Goal: Task Accomplishment & Management: Complete application form

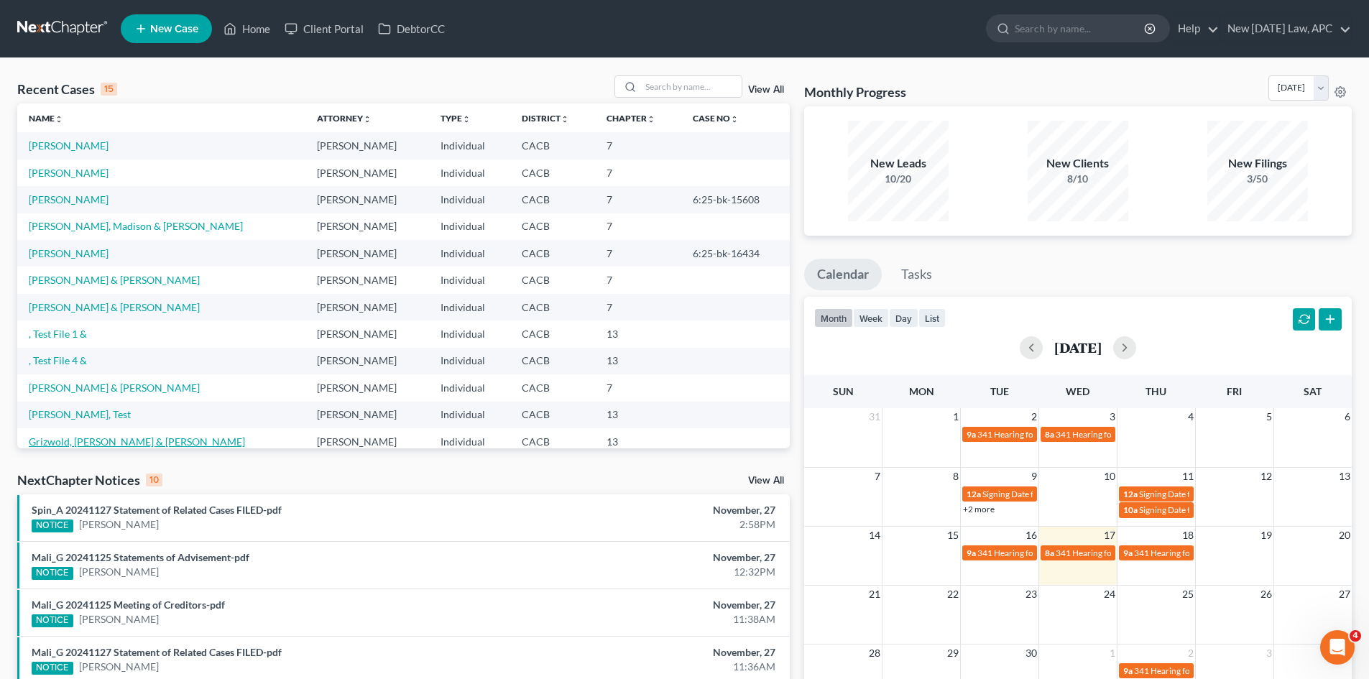
click at [105, 443] on link "Grizwold, [PERSON_NAME] & [PERSON_NAME]" at bounding box center [137, 442] width 216 height 12
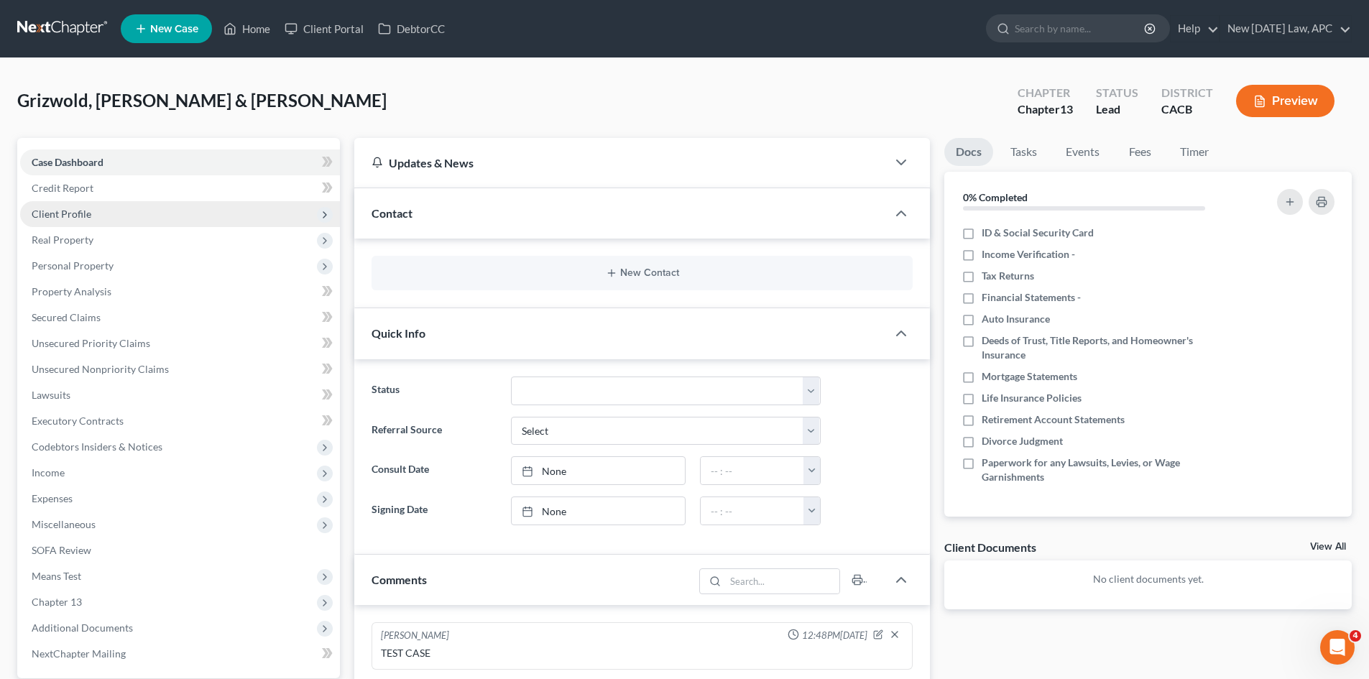
click at [50, 202] on span "Client Profile" at bounding box center [180, 214] width 320 height 26
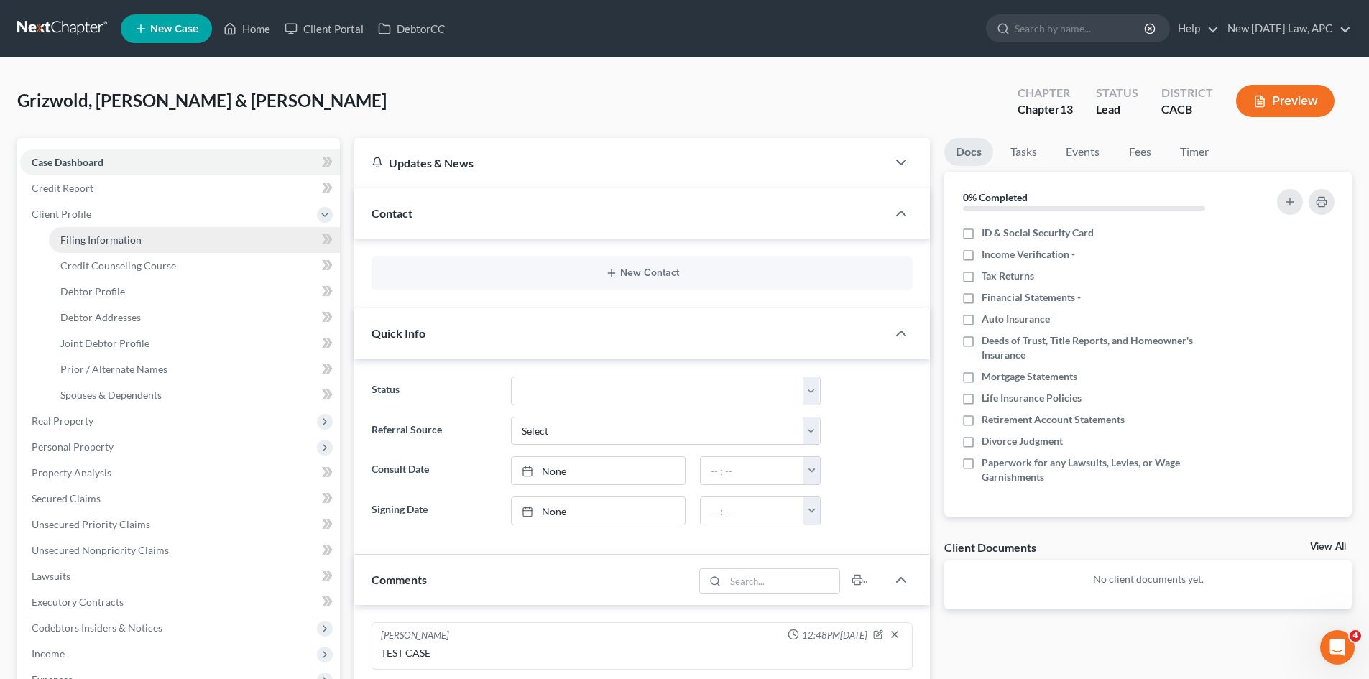
click at [65, 231] on link "Filing Information" at bounding box center [194, 240] width 291 height 26
select select "1"
select select "3"
select select "4"
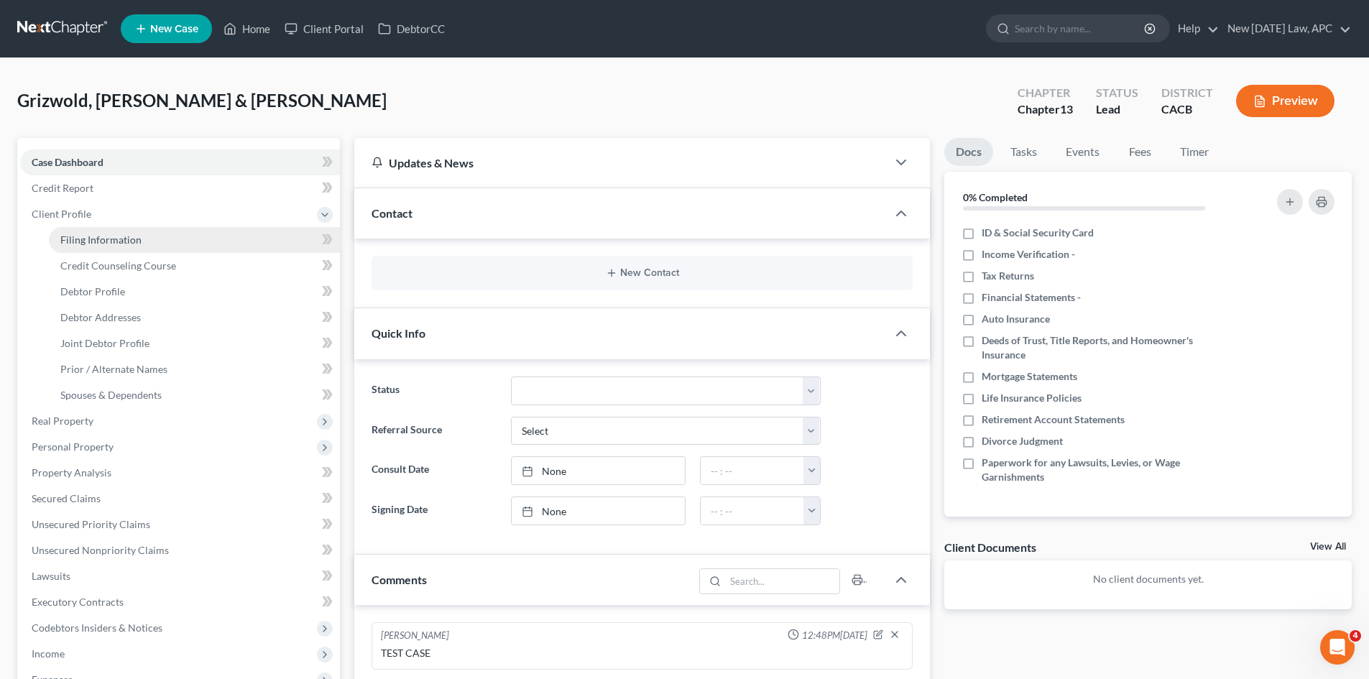
select select "1"
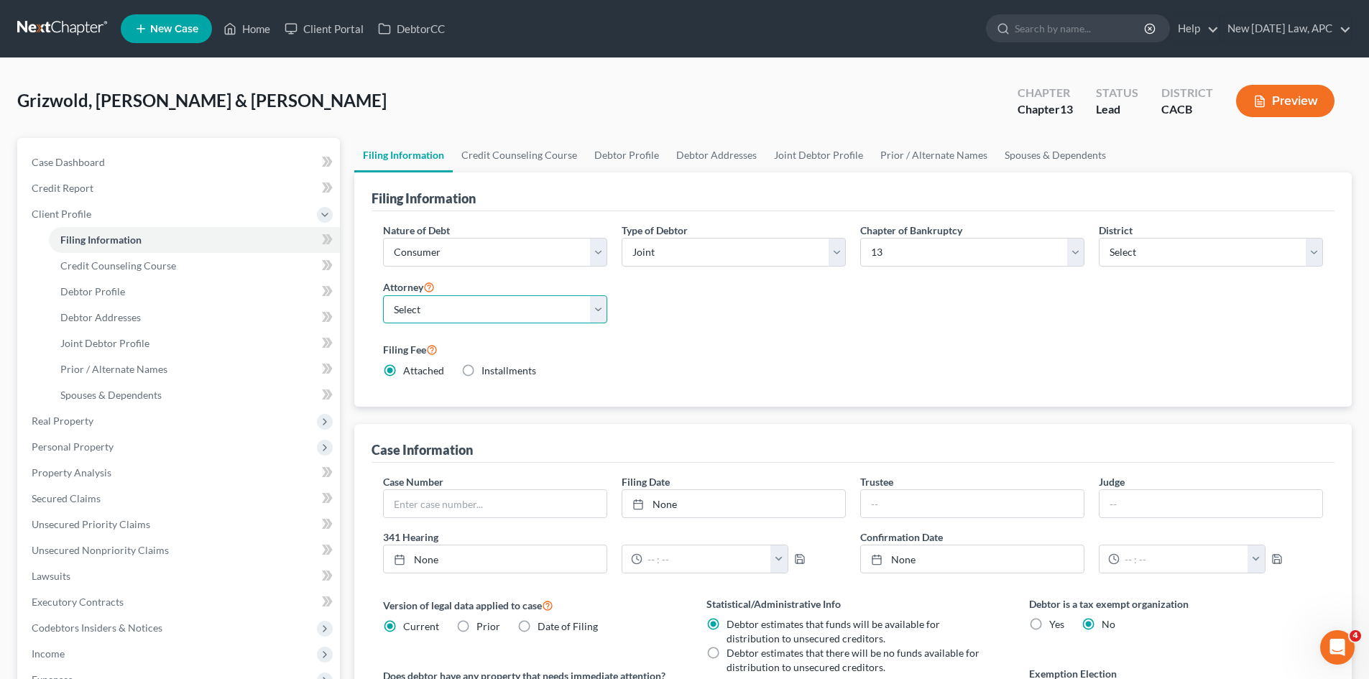
click at [592, 315] on select "Select [PERSON_NAME] - CACB [PERSON_NAME] - CACB [PERSON_NAME] - CASB" at bounding box center [495, 309] width 224 height 29
click at [700, 313] on div "Nature of Debt Select Business Consumer Other Nature of Business Select Clearin…" at bounding box center [853, 306] width 955 height 167
click at [171, 270] on span "Credit Counseling Course" at bounding box center [118, 265] width 116 height 12
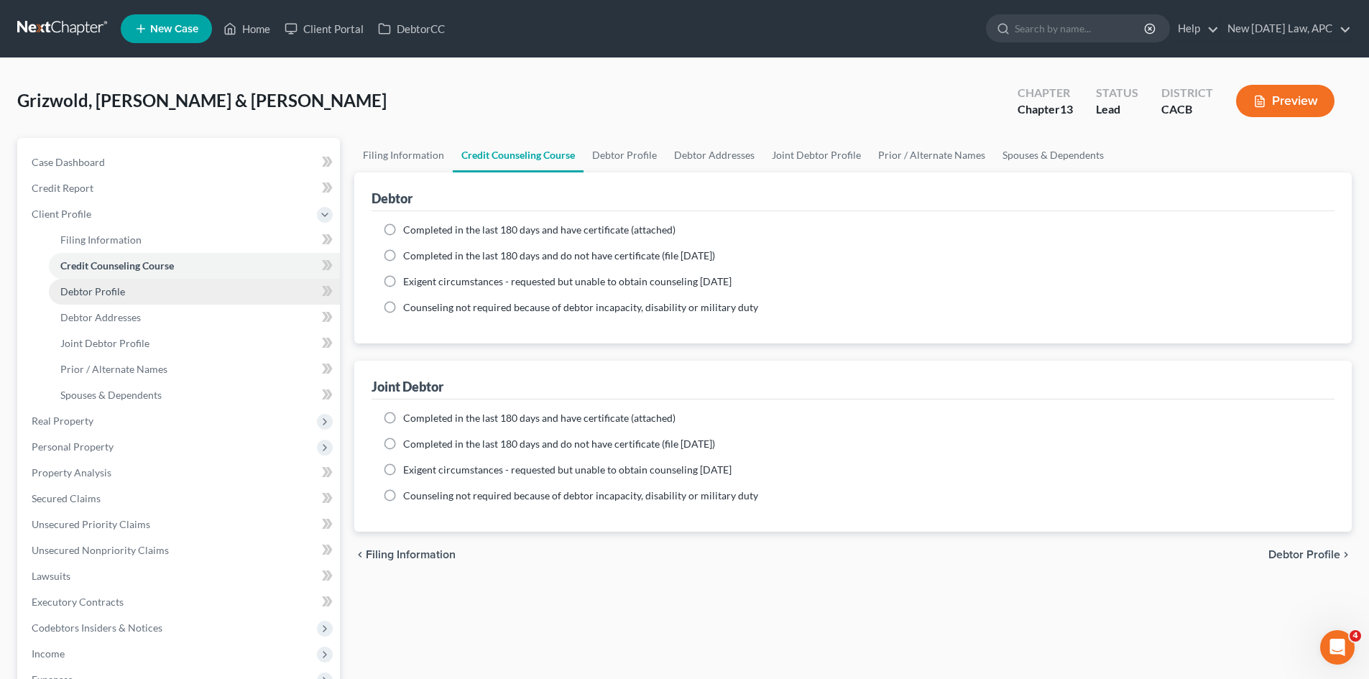
click at [139, 293] on link "Debtor Profile" at bounding box center [194, 292] width 291 height 26
select select "1"
select select "3"
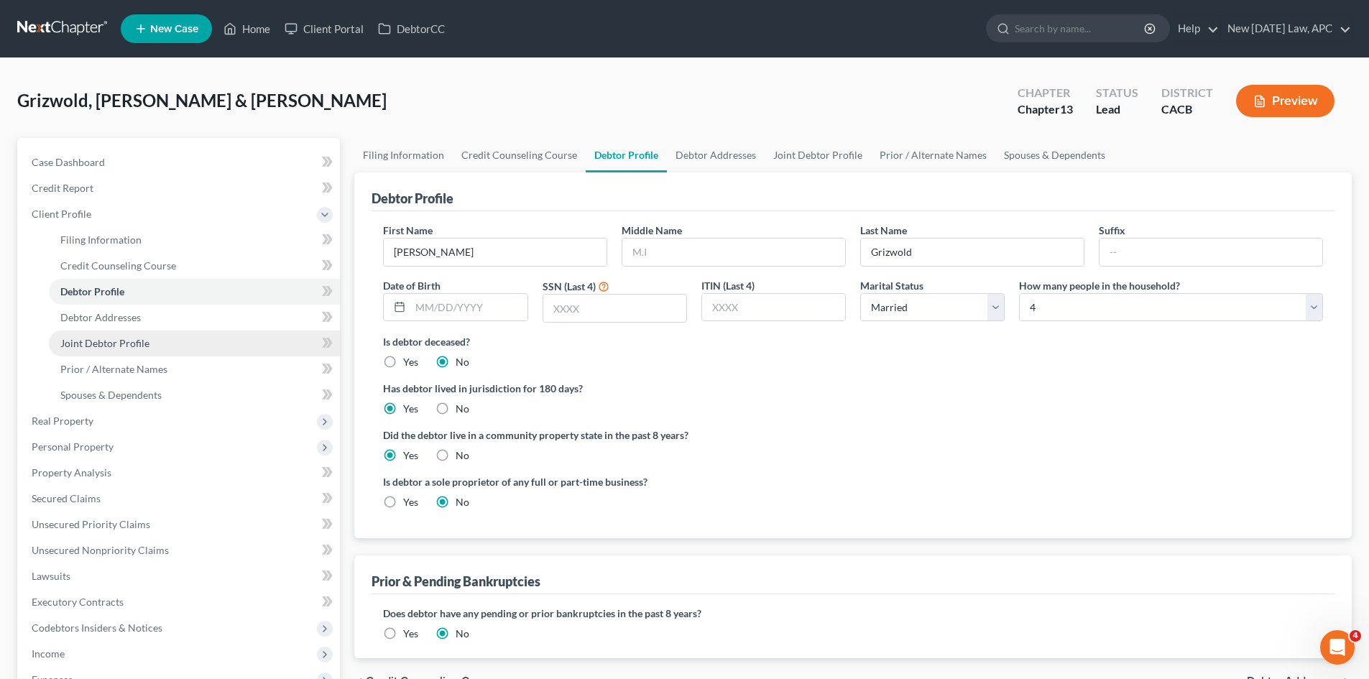
click at [123, 348] on span "Joint Debtor Profile" at bounding box center [104, 343] width 89 height 12
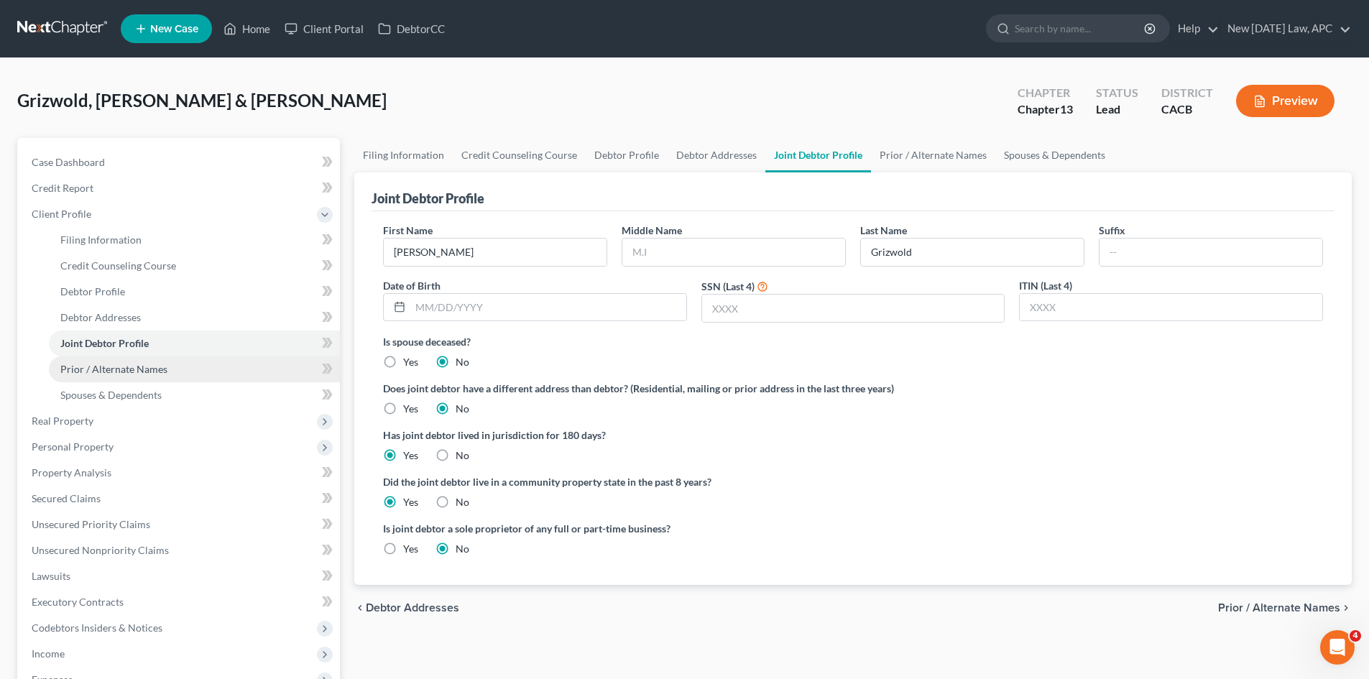
click at [126, 368] on span "Prior / Alternate Names" at bounding box center [113, 369] width 107 height 12
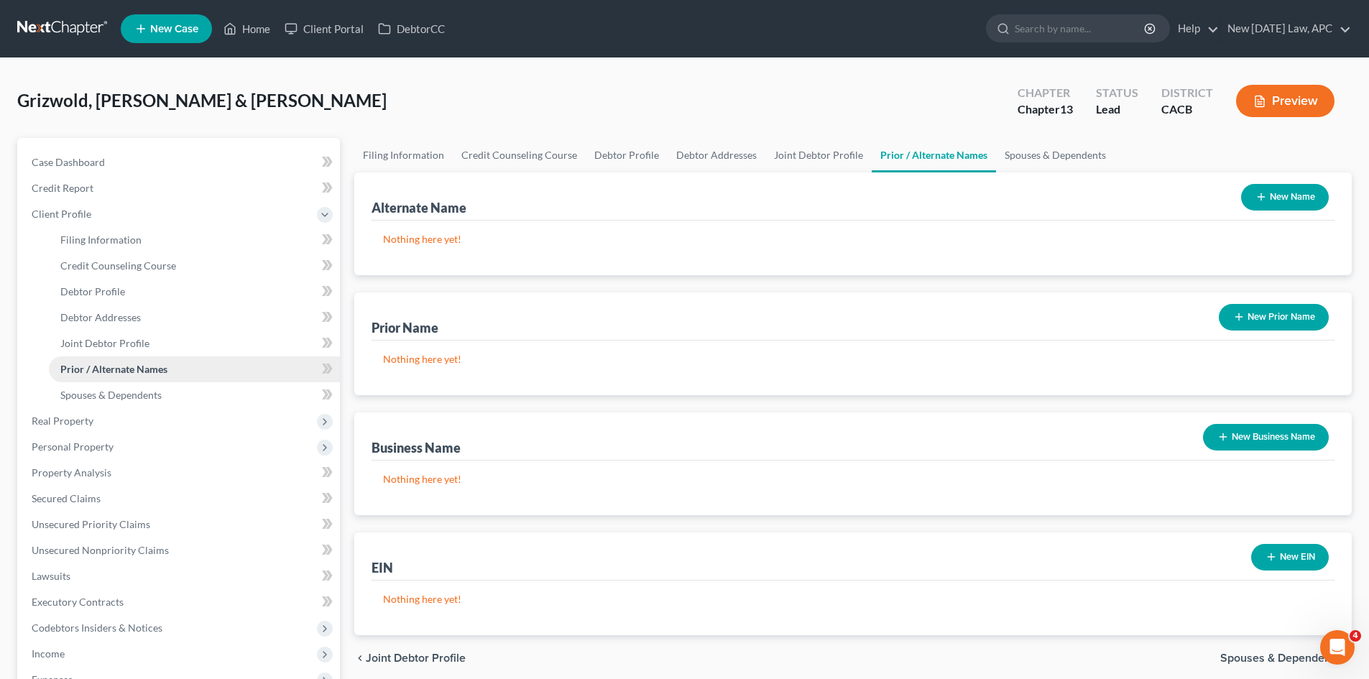
scroll to position [72, 0]
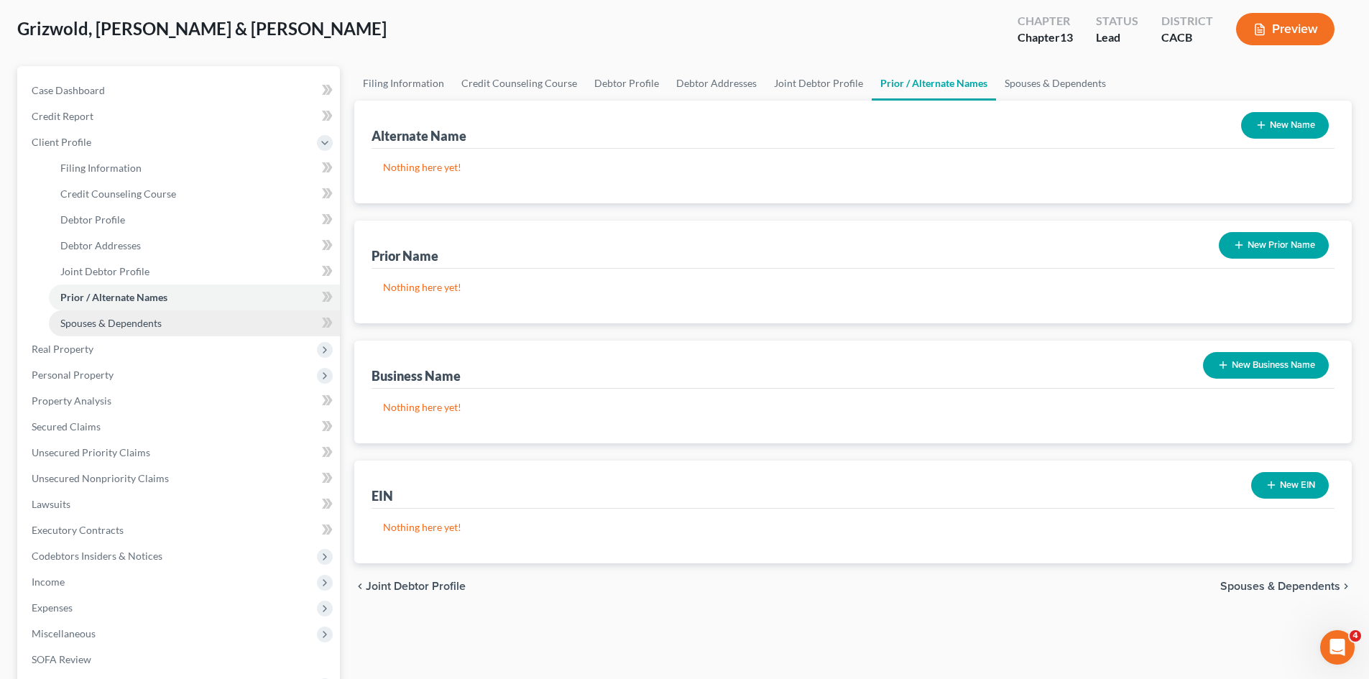
click at [123, 327] on span "Spouses & Dependents" at bounding box center [110, 323] width 101 height 12
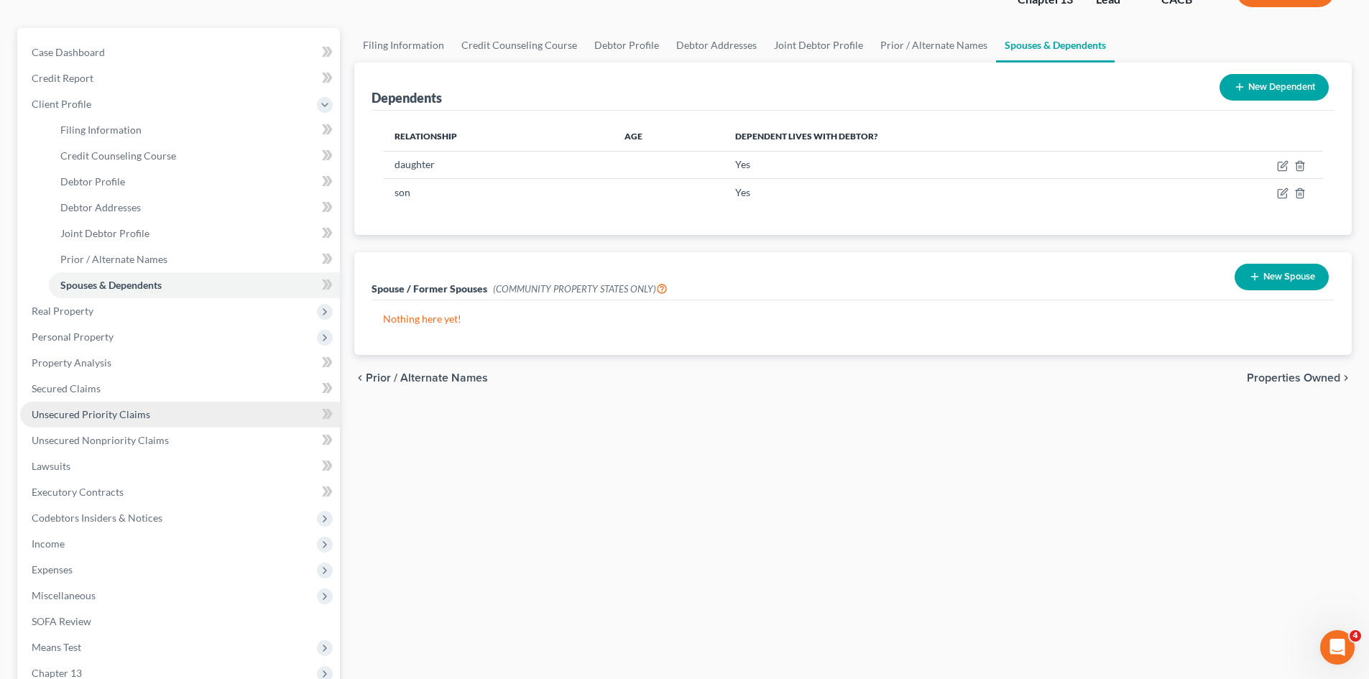
scroll to position [144, 0]
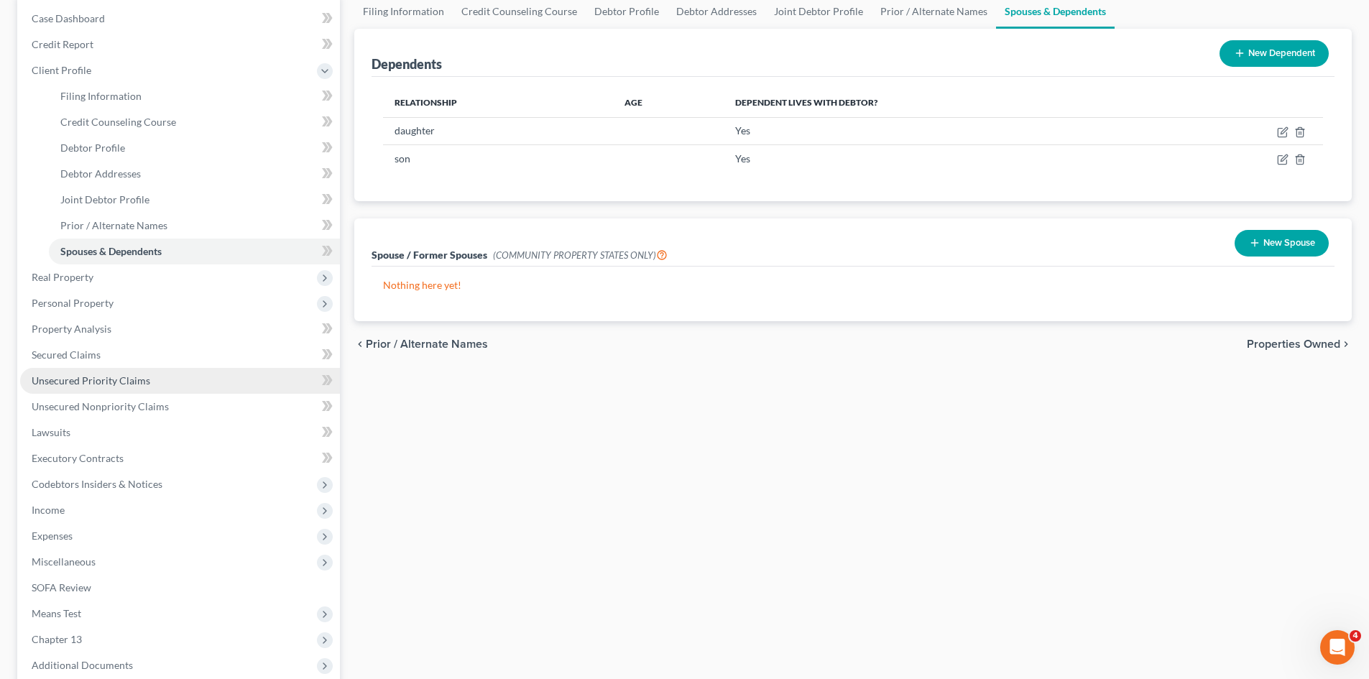
click at [188, 386] on link "Unsecured Priority Claims" at bounding box center [180, 381] width 320 height 26
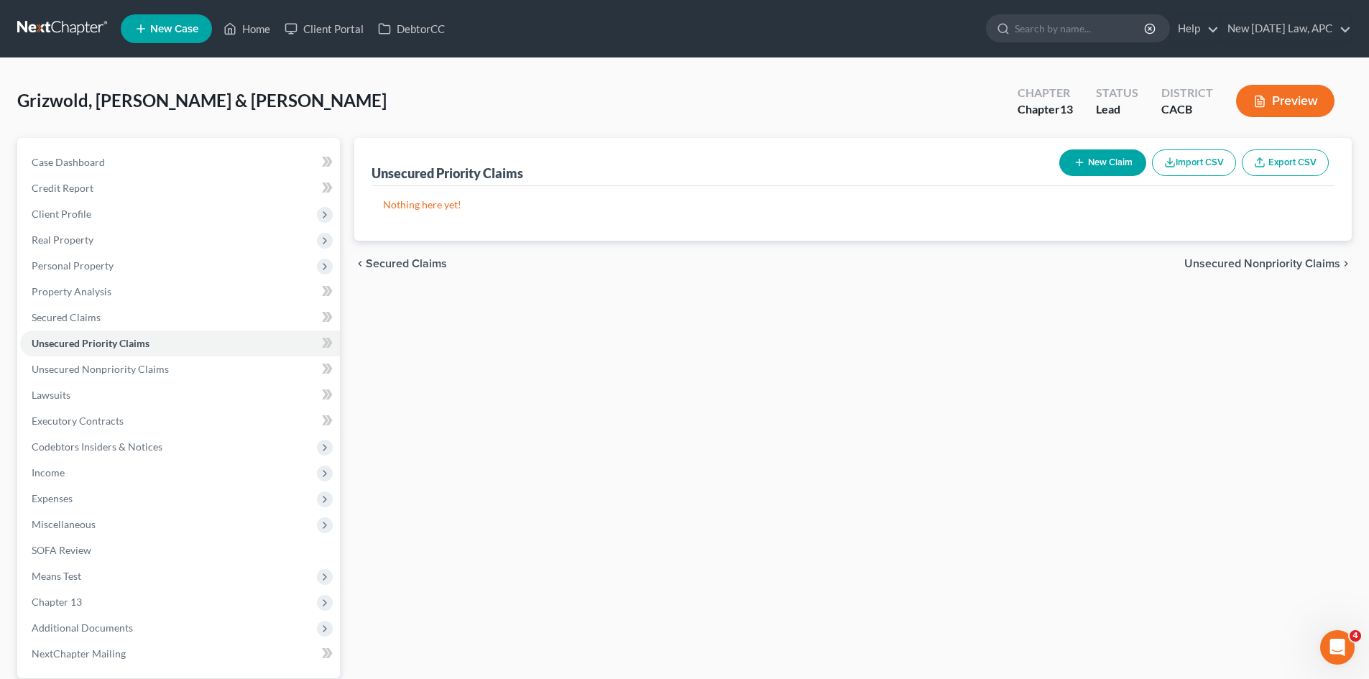
click at [1090, 162] on button "New Claim" at bounding box center [1102, 163] width 87 height 27
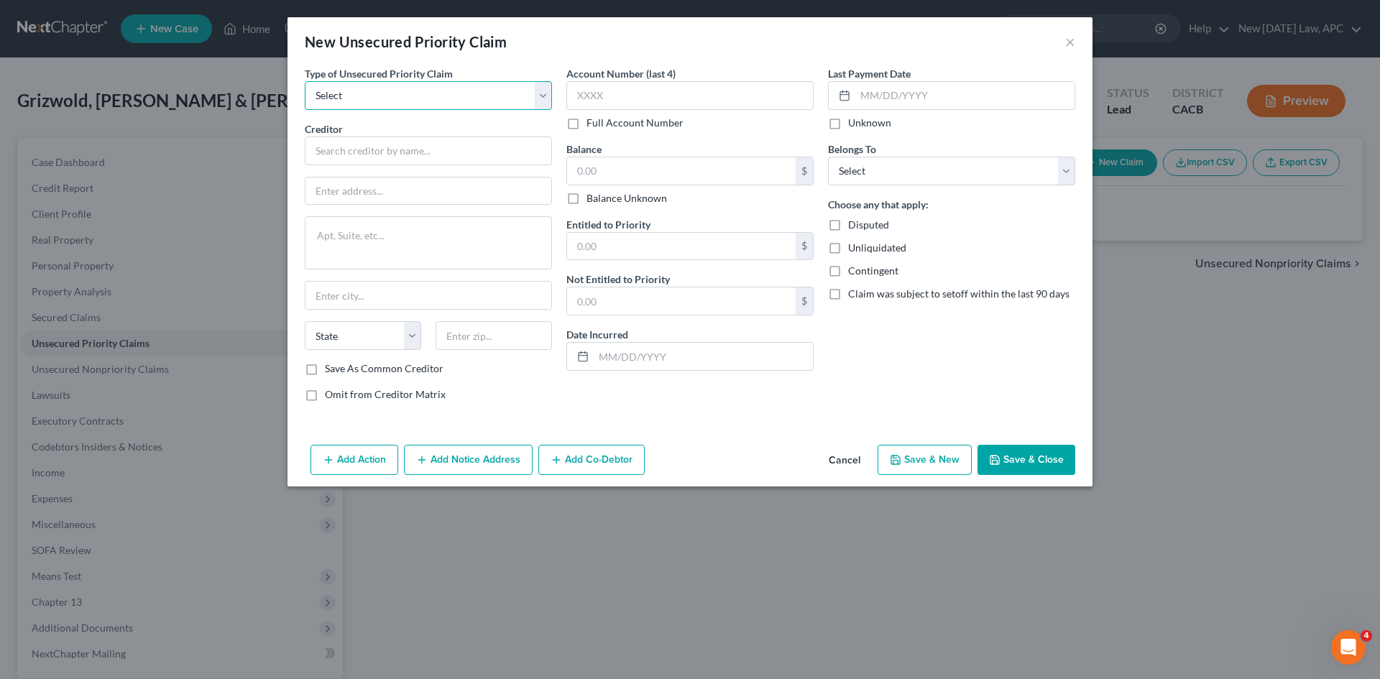
click at [542, 96] on select "Select Taxes & Other Government Units Domestic Support Obligations Extensions o…" at bounding box center [428, 95] width 247 height 29
select select "1"
click at [305, 81] on select "Select Taxes & Other Government Units Domestic Support Obligations Extensions o…" at bounding box center [428, 95] width 247 height 29
click at [439, 153] on input "text" at bounding box center [428, 151] width 247 height 29
type input "TEST NAME"
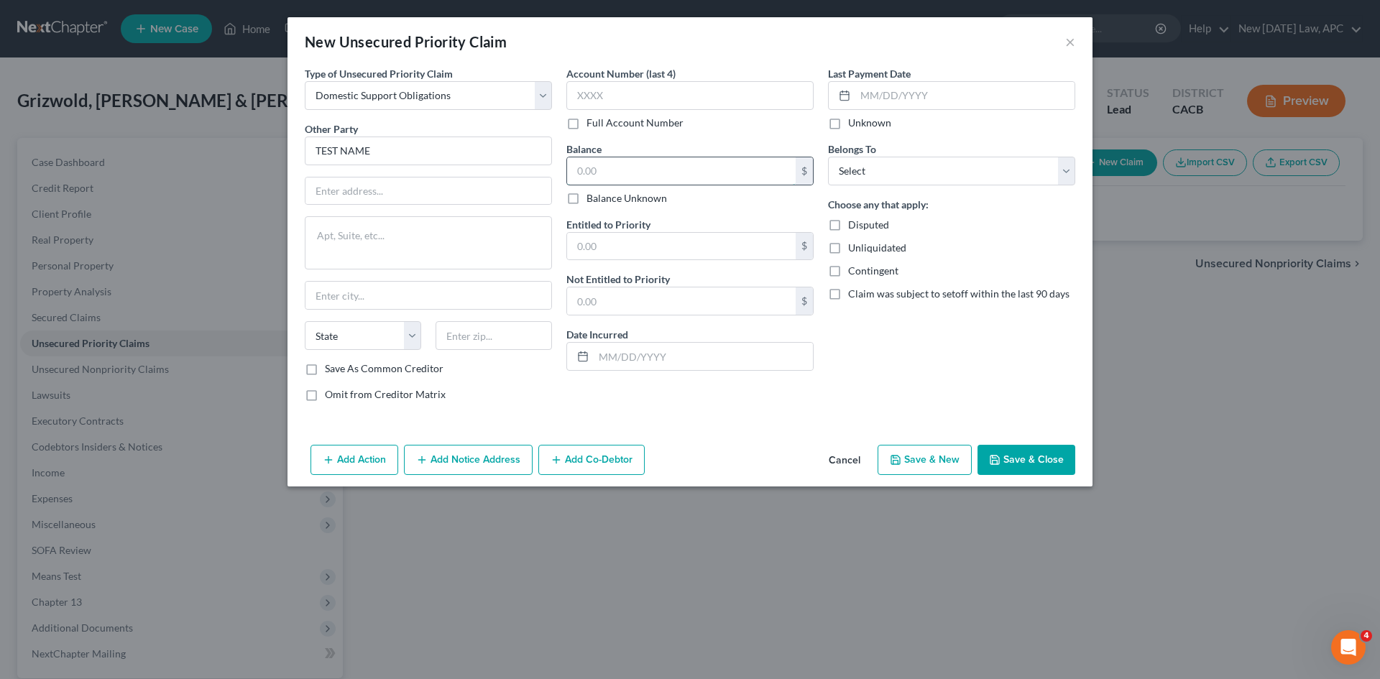
click at [730, 174] on input "text" at bounding box center [681, 170] width 229 height 27
type input "26,000"
click at [863, 175] on select "Select Debtor 1 Only Debtor 2 Only Debtor 1 And Debtor 2 Only At Least One Of T…" at bounding box center [951, 171] width 247 height 29
select select "0"
click at [828, 157] on select "Select Debtor 1 Only Debtor 2 Only Debtor 1 And Debtor 2 Only At Least One Of T…" at bounding box center [951, 171] width 247 height 29
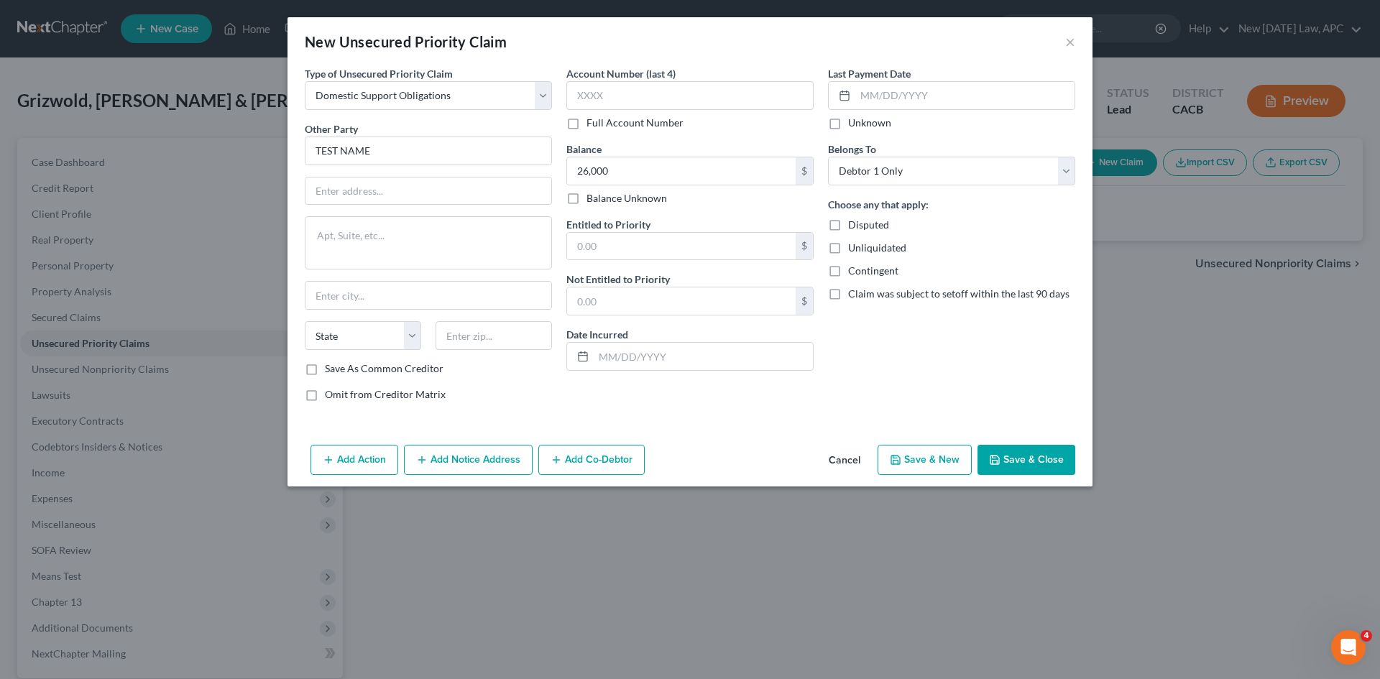
click at [1032, 468] on button "Save & Close" at bounding box center [1027, 460] width 98 height 30
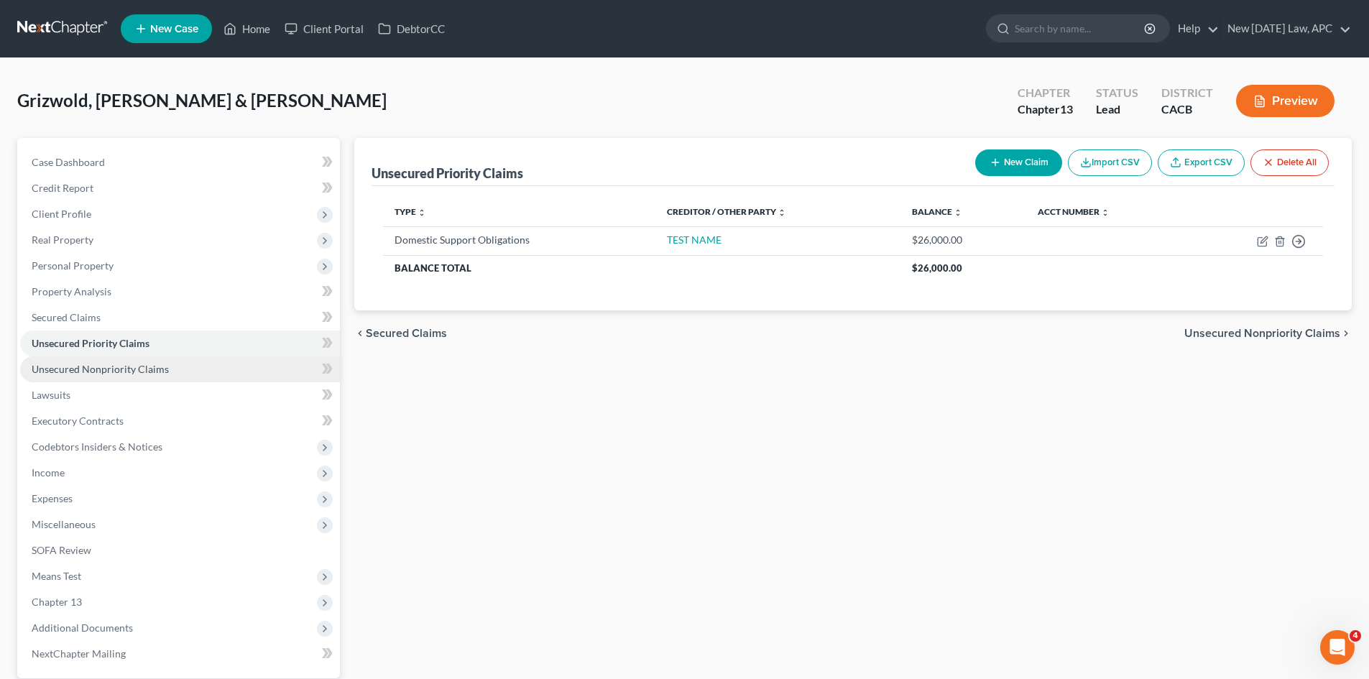
click at [106, 377] on link "Unsecured Nonpriority Claims" at bounding box center [180, 370] width 320 height 26
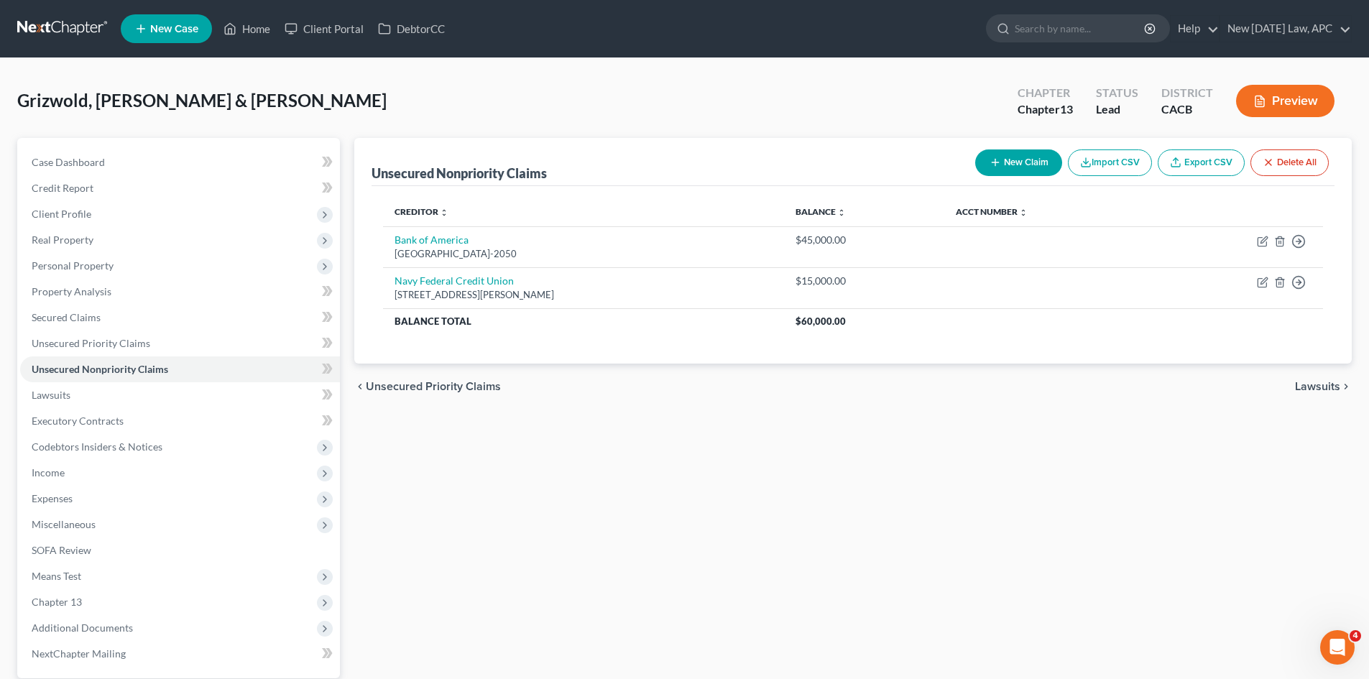
click at [1030, 167] on button "New Claim" at bounding box center [1018, 163] width 87 height 27
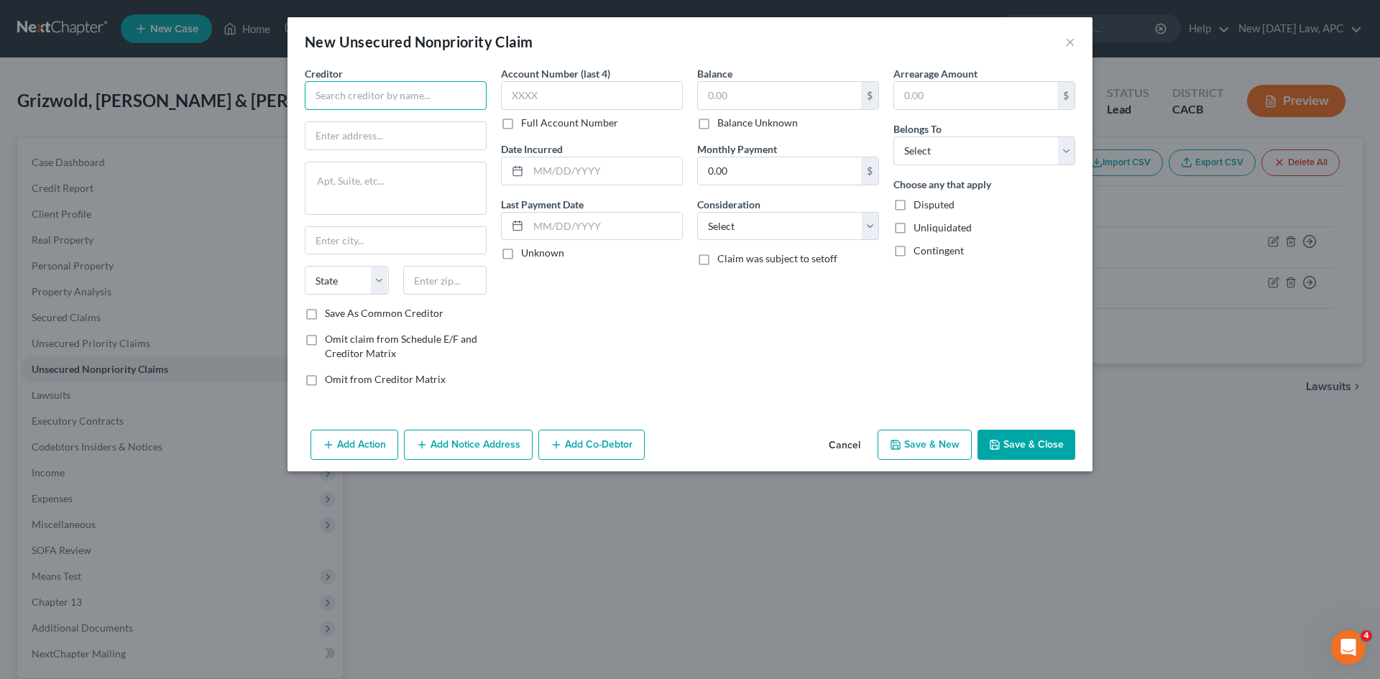
click at [395, 95] on input "text" at bounding box center [396, 95] width 182 height 29
type input "TEST"
click at [763, 98] on input "text" at bounding box center [779, 95] width 163 height 27
type input "152,118"
click at [1004, 442] on button "Save & Close" at bounding box center [1027, 445] width 98 height 30
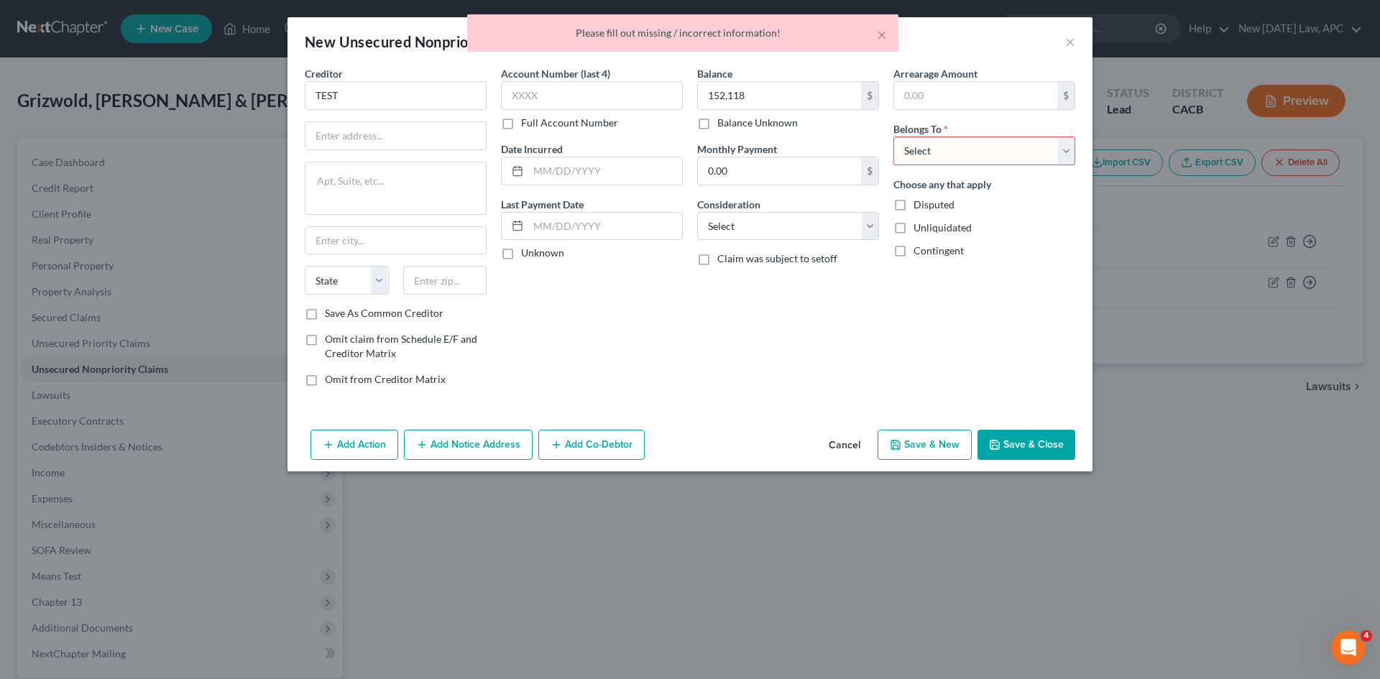
click at [962, 151] on select "Select Debtor 1 Only Debtor 2 Only Debtor 1 And Debtor 2 Only At Least One Of T…" at bounding box center [984, 151] width 182 height 29
select select "2"
click at [893, 137] on select "Select Debtor 1 Only Debtor 2 Only Debtor 1 And Debtor 2 Only At Least One Of T…" at bounding box center [984, 151] width 182 height 29
click at [1036, 447] on button "Save & Close" at bounding box center [1027, 445] width 98 height 30
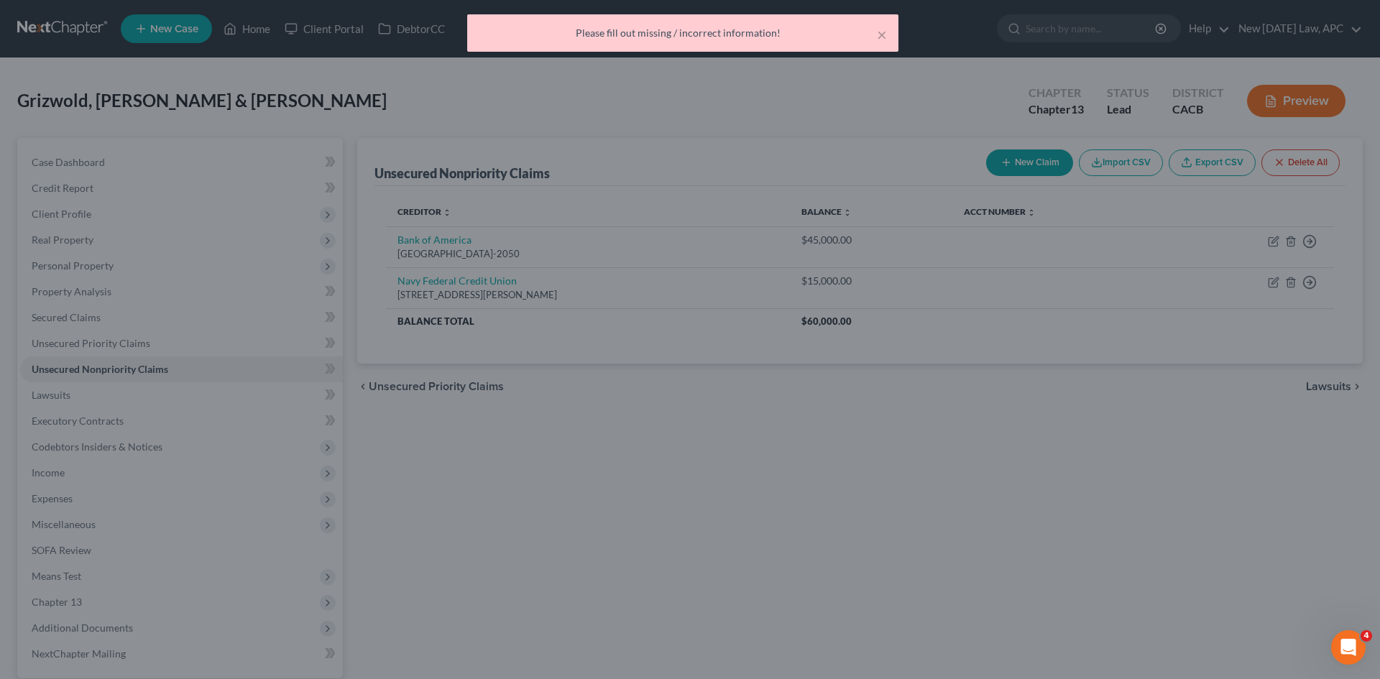
type input "152,118.00"
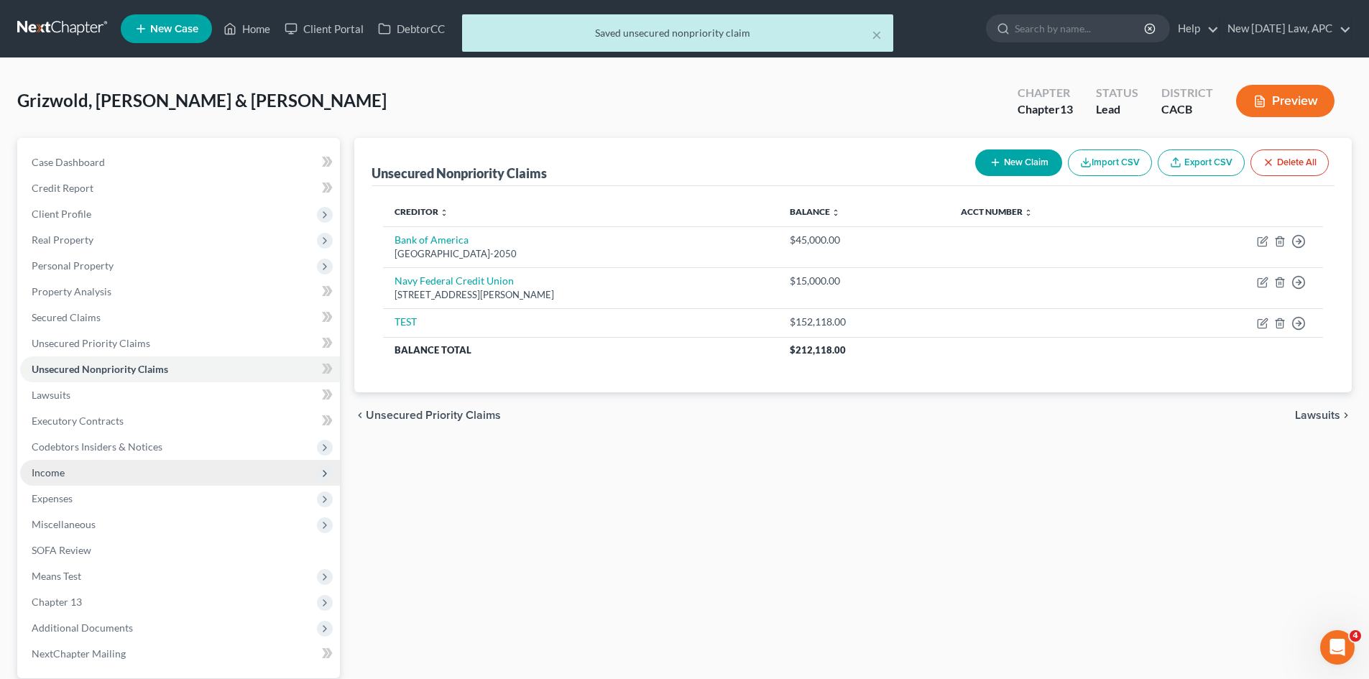
click at [85, 468] on span "Income" at bounding box center [180, 473] width 320 height 26
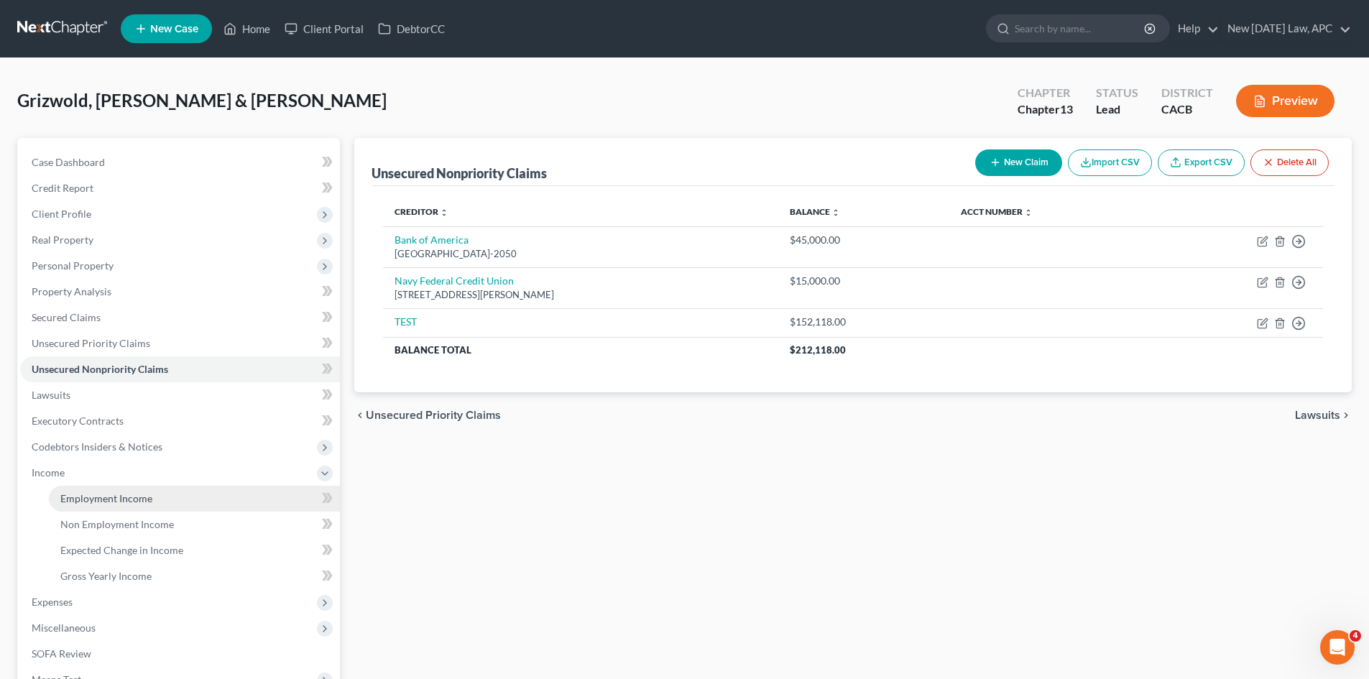
click at [122, 506] on link "Employment Income" at bounding box center [194, 499] width 291 height 26
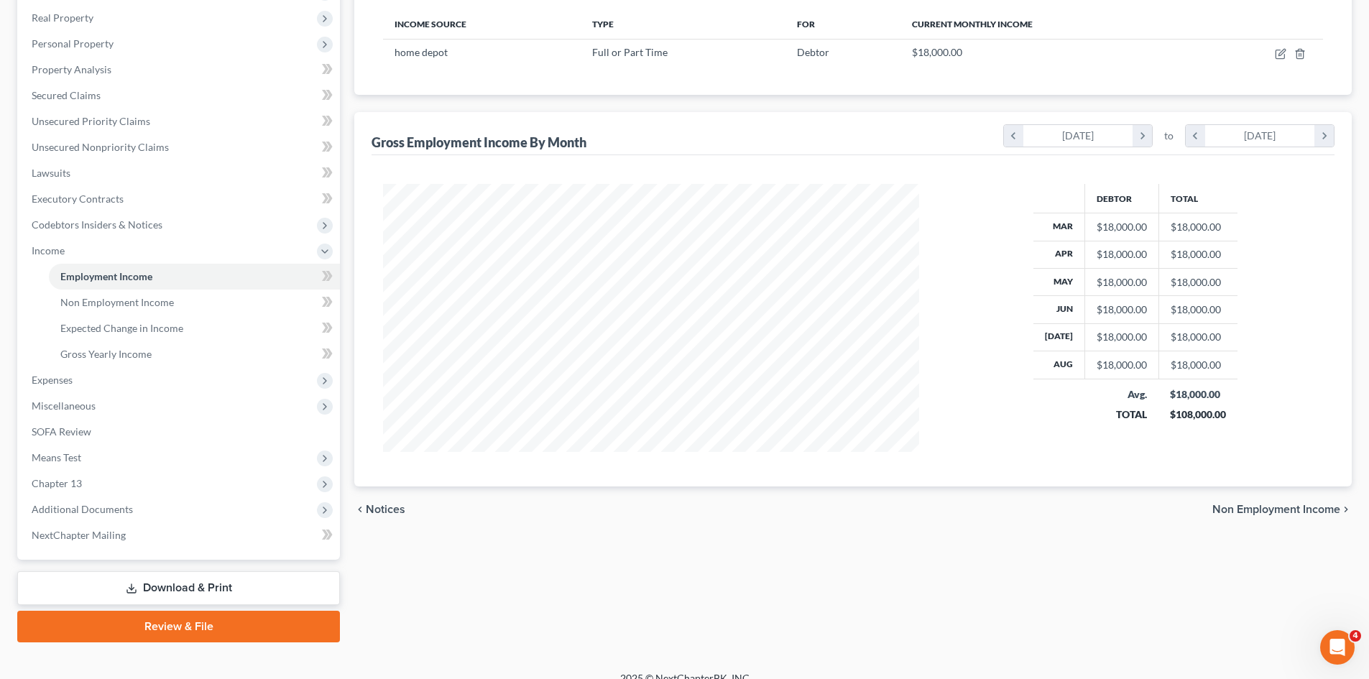
scroll to position [240, 0]
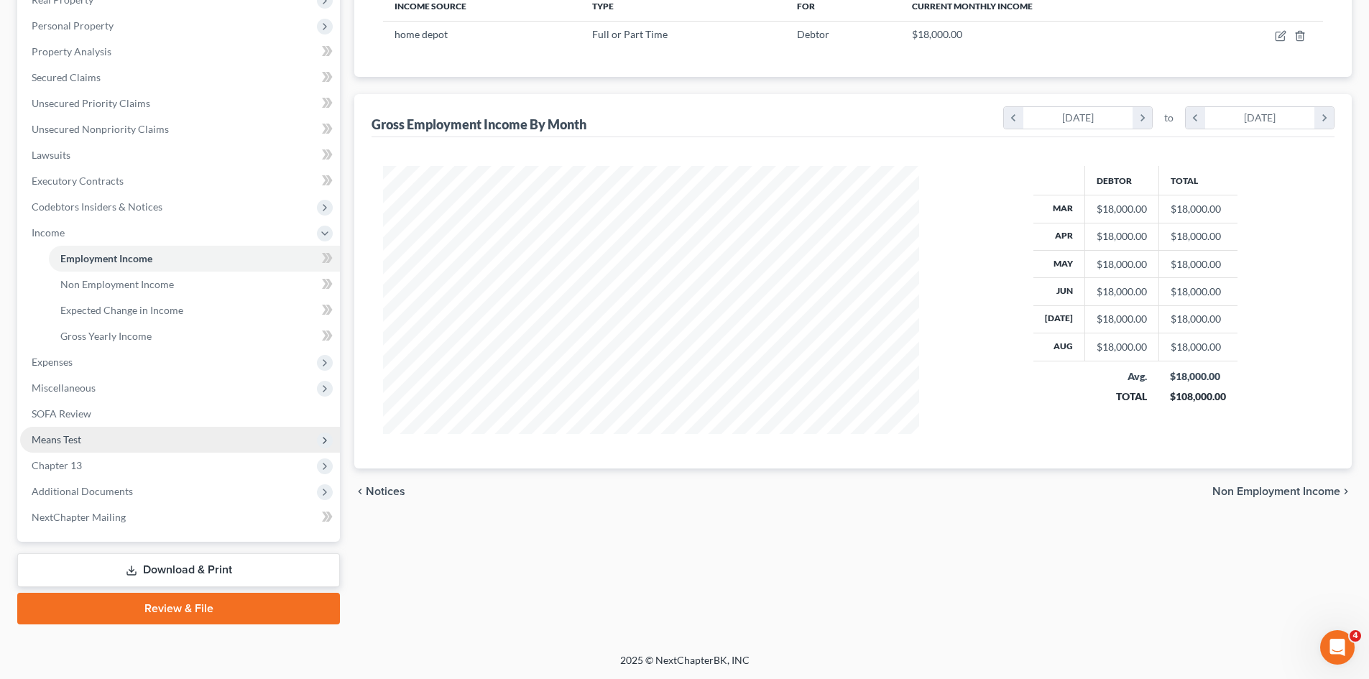
click at [89, 433] on span "Means Test" at bounding box center [180, 440] width 320 height 26
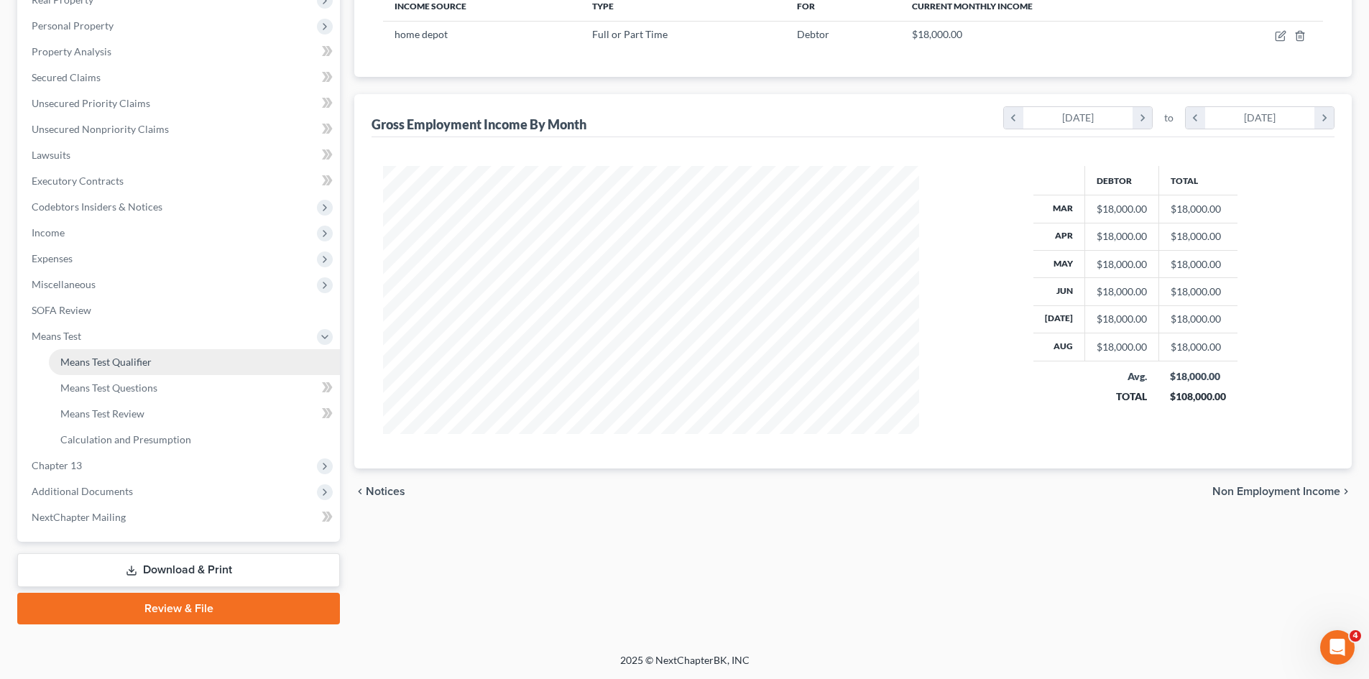
click at [116, 372] on link "Means Test Qualifier" at bounding box center [194, 362] width 291 height 26
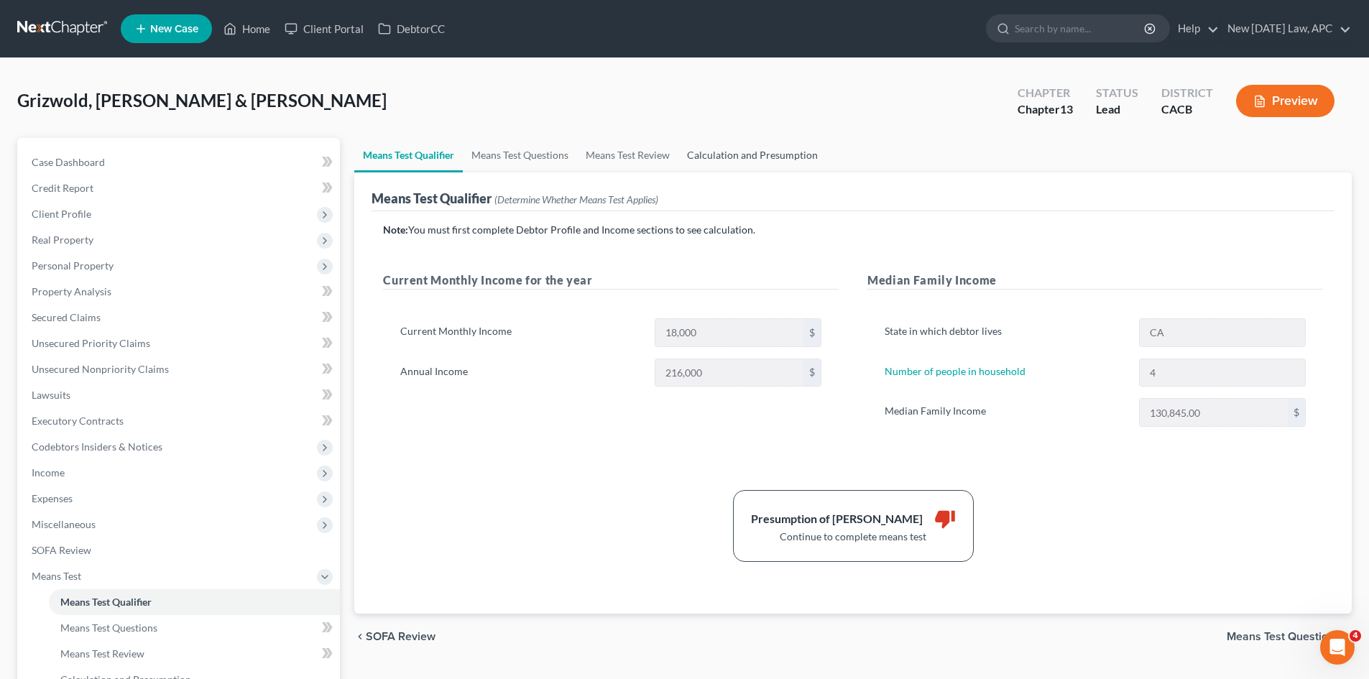
click at [716, 162] on link "Calculation and Presumption" at bounding box center [753, 155] width 148 height 35
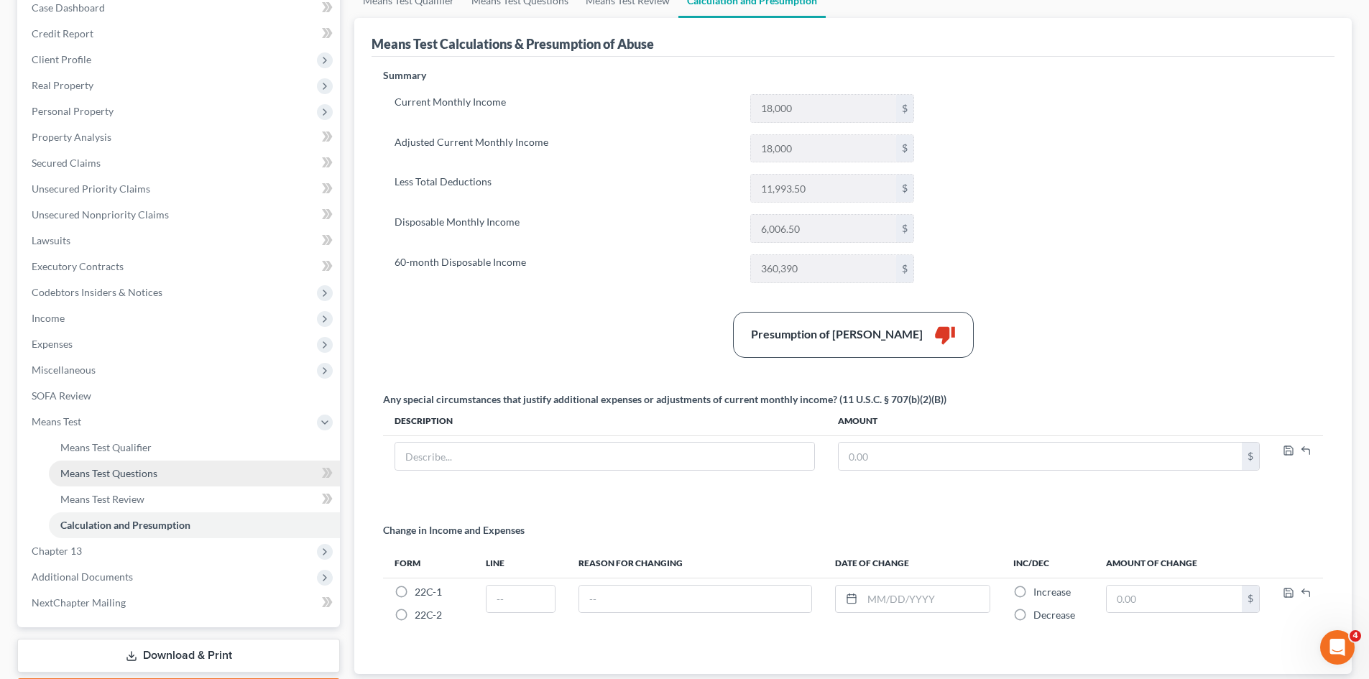
scroll to position [250, 0]
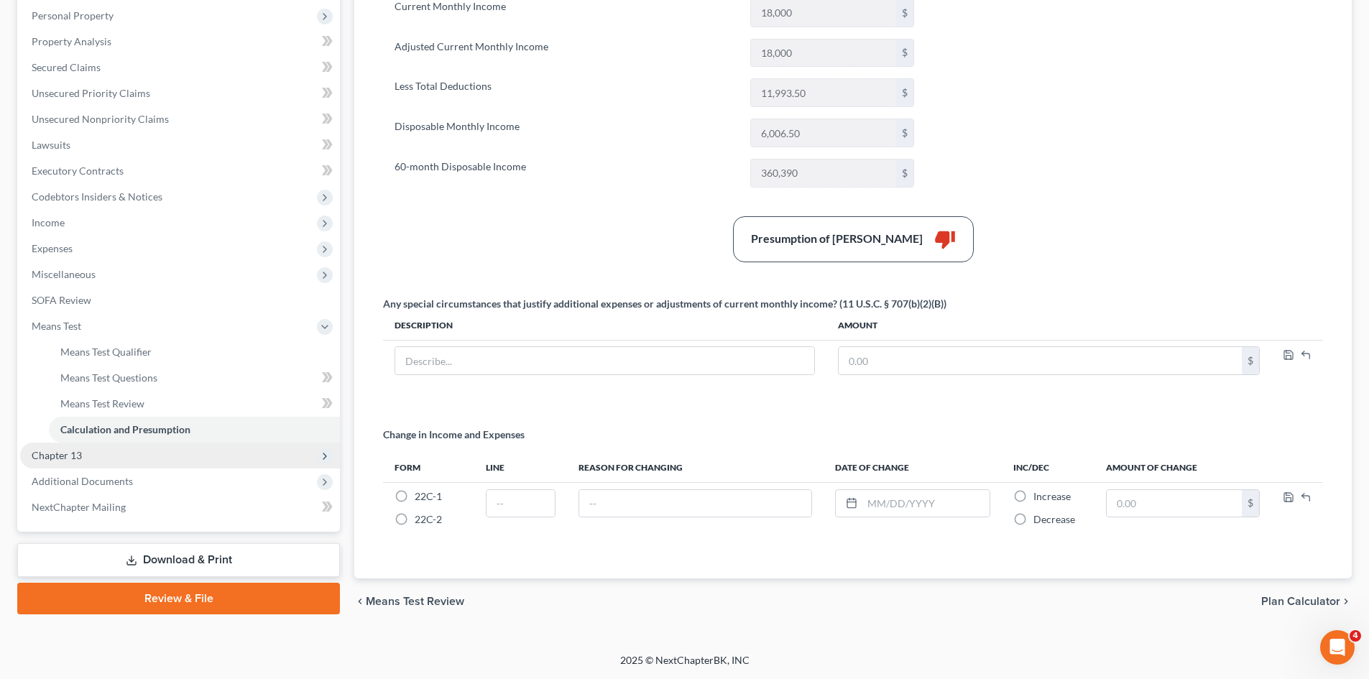
click at [53, 459] on span "Chapter 13" at bounding box center [57, 455] width 50 height 12
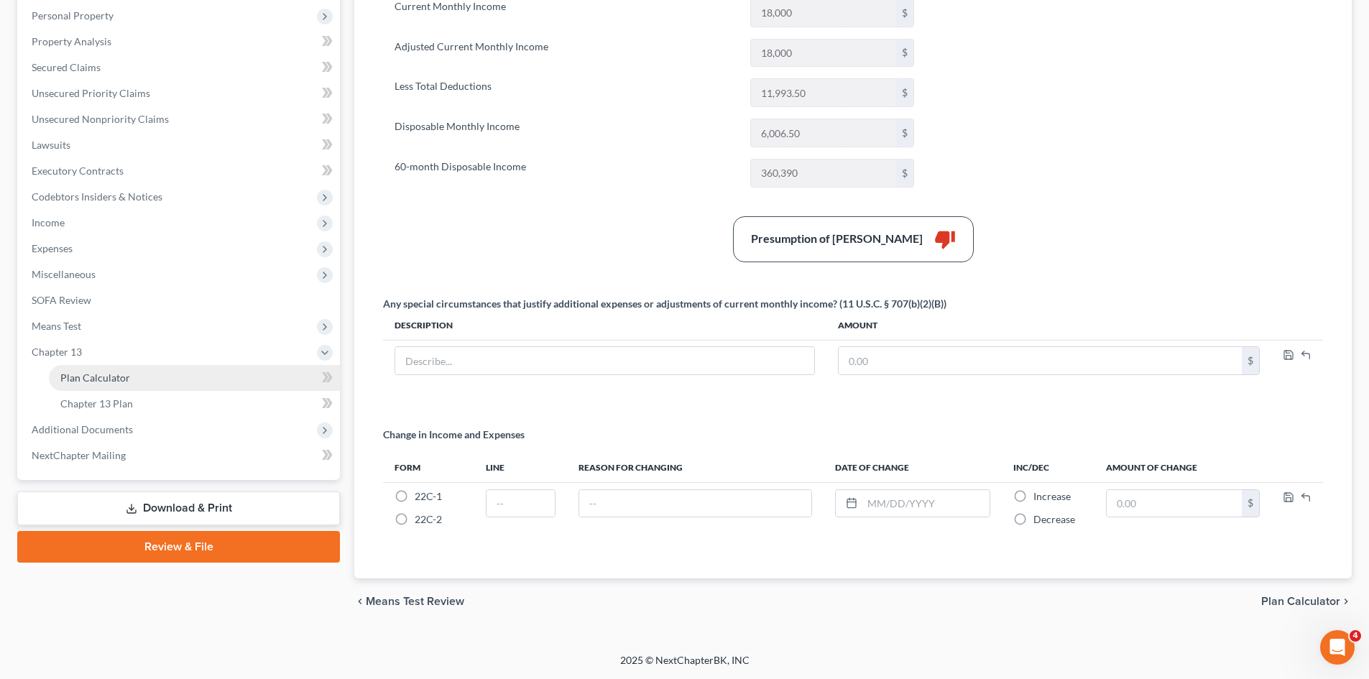
click at [107, 385] on link "Plan Calculator" at bounding box center [194, 378] width 291 height 26
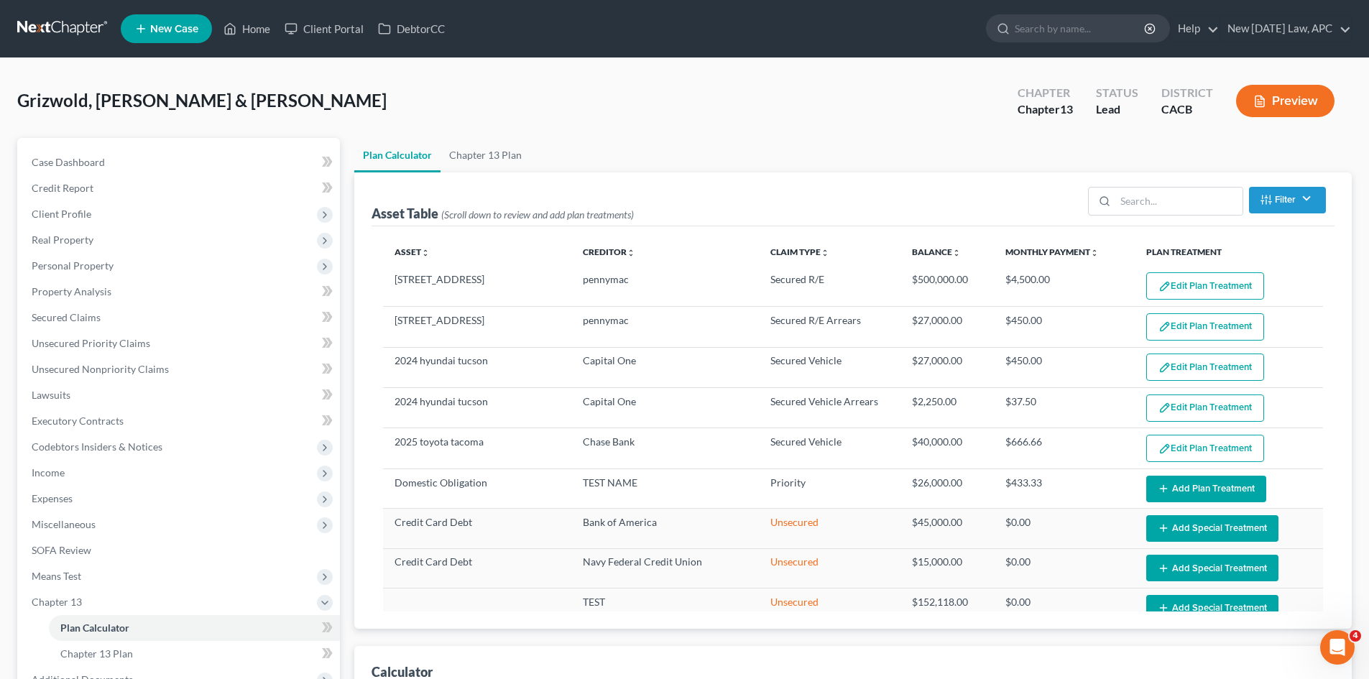
select select "59"
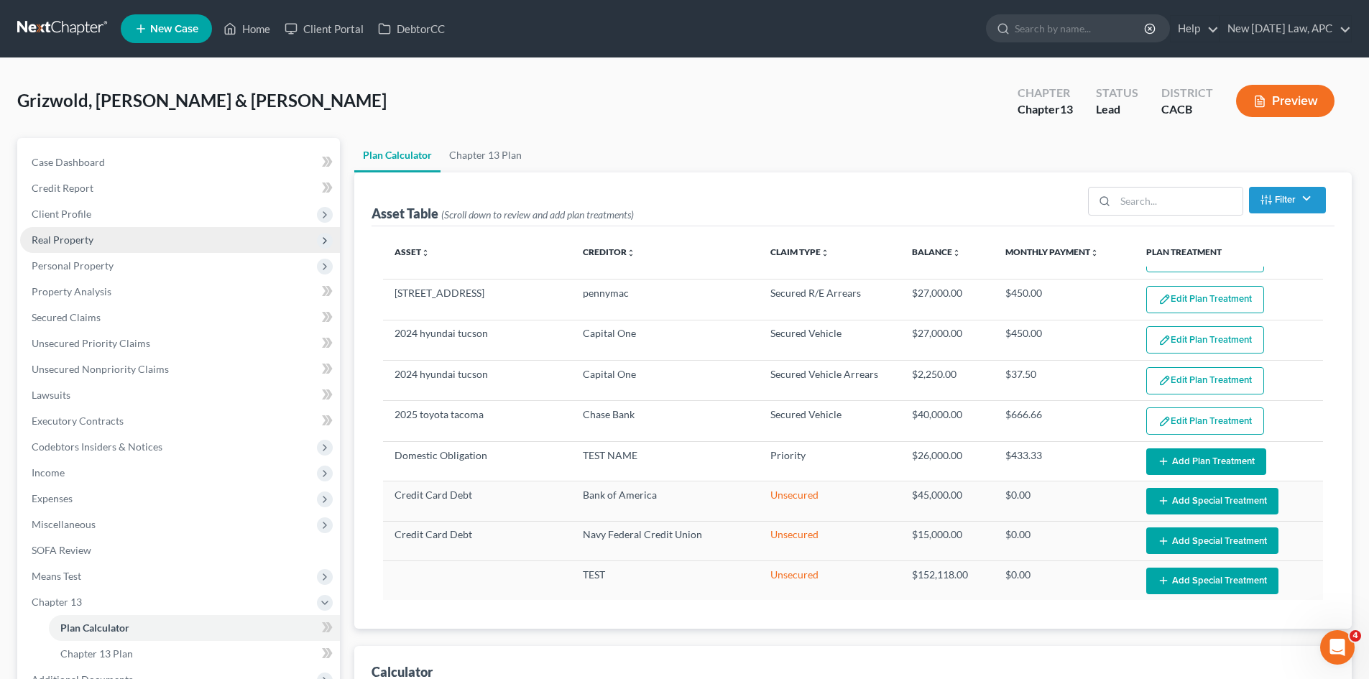
click at [78, 241] on span "Real Property" at bounding box center [63, 240] width 62 height 12
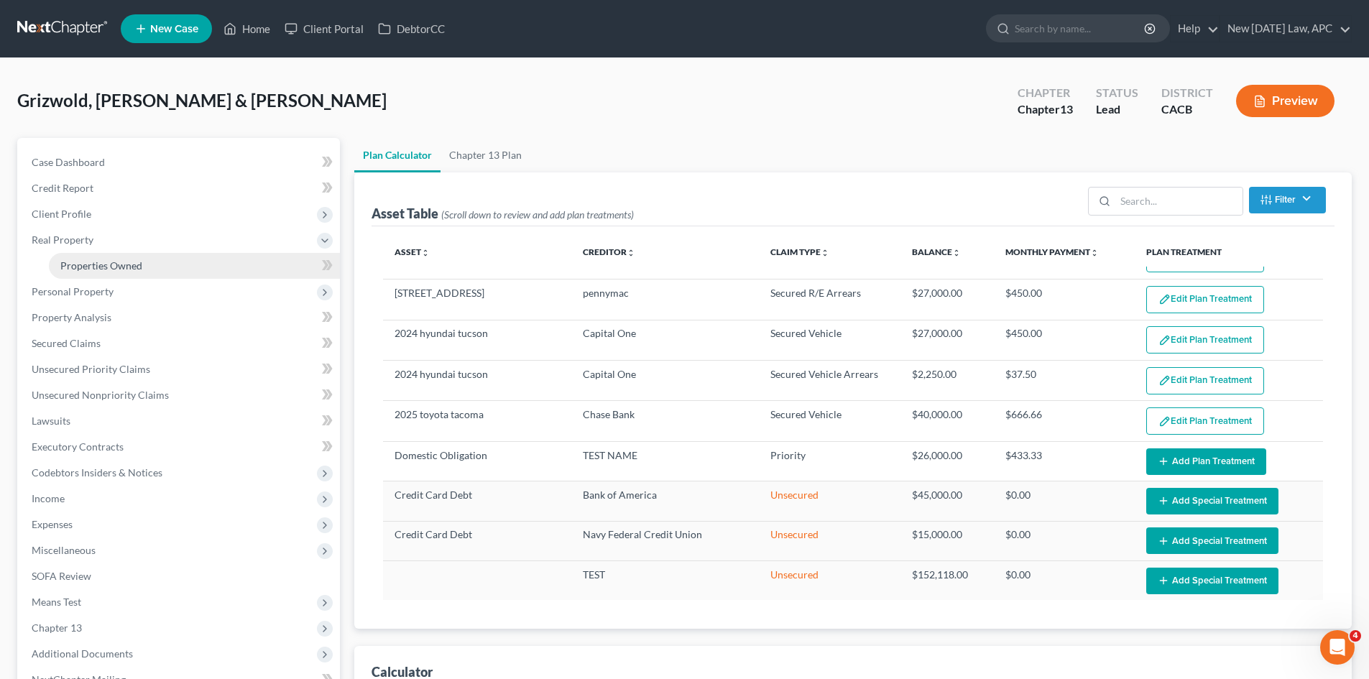
click at [73, 263] on span "Properties Owned" at bounding box center [101, 265] width 82 height 12
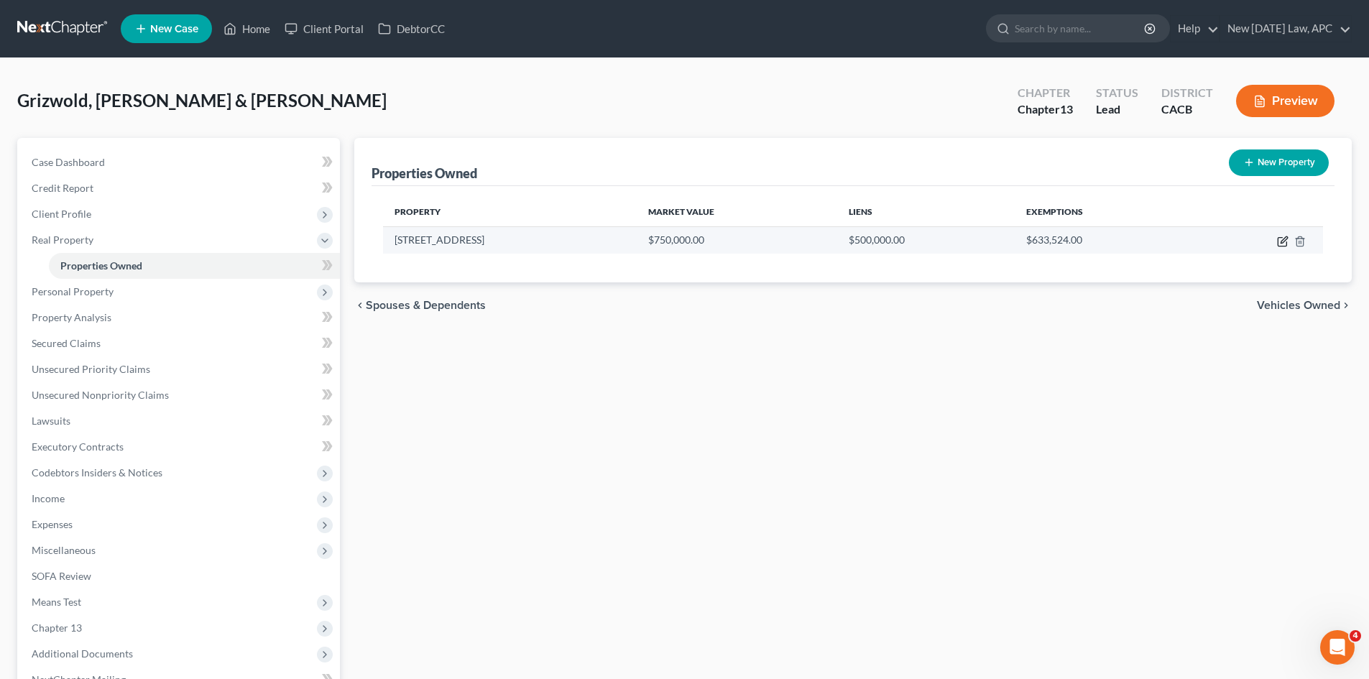
click at [1284, 238] on icon "button" at bounding box center [1284, 239] width 6 height 6
select select "4"
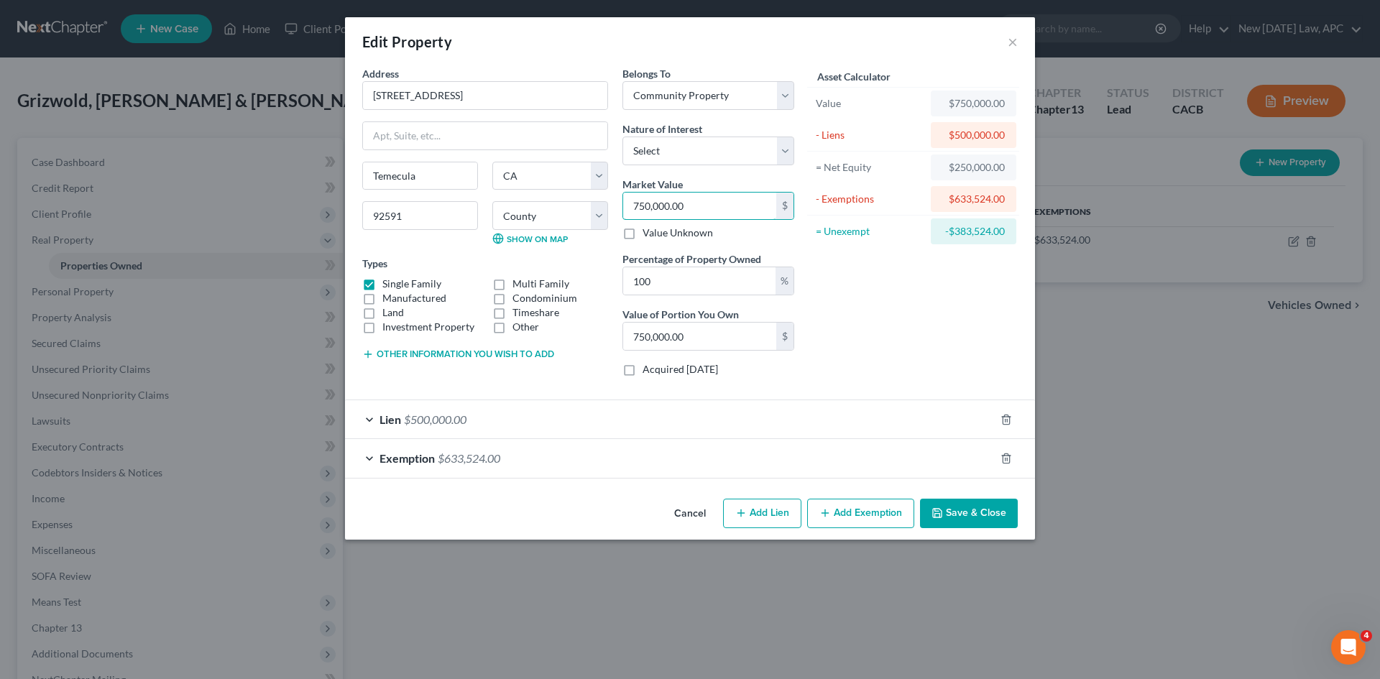
type input "1"
type input "1.00"
type input "14"
type input "14.00"
type input "142"
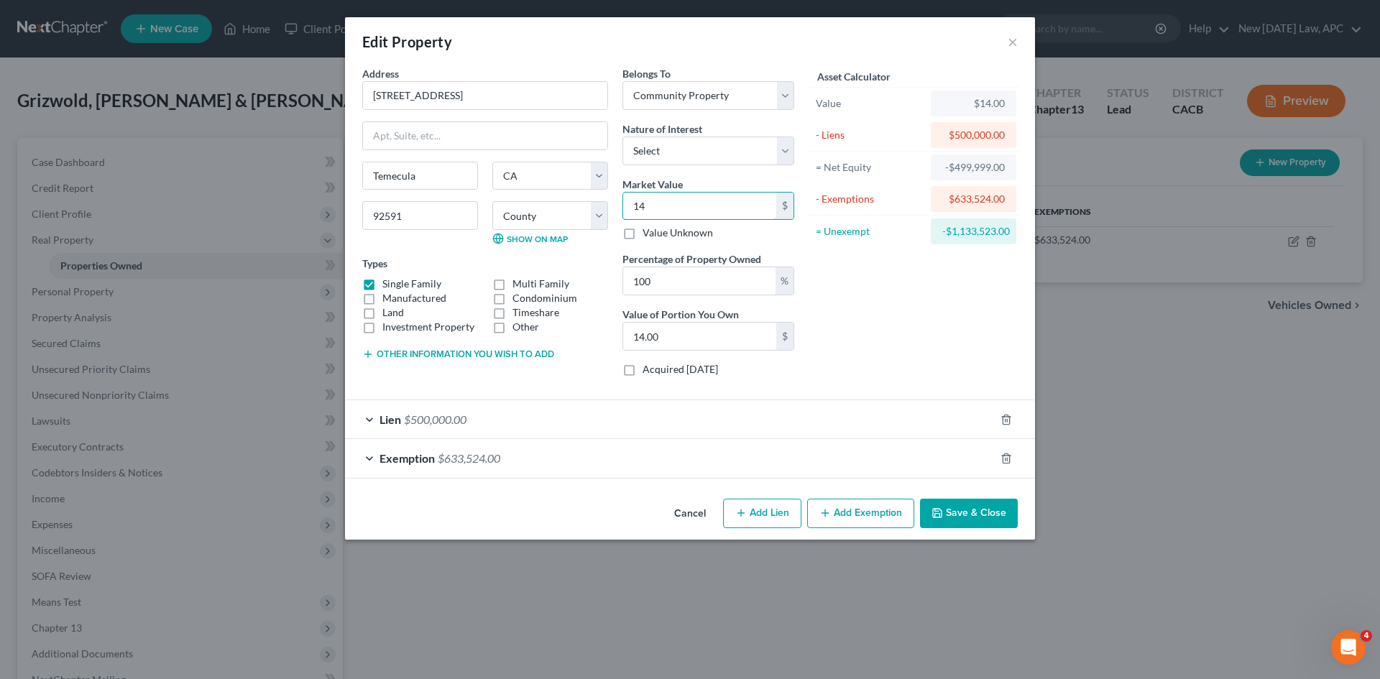
type input "142.00"
type input "1425"
type input "1,425.00"
type input "1,4250"
type input "14,250.00"
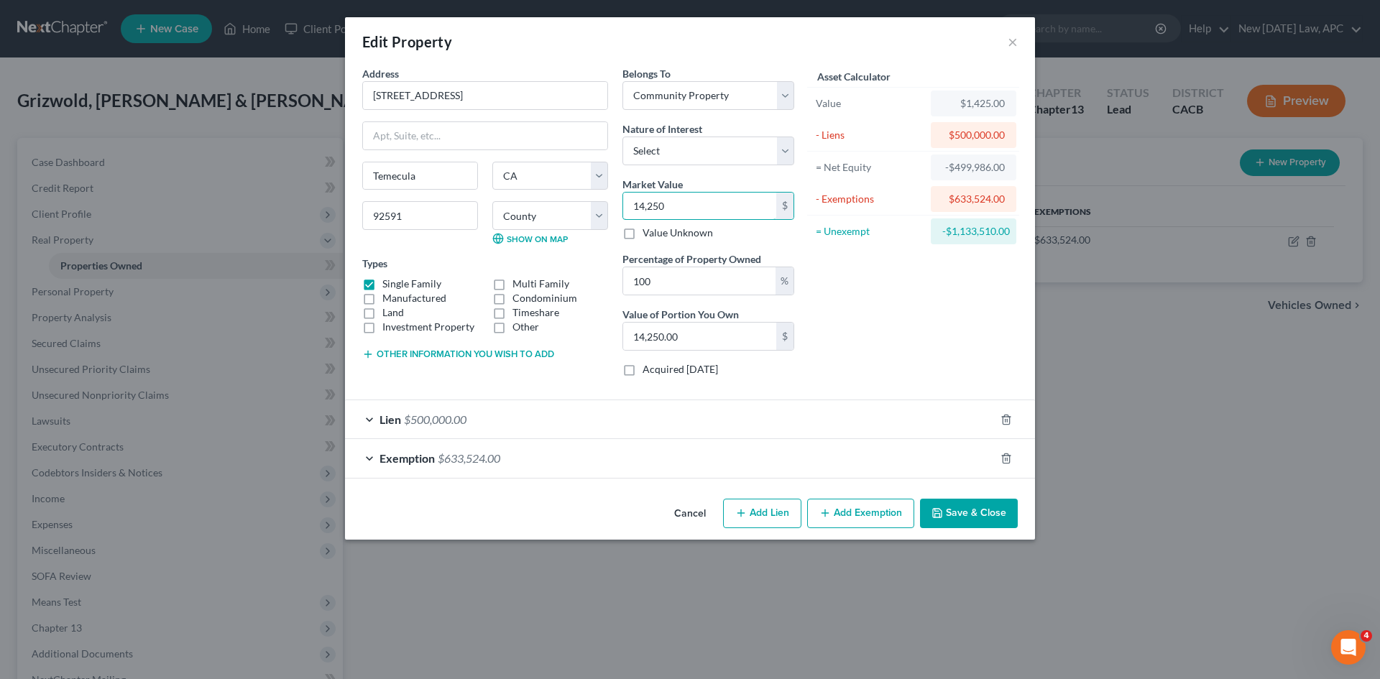
type input "14,2500"
type input "142,500.00"
type input "142,5000"
type input "1,425,000.00"
type input "1,425,000"
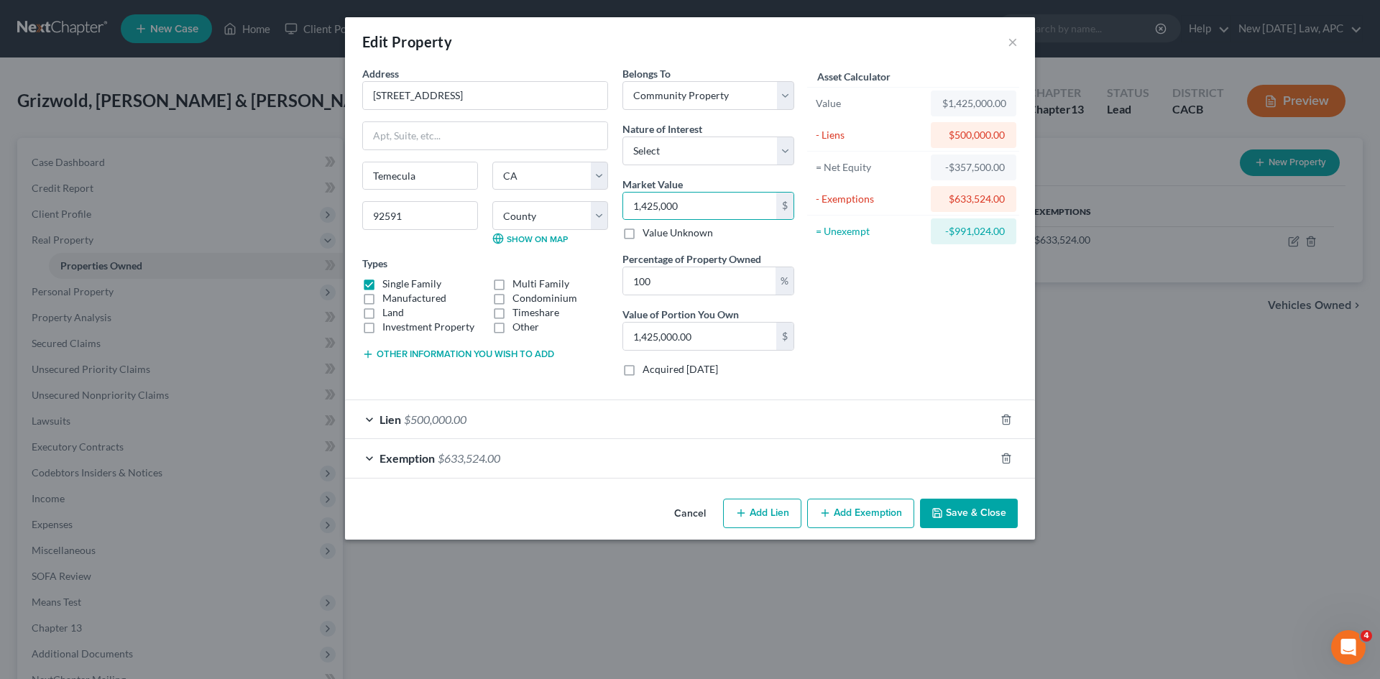
click at [380, 414] on span "Lien" at bounding box center [391, 420] width 22 height 14
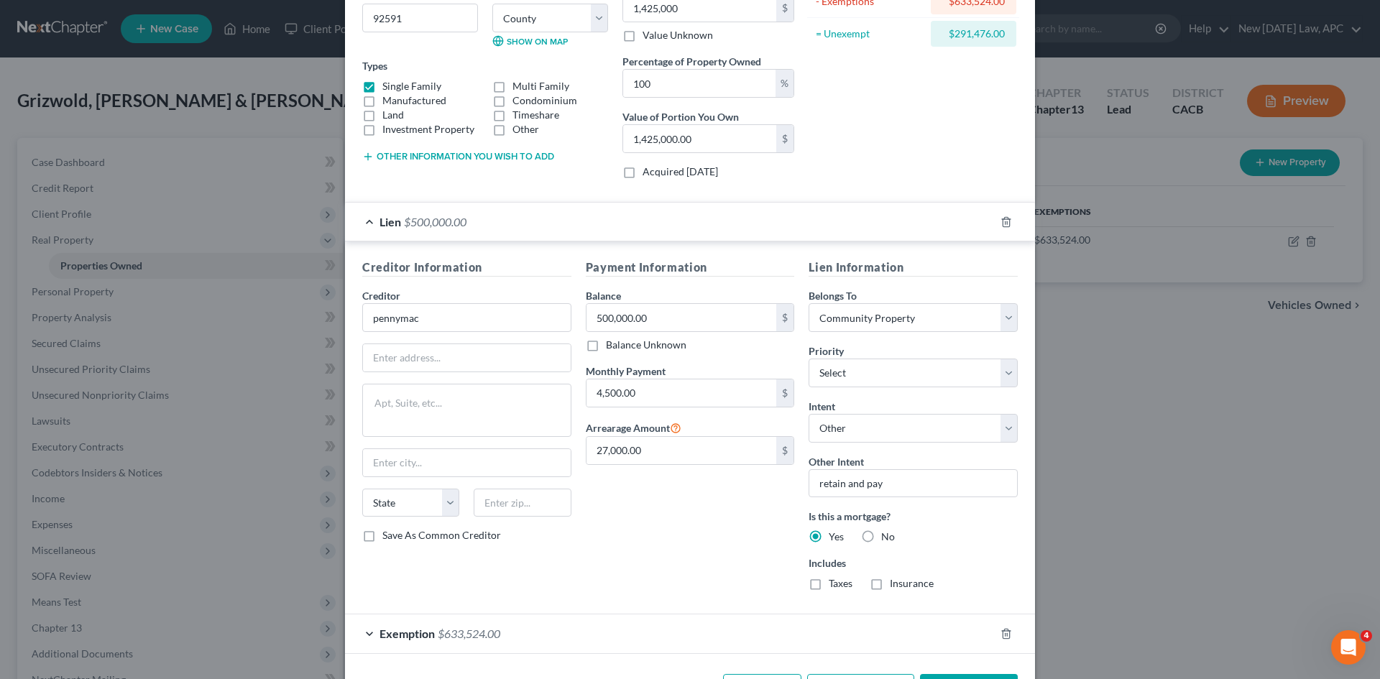
scroll to position [216, 0]
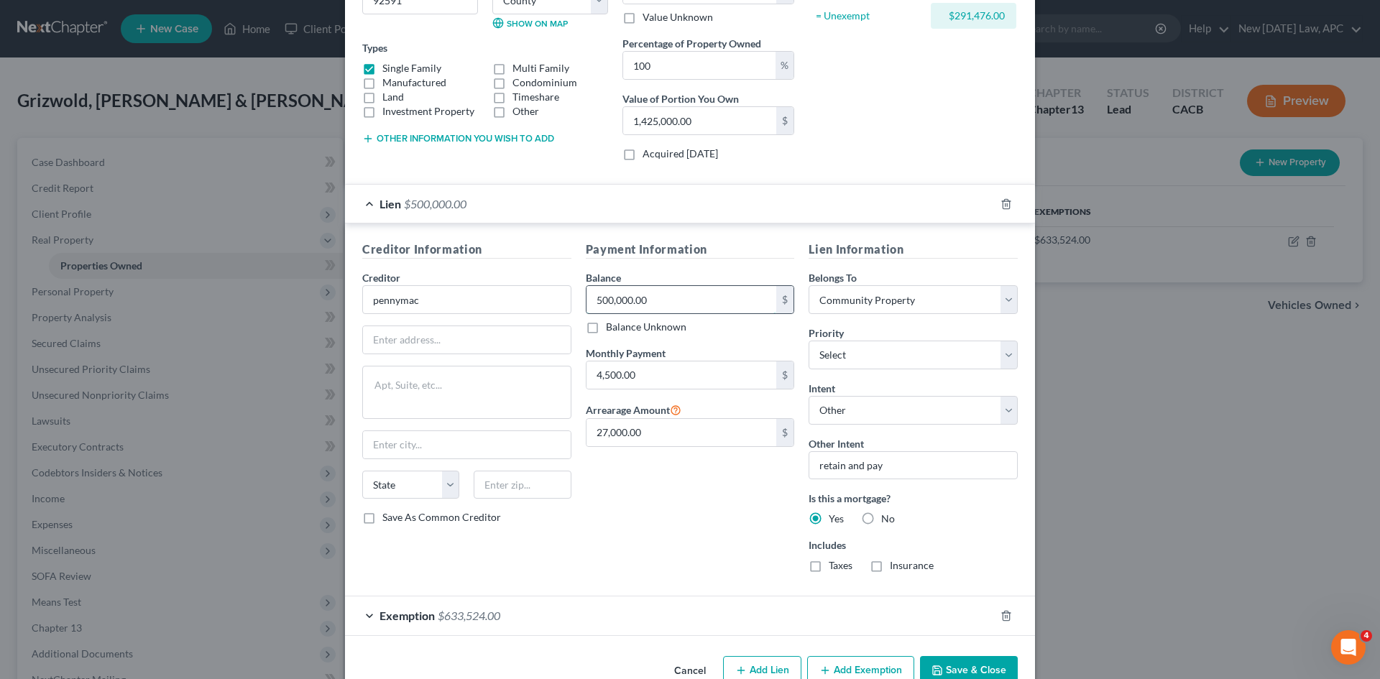
click at [602, 298] on input "500,000.00" at bounding box center [682, 299] width 190 height 27
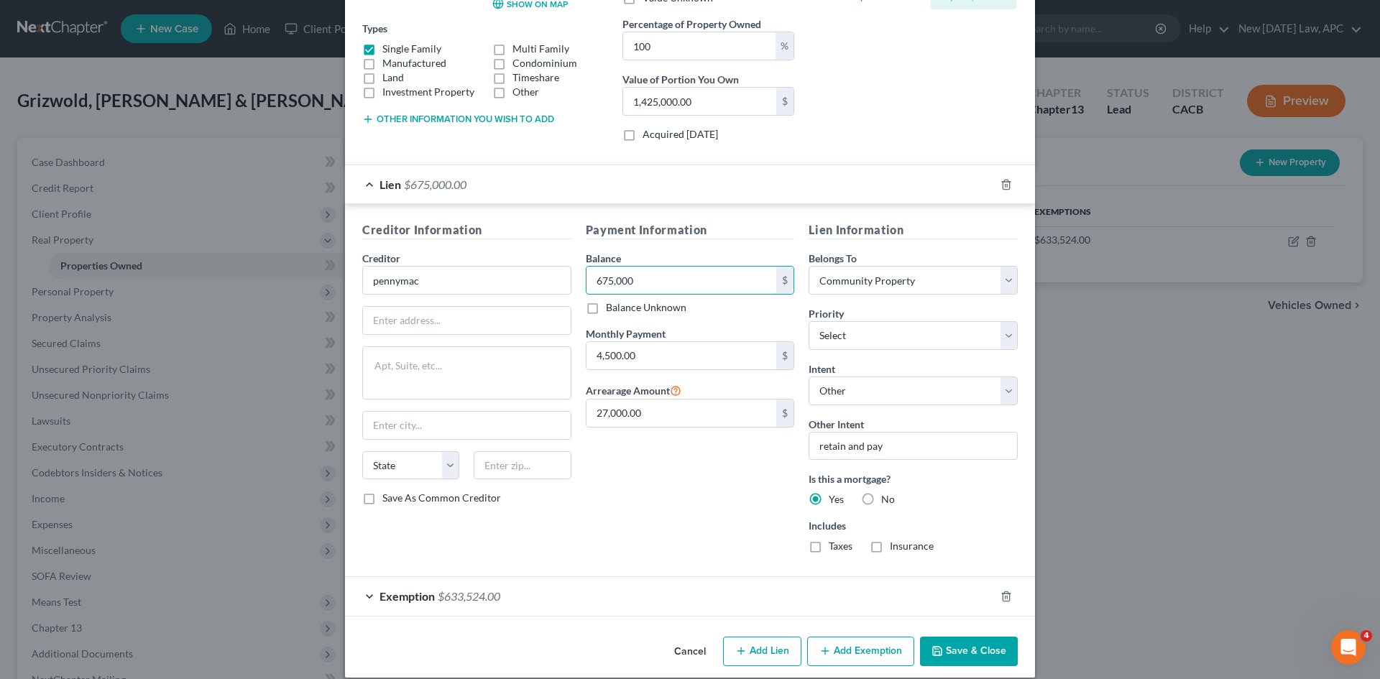
scroll to position [251, 0]
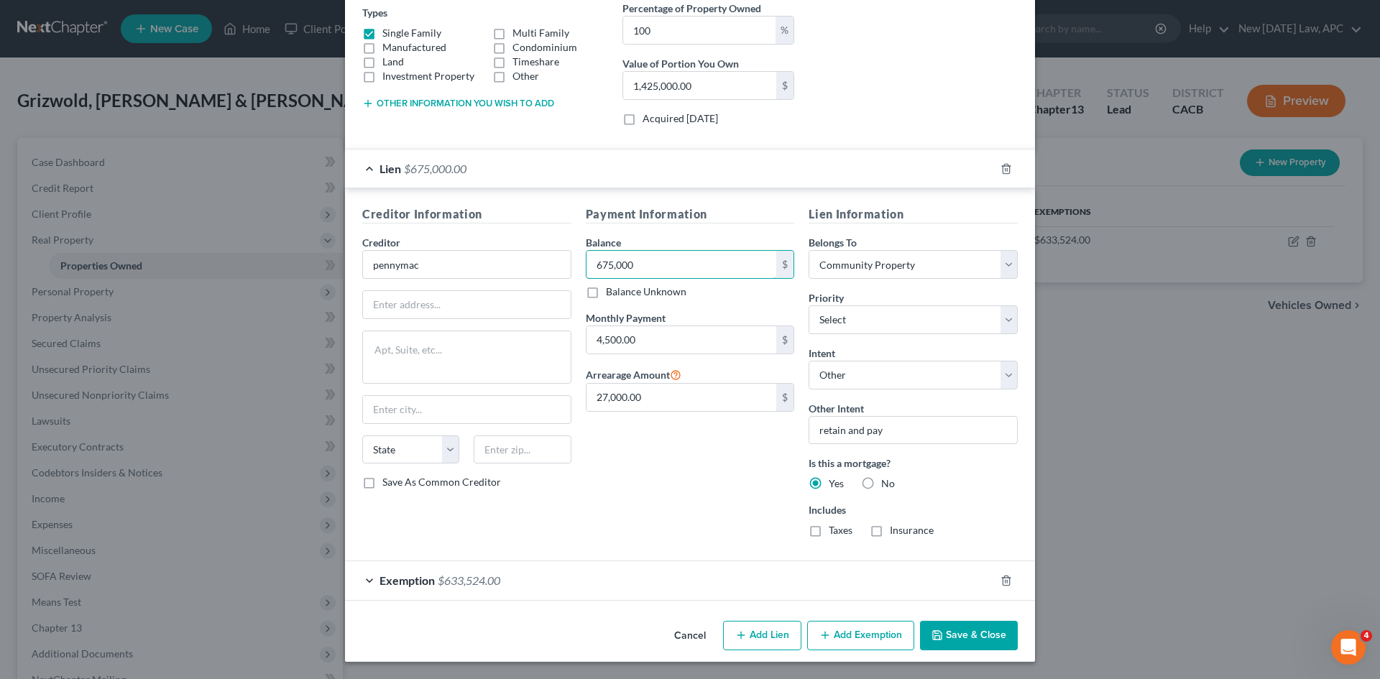
type input "675,000"
click at [975, 633] on button "Save & Close" at bounding box center [969, 636] width 98 height 30
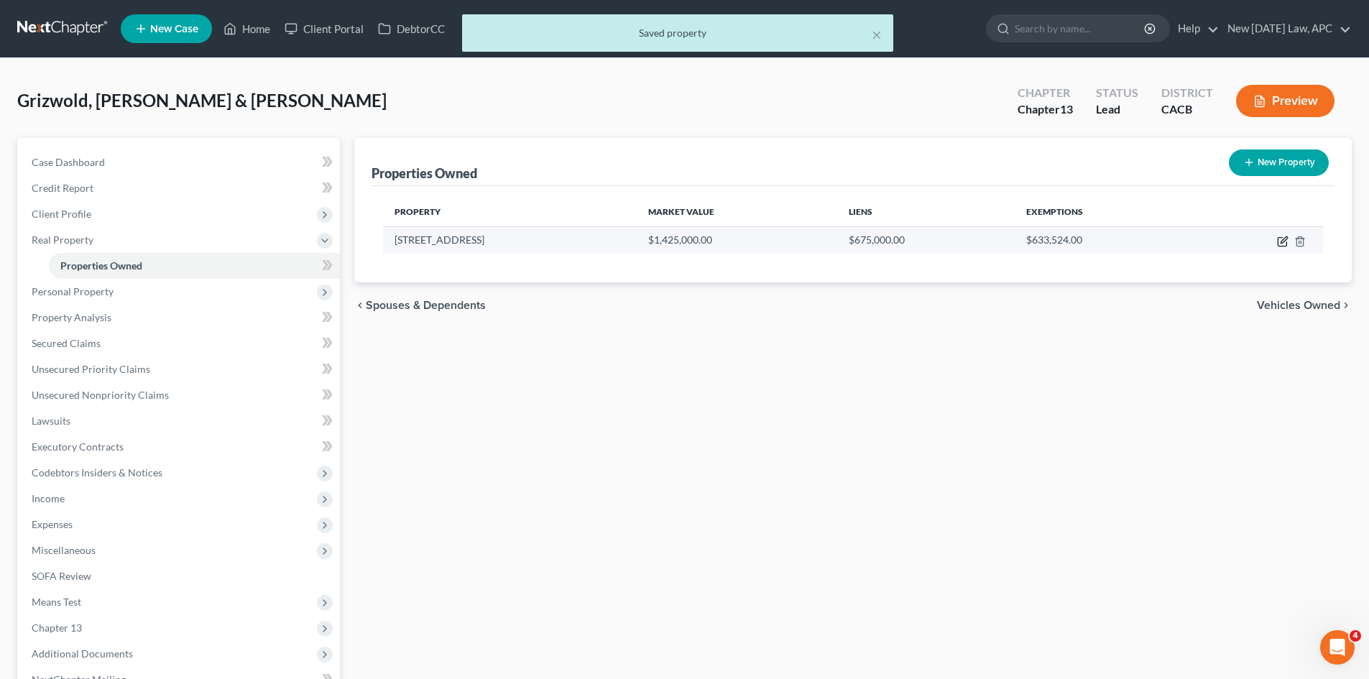
click at [1279, 242] on icon "button" at bounding box center [1282, 242] width 9 height 9
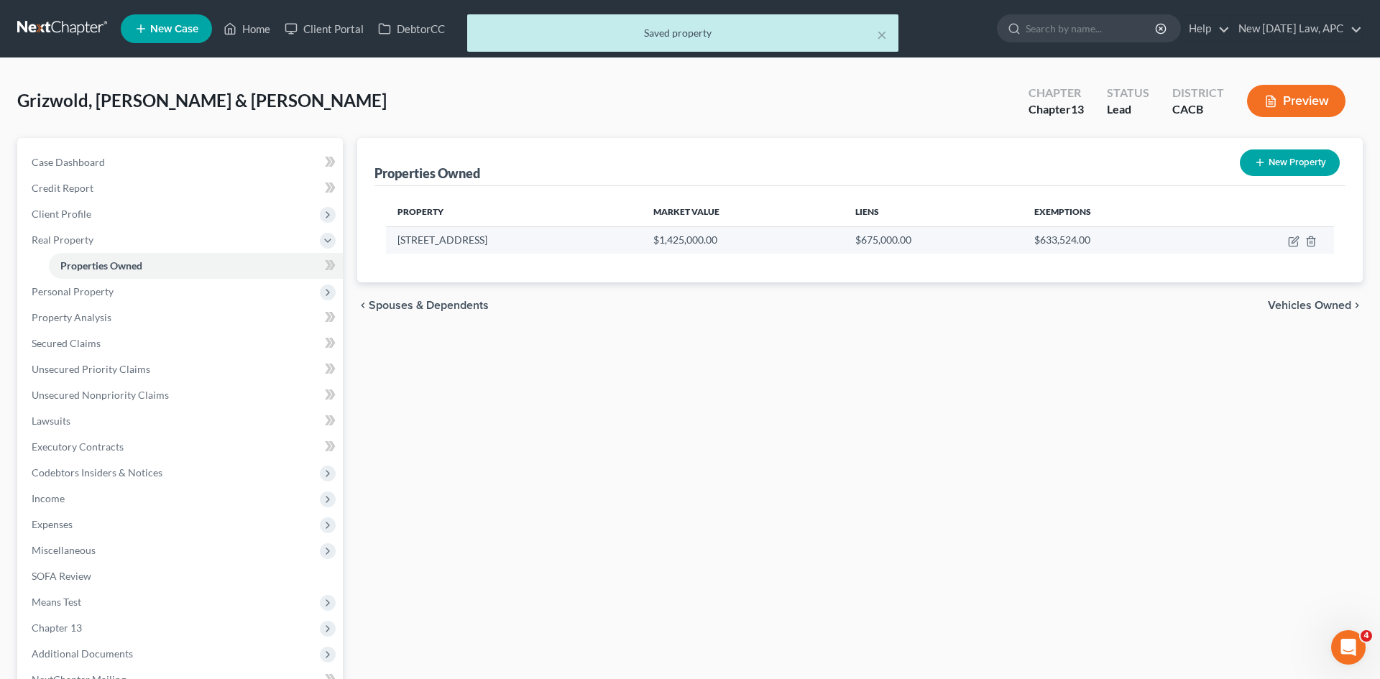
select select "4"
select select "32"
select select "4"
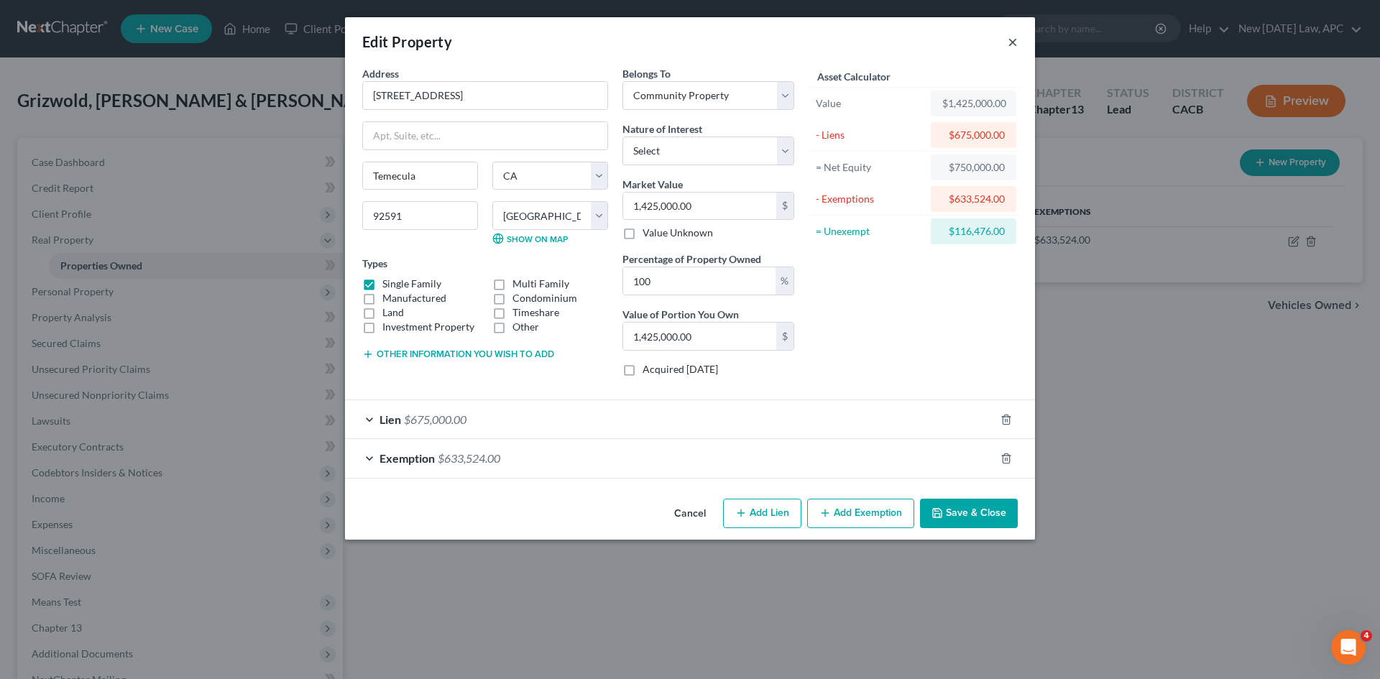
click at [1012, 44] on button "×" at bounding box center [1013, 41] width 10 height 17
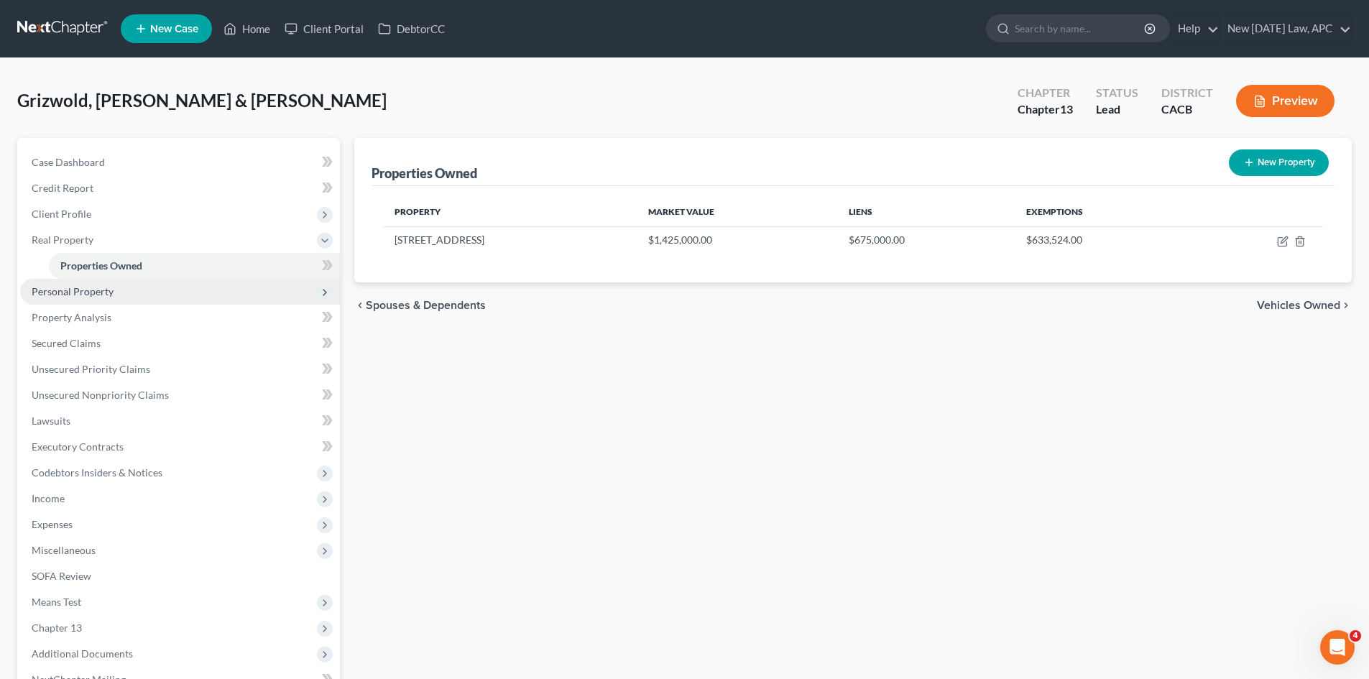
click at [110, 301] on span "Personal Property" at bounding box center [180, 292] width 320 height 26
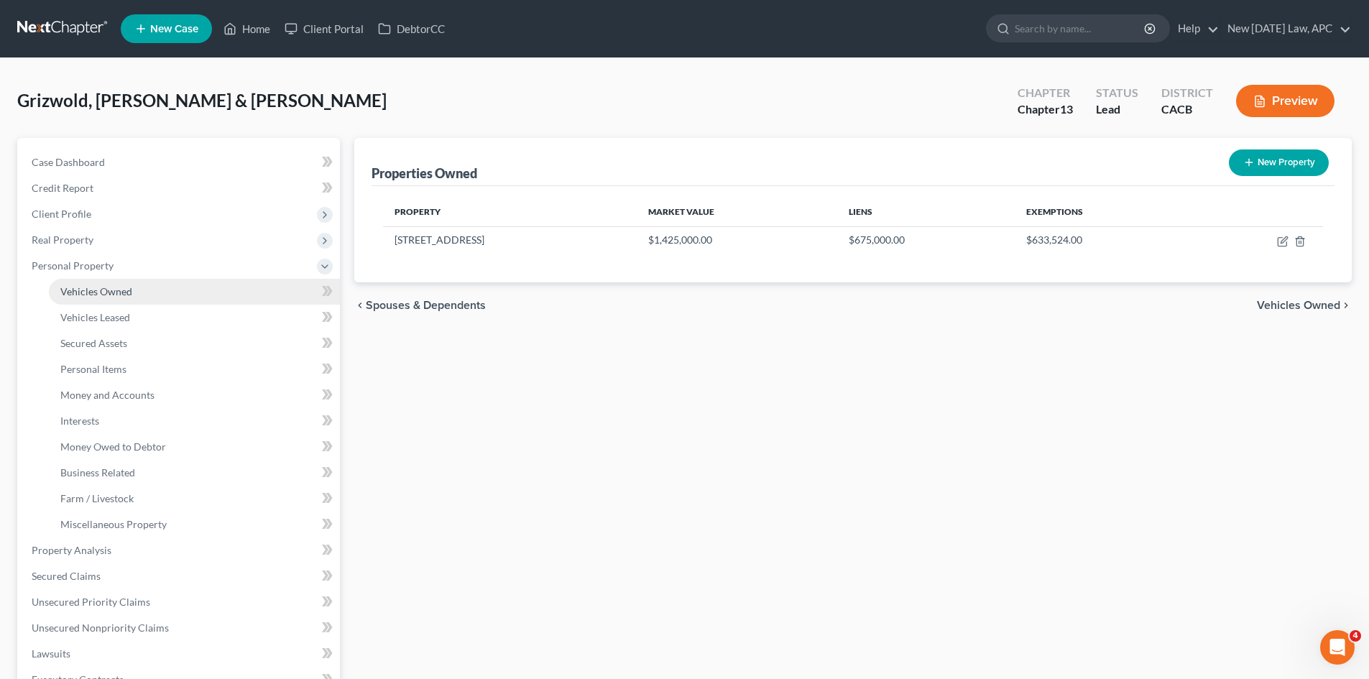
click at [122, 301] on link "Vehicles Owned" at bounding box center [194, 292] width 291 height 26
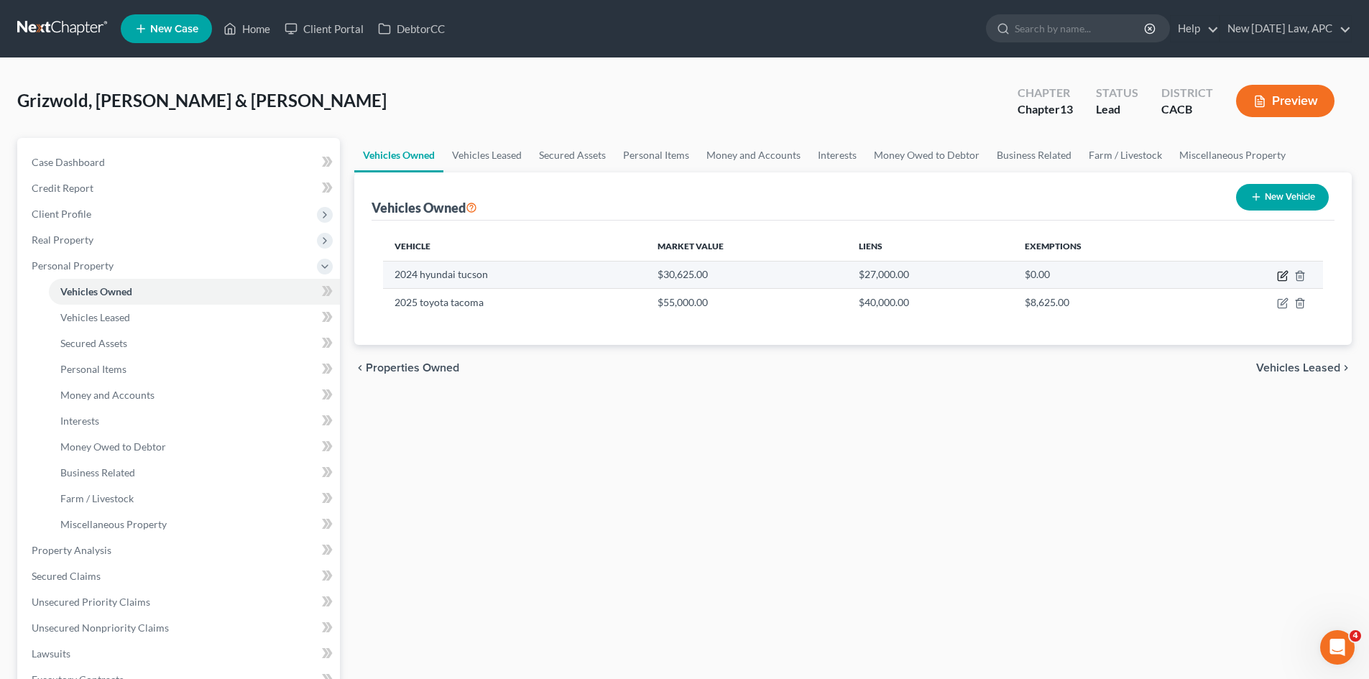
click at [1282, 280] on icon "button" at bounding box center [1282, 276] width 9 height 9
select select "0"
select select "2"
select select "4"
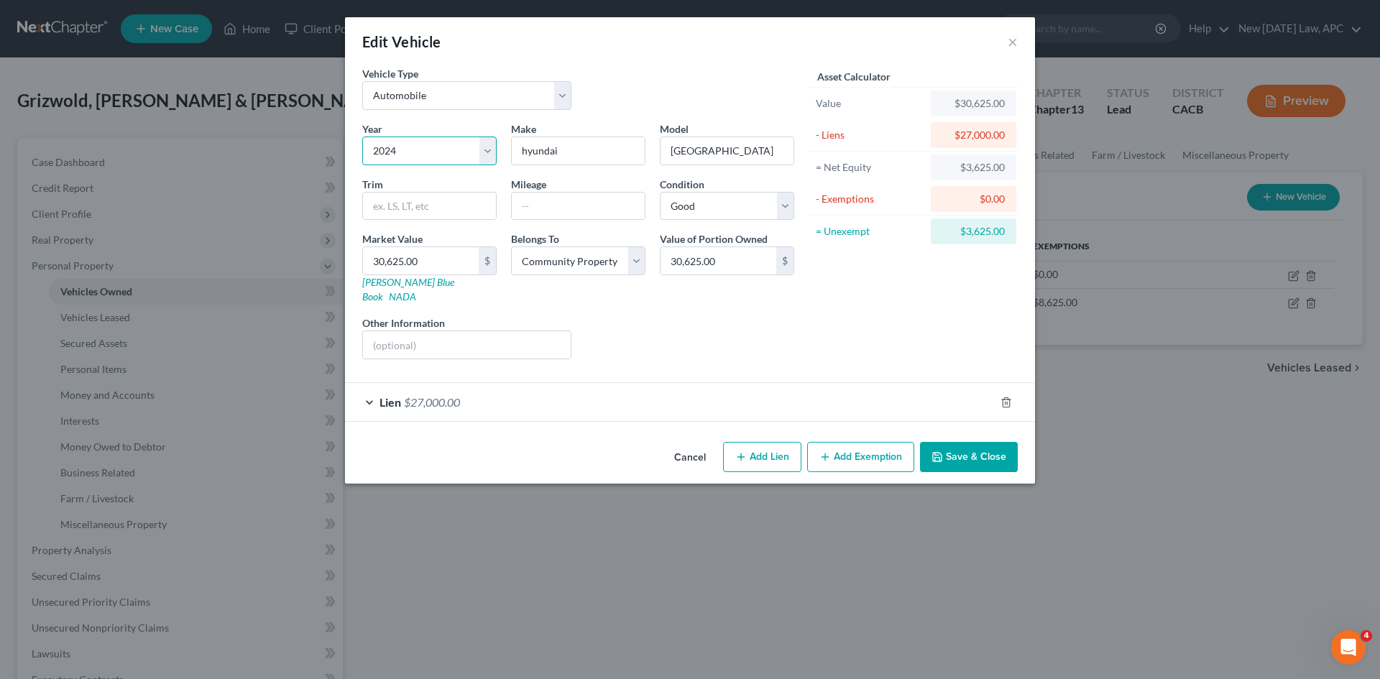
click at [484, 147] on select "Select 2026 2025 2024 2023 2022 2021 2020 2019 2018 2017 2016 2015 2014 2013 20…" at bounding box center [429, 151] width 134 height 29
select select "3"
click at [362, 137] on select "Select 2026 2025 2024 2023 2022 2021 2020 2019 2018 2017 2016 2015 2014 2013 20…" at bounding box center [429, 151] width 134 height 29
click at [546, 153] on input "hyundai" at bounding box center [578, 150] width 133 height 27
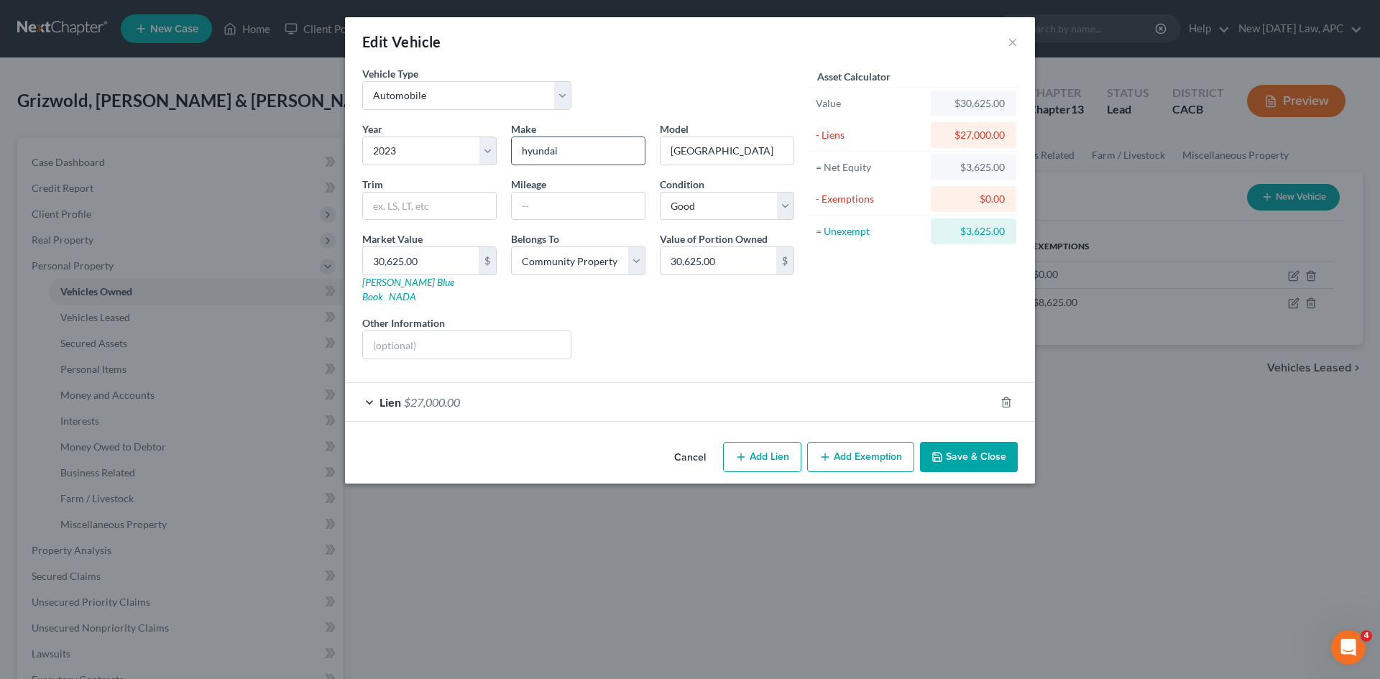
click at [546, 153] on input "hyundai" at bounding box center [578, 150] width 133 height 27
type input "tesla"
type input "model x"
click at [460, 214] on input "text" at bounding box center [429, 206] width 133 height 27
type input "plaid"
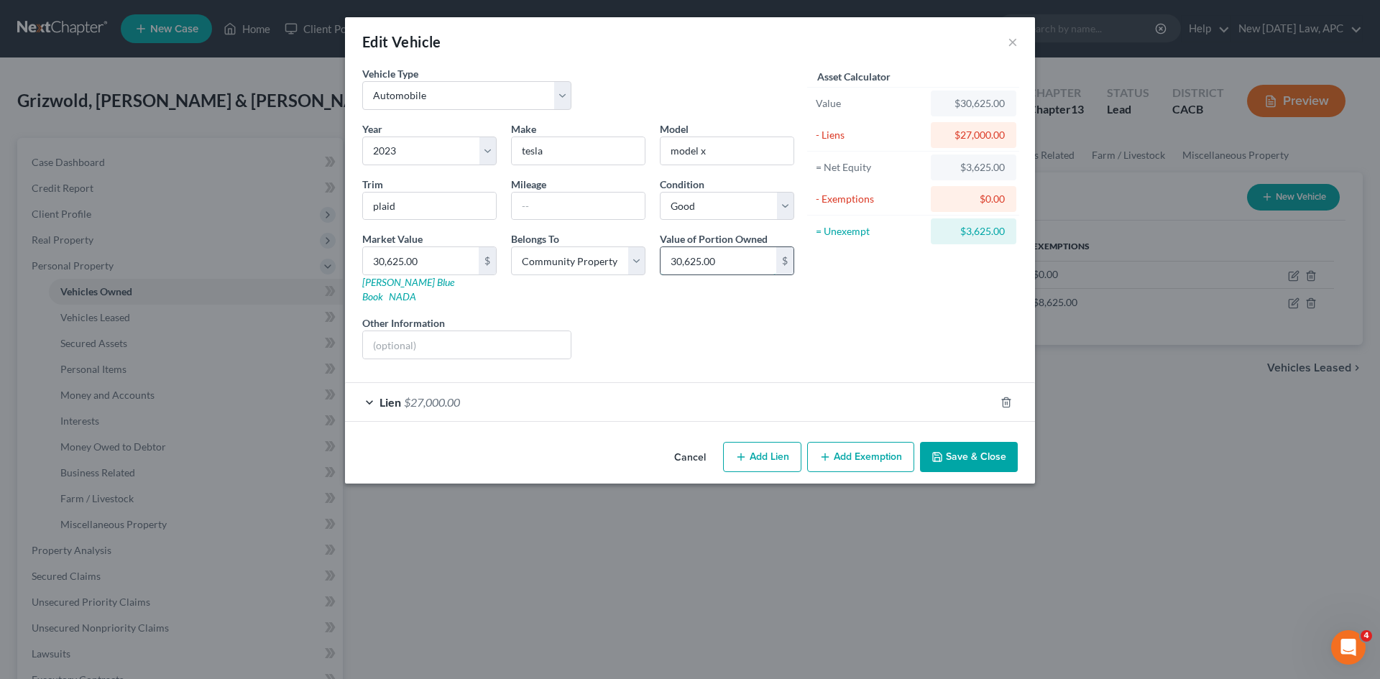
click at [688, 256] on input "30,625.00" at bounding box center [719, 260] width 116 height 27
type input "63,000"
click at [769, 444] on button "Add Lien" at bounding box center [762, 457] width 78 height 30
select select "4"
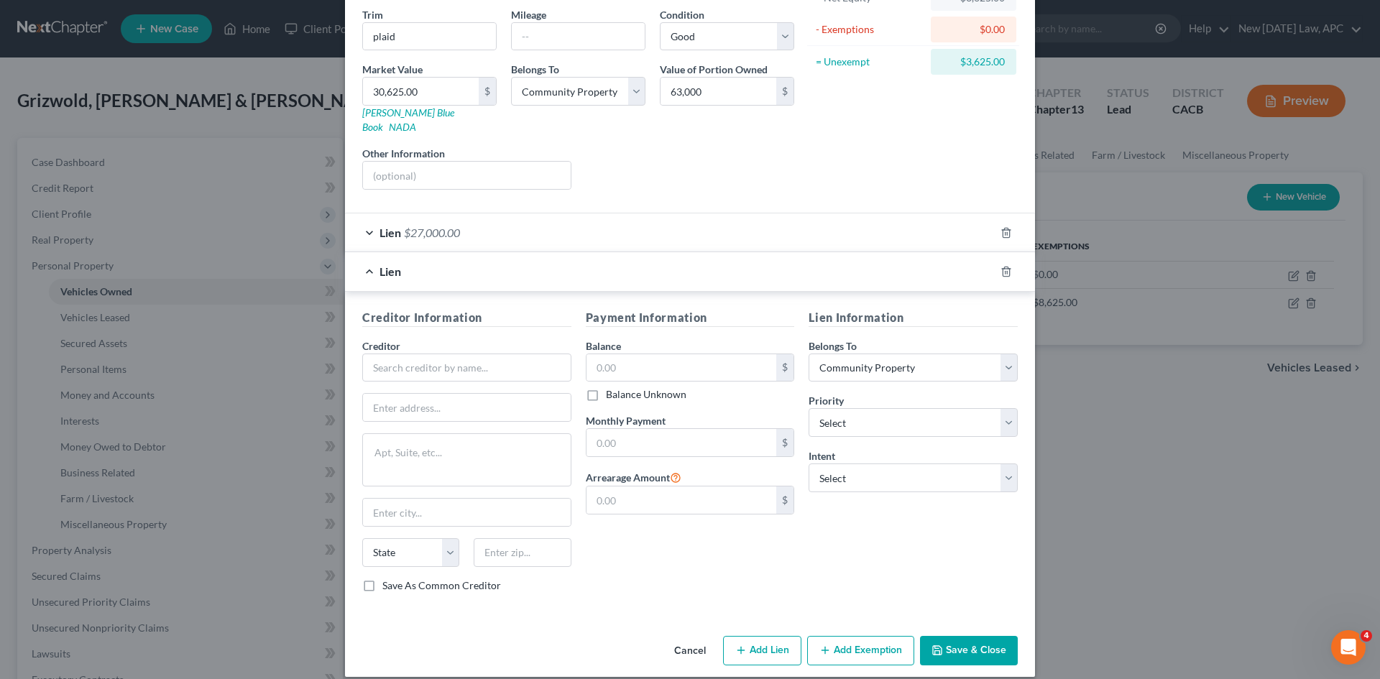
scroll to position [170, 0]
click at [1006, 259] on div at bounding box center [1015, 270] width 40 height 23
click at [1001, 265] on icon "button" at bounding box center [1007, 271] width 12 height 12
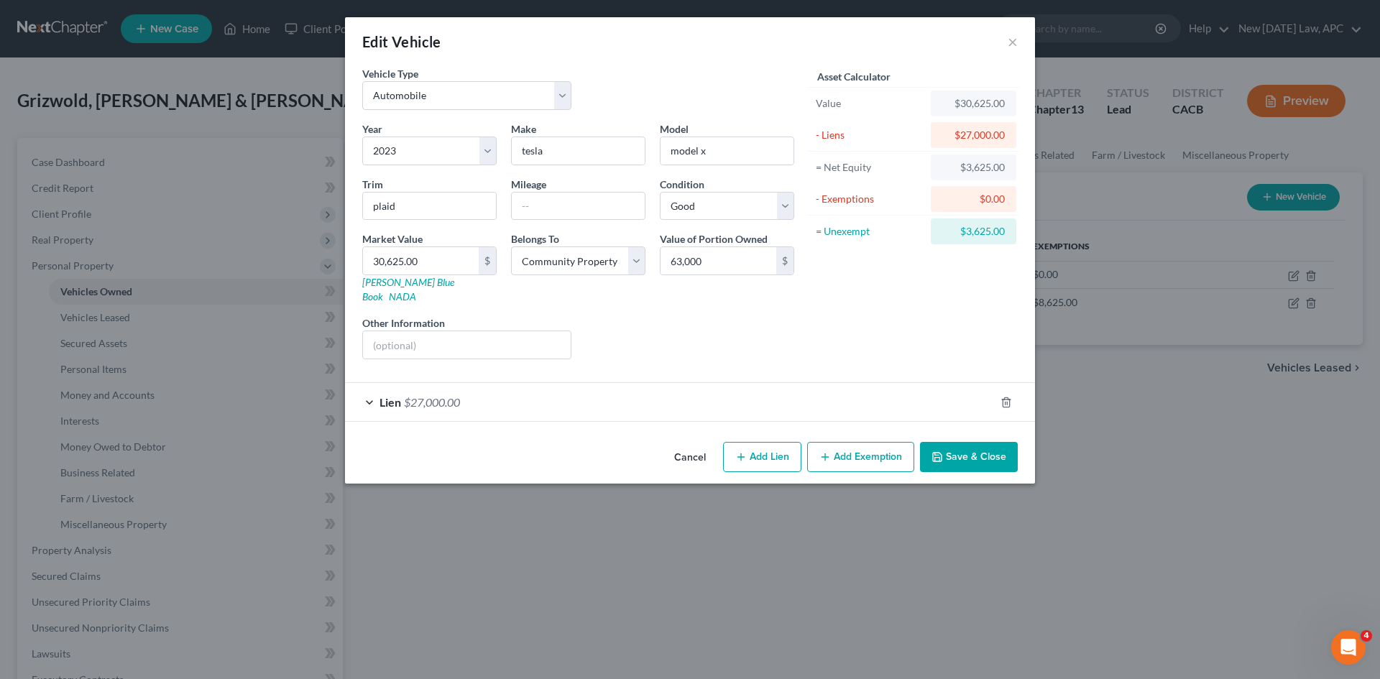
click at [550, 385] on div "Lien $27,000.00" at bounding box center [670, 402] width 650 height 38
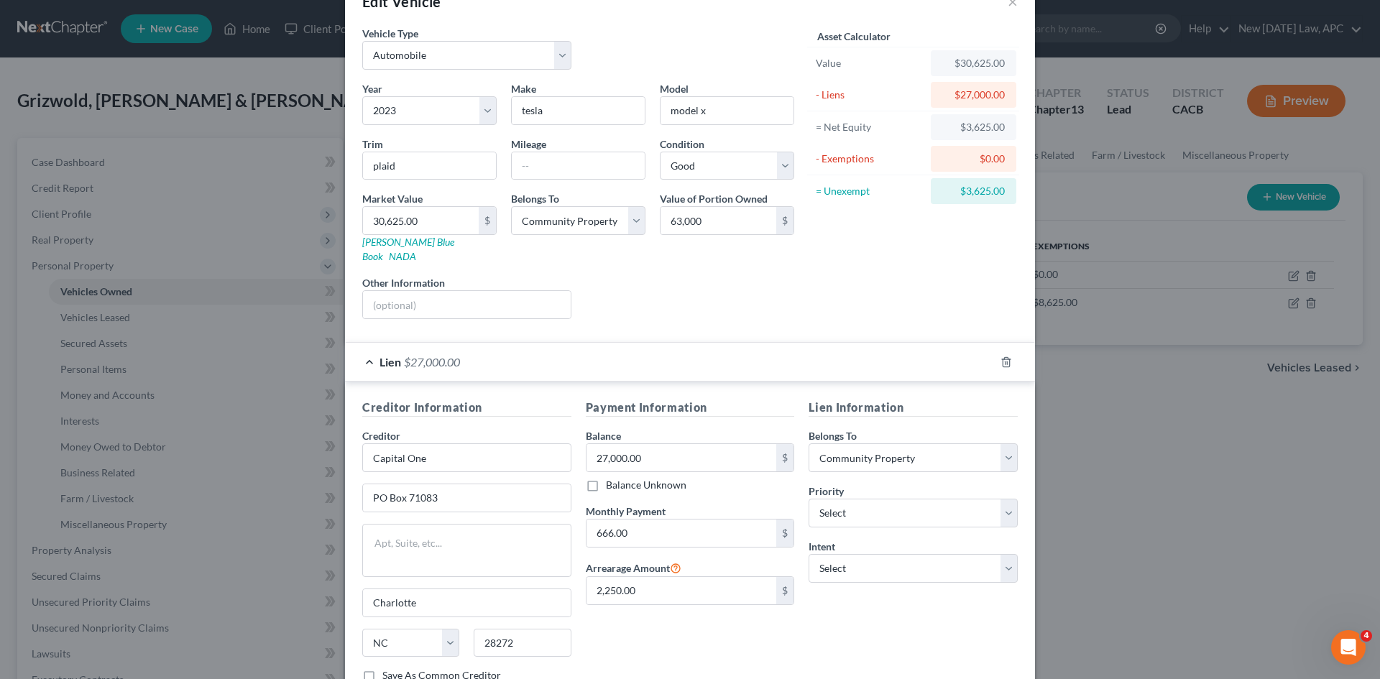
scroll to position [132, 0]
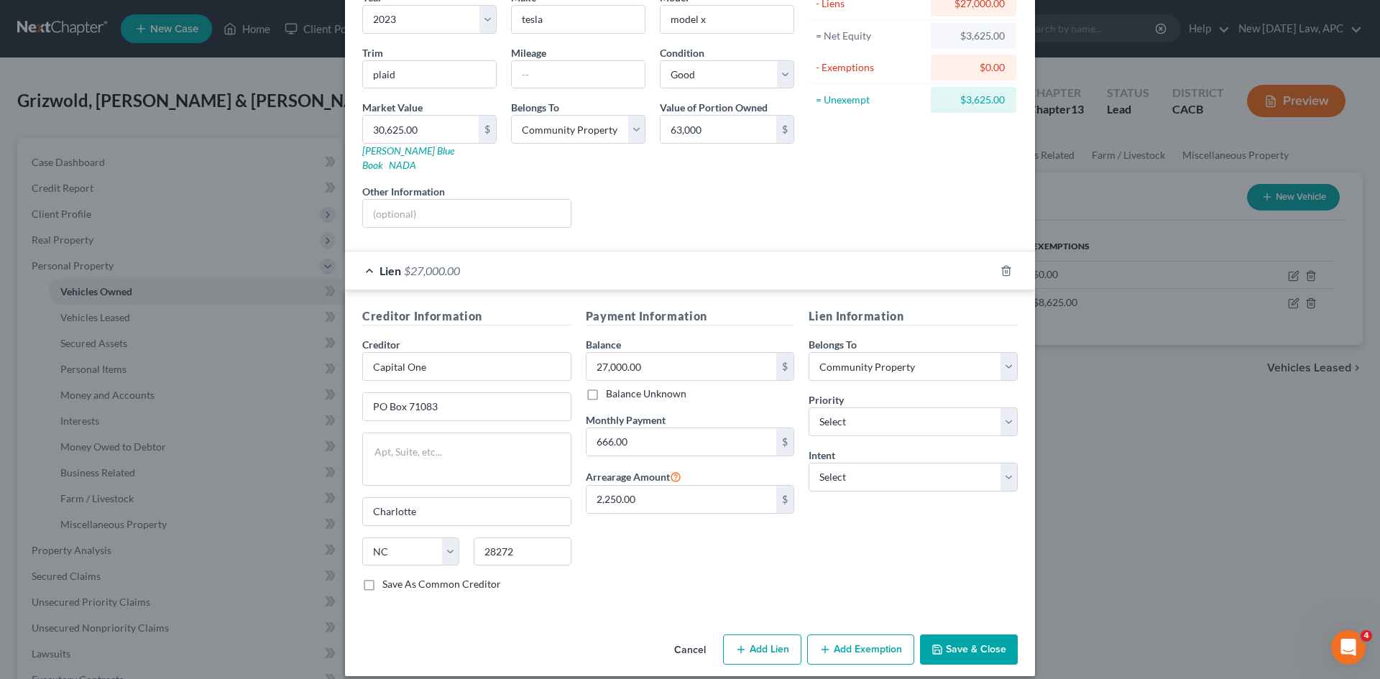
drag, startPoint x: 613, startPoint y: 503, endPoint x: 620, endPoint y: 484, distance: 20.7
click at [613, 502] on div "Payment Information Balance 27,000.00 $ Balance Unknown Balance Undetermined 27…" at bounding box center [691, 455] width 224 height 295
click at [620, 486] on input "2,250.00" at bounding box center [682, 499] width 190 height 27
click at [612, 353] on input "27,000.00" at bounding box center [682, 366] width 190 height 27
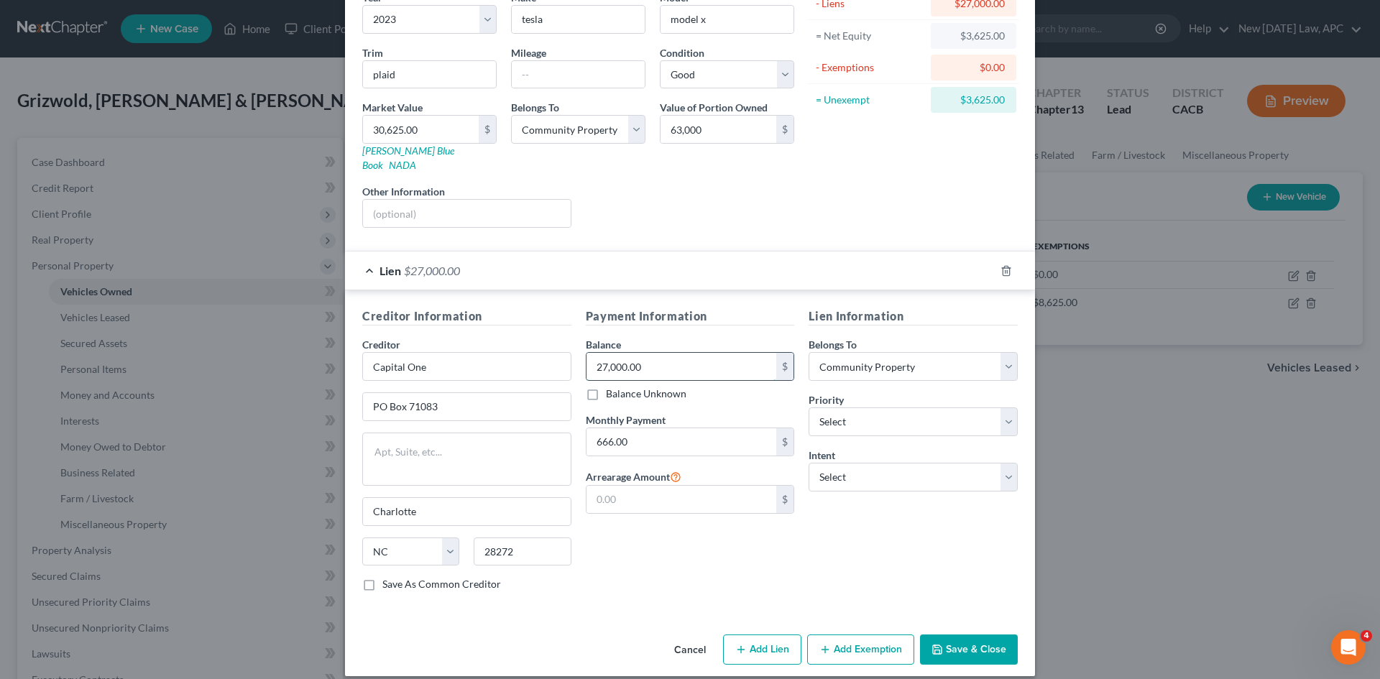
click at [612, 353] on input "27,000.00" at bounding box center [682, 366] width 190 height 27
type input "50,000"
click at [629, 436] on input "666.00" at bounding box center [682, 441] width 190 height 27
type input "844.17"
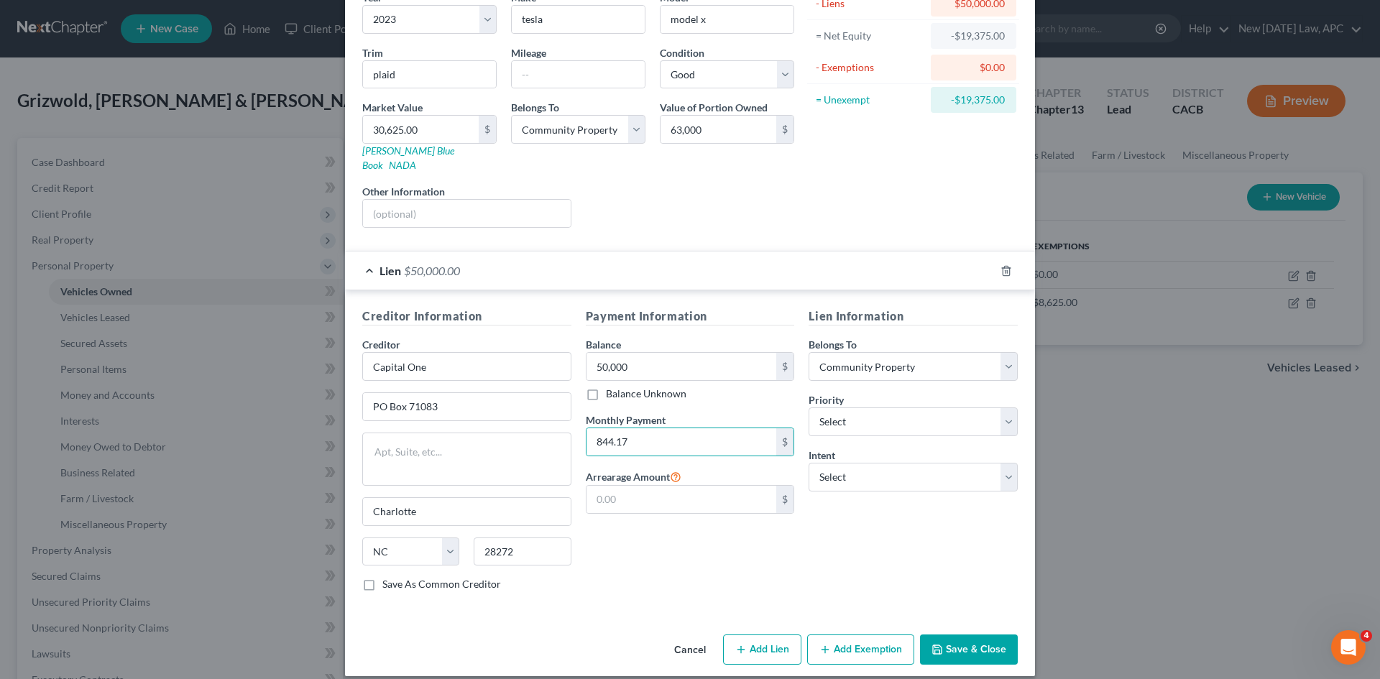
click at [959, 635] on button "Save & Close" at bounding box center [969, 650] width 98 height 30
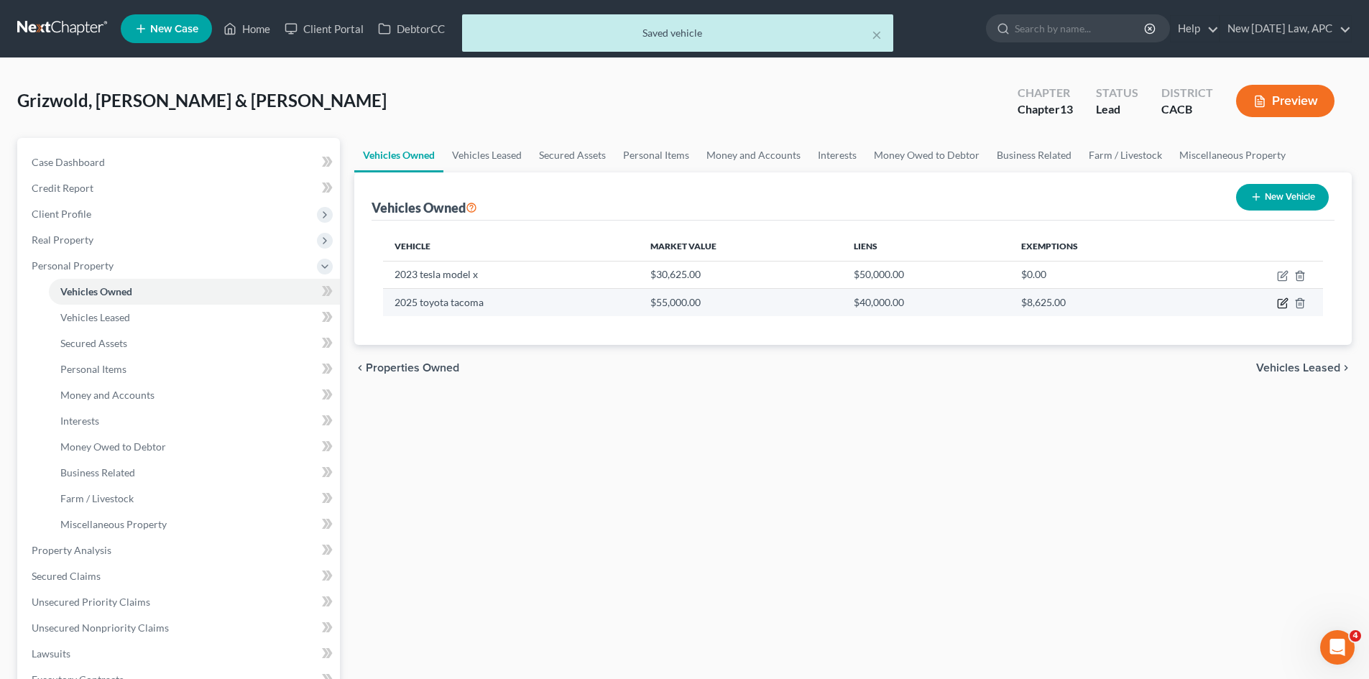
click at [1284, 304] on icon "button" at bounding box center [1284, 302] width 6 height 6
select select "0"
select select "1"
select select "2"
select select "4"
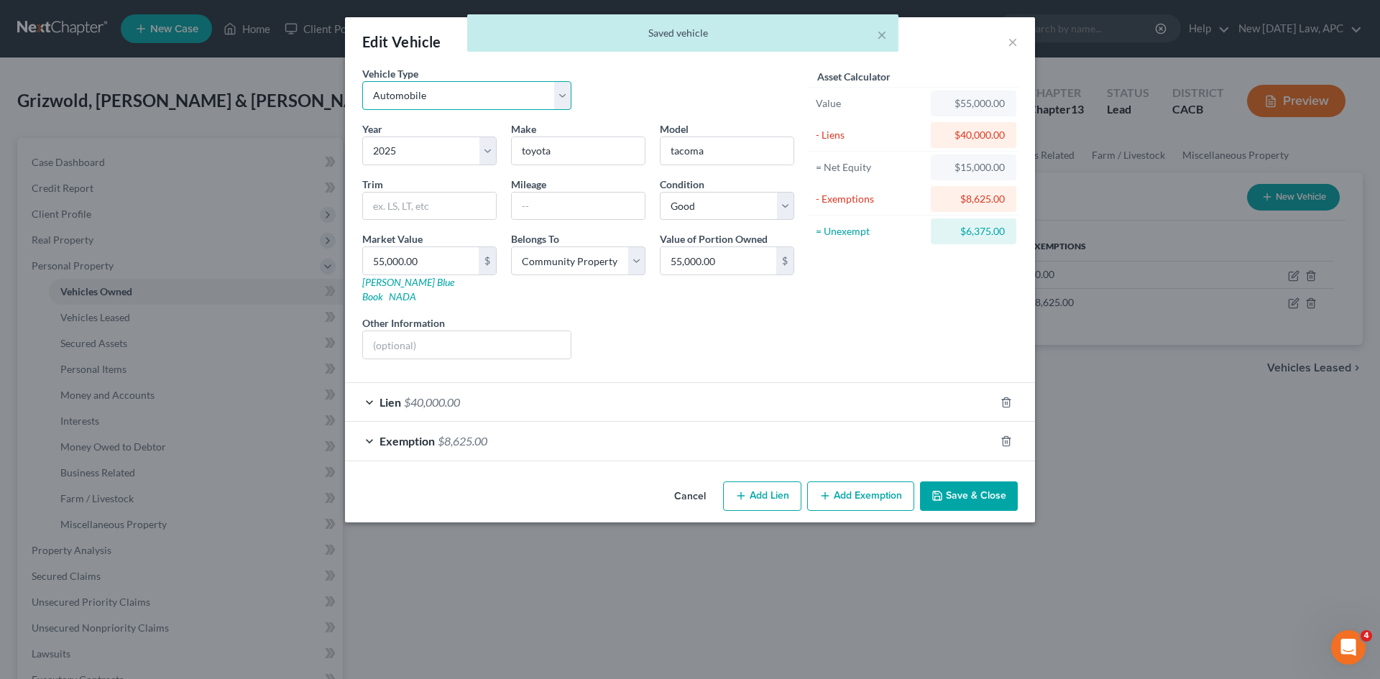
click at [464, 89] on select "Select Automobile Truck Trailer Watercraft Aircraft Motor Home Atv Other Vehicle" at bounding box center [466, 95] width 209 height 29
click at [639, 92] on div "Vehicle Type Select Automobile Truck Trailer Watercraft Aircraft Motor Home Atv…" at bounding box center [578, 93] width 446 height 55
click at [484, 157] on select "Select 2026 2025 2024 2023 2022 2021 2020 2019 2018 2017 2016 2015 2014 2013 20…" at bounding box center [429, 151] width 134 height 29
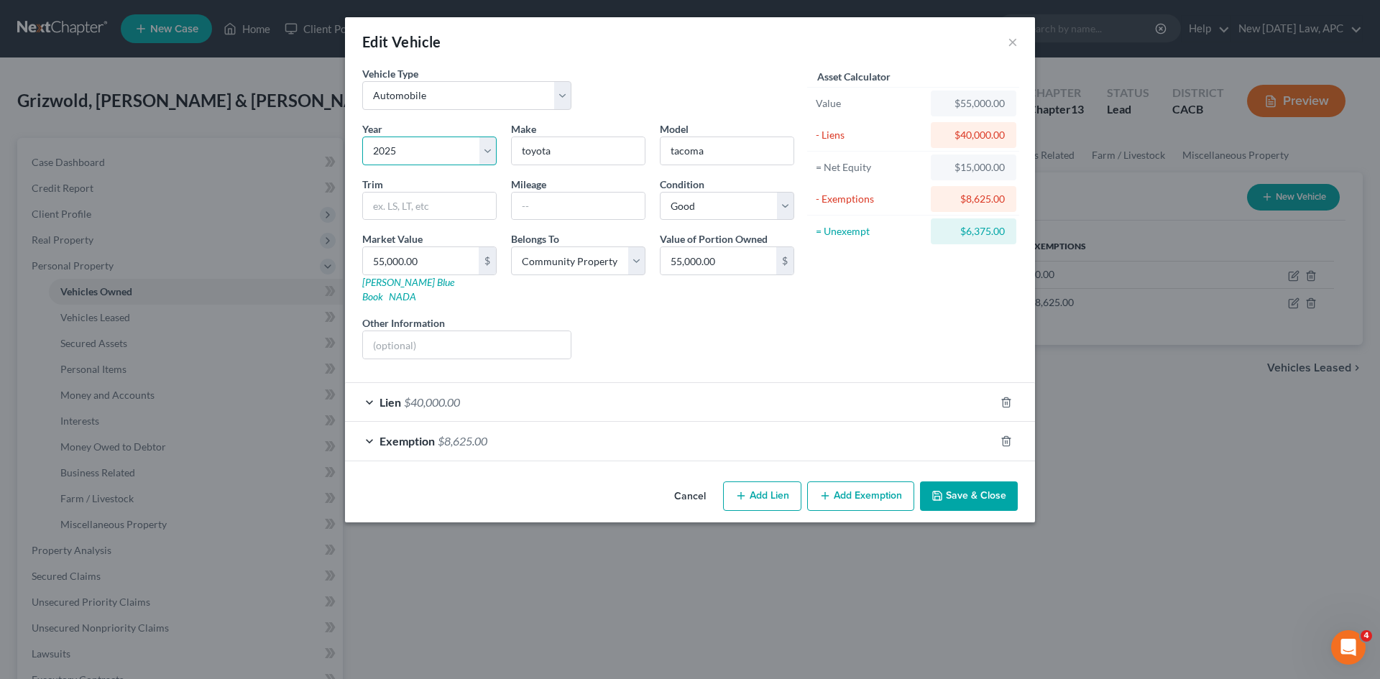
select select "2"
click at [362, 137] on select "Select 2026 2025 2024 2023 2022 2021 2020 2019 2018 2017 2016 2015 2014 2013 20…" at bounding box center [429, 151] width 134 height 29
click at [551, 152] on input "toyota" at bounding box center [578, 150] width 133 height 27
type input "cadillac"
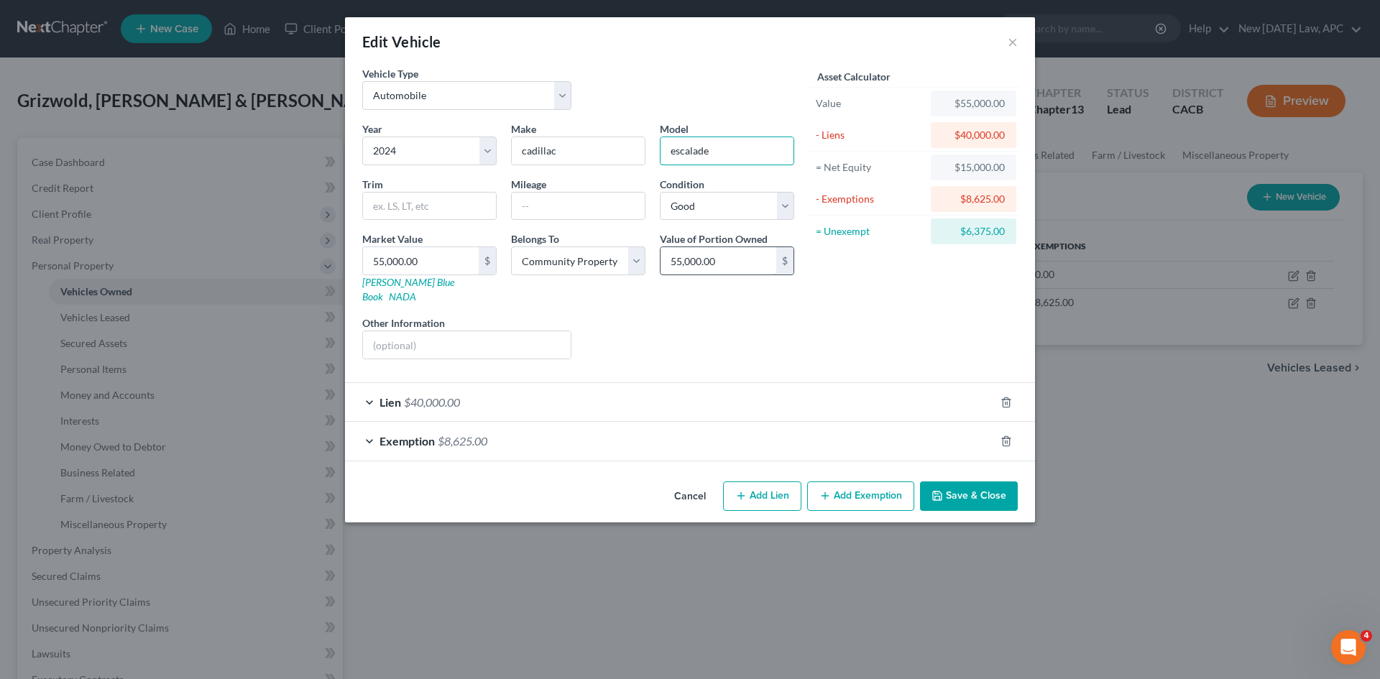
type input "escalade"
click at [704, 249] on input "55,000.00" at bounding box center [719, 260] width 116 height 27
type input "86,500"
click at [515, 394] on div "Lien $40,000.00" at bounding box center [670, 402] width 650 height 38
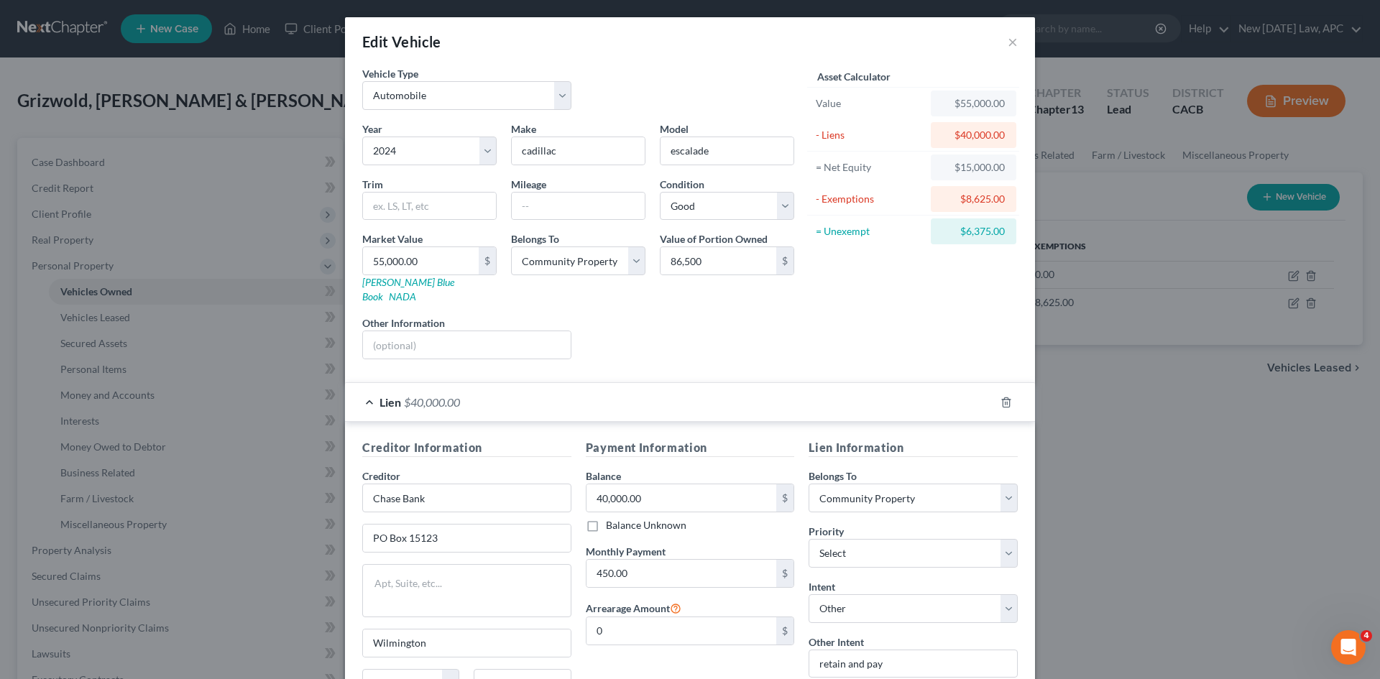
scroll to position [72, 0]
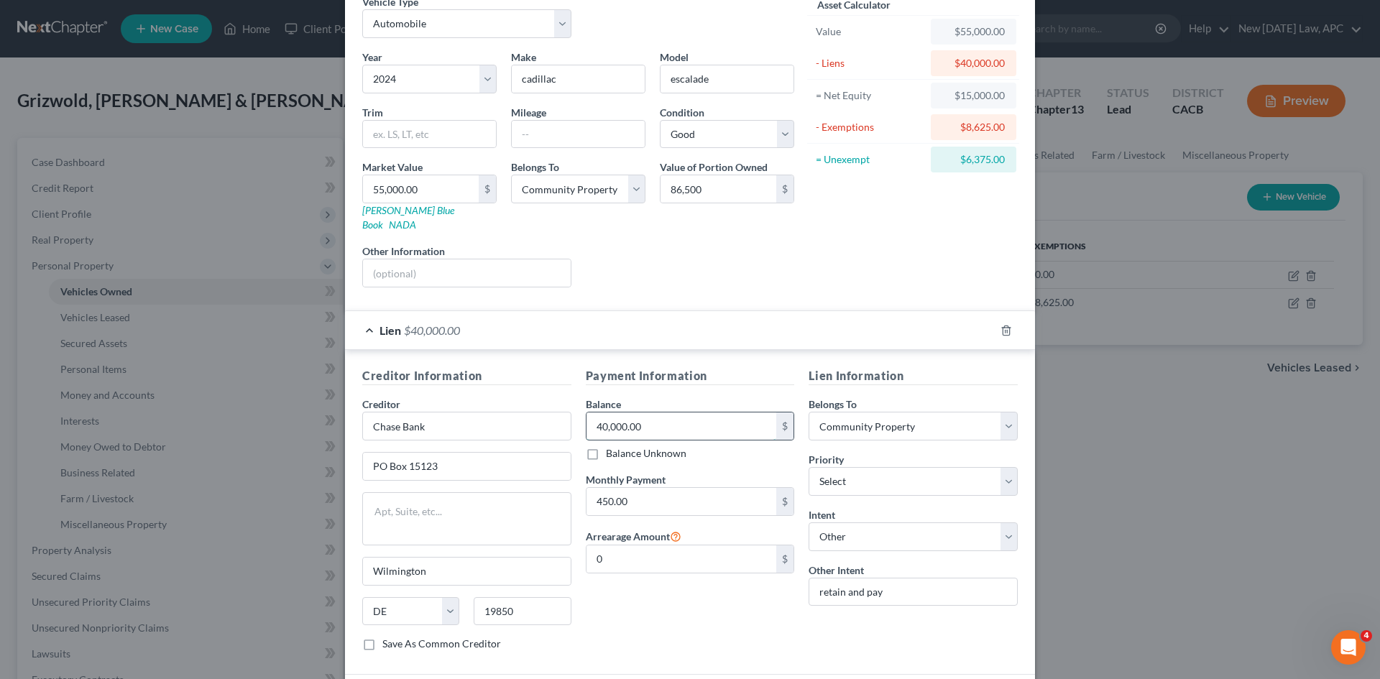
click at [617, 413] on input "40,000.00" at bounding box center [682, 426] width 190 height 27
type input "85,000"
click at [795, 273] on div "Year Select 2026 2025 2024 2023 2022 2021 2020 2019 2018 2017 2016 2015 2014 20…" at bounding box center [578, 174] width 446 height 249
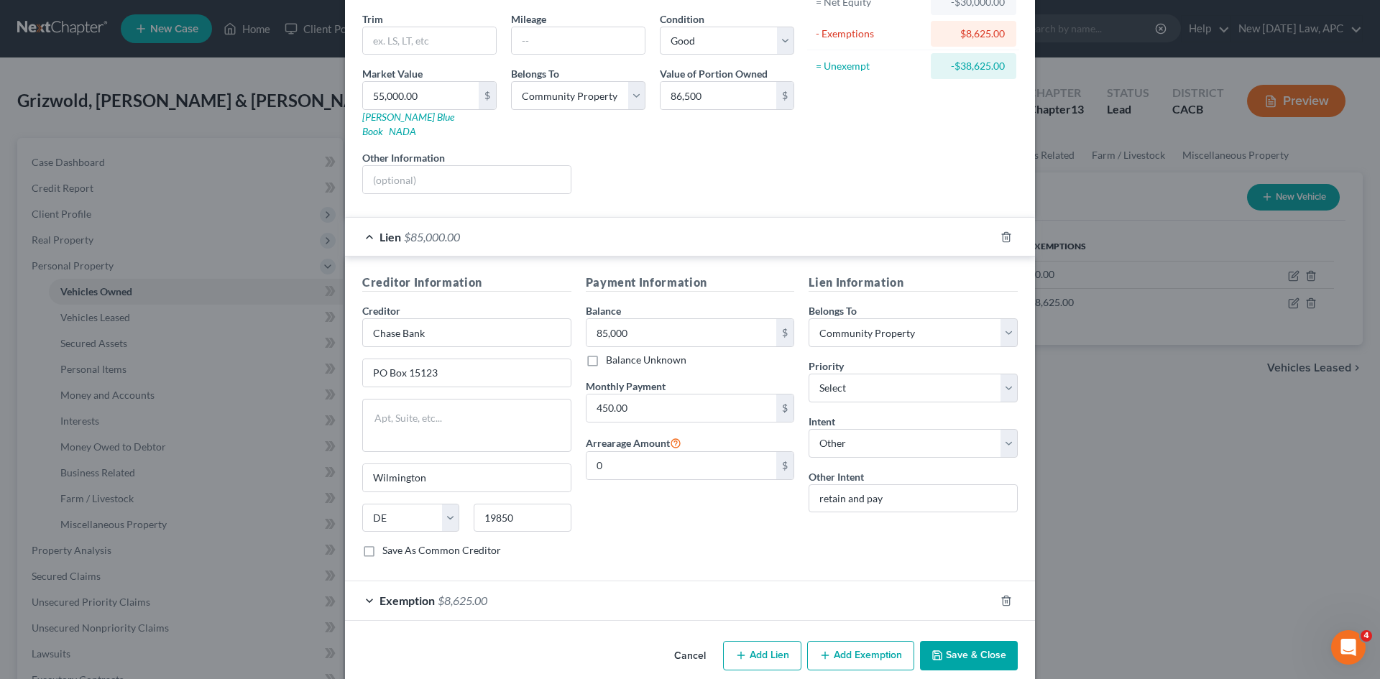
scroll to position [171, 0]
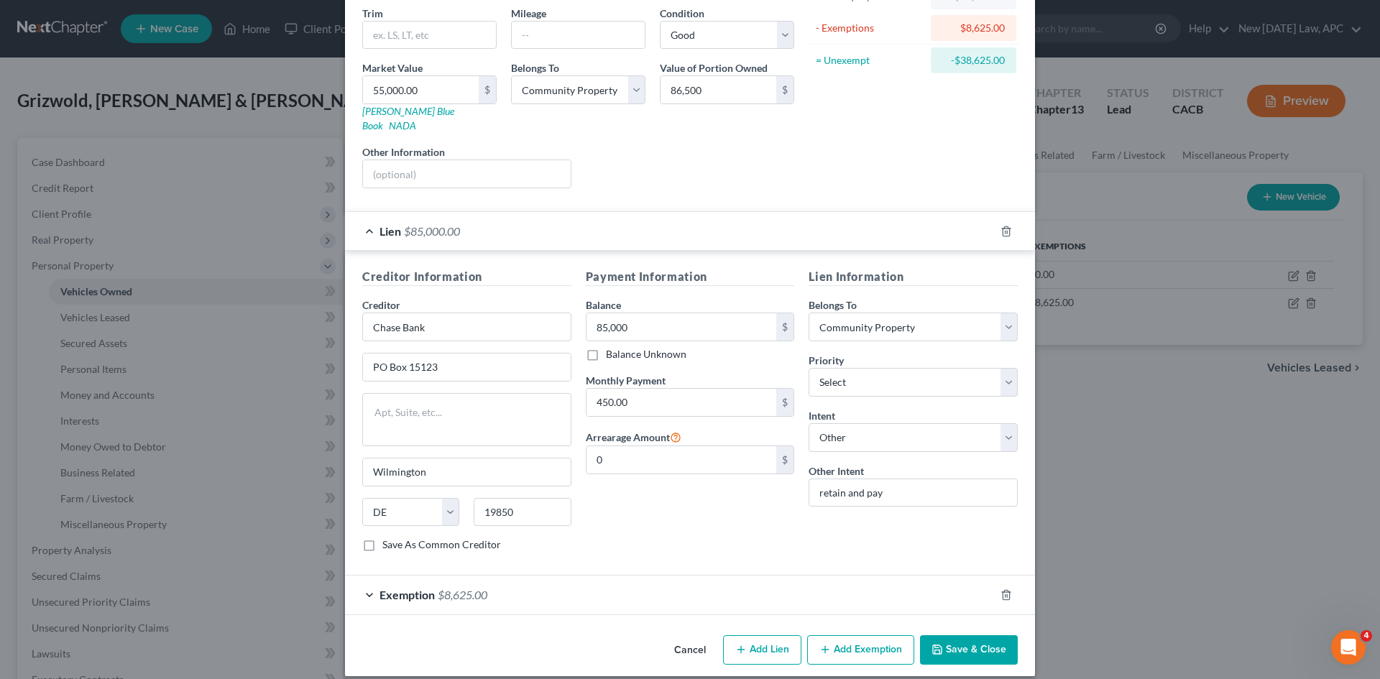
click at [562, 576] on div "Exemption $8,625.00" at bounding box center [670, 595] width 650 height 38
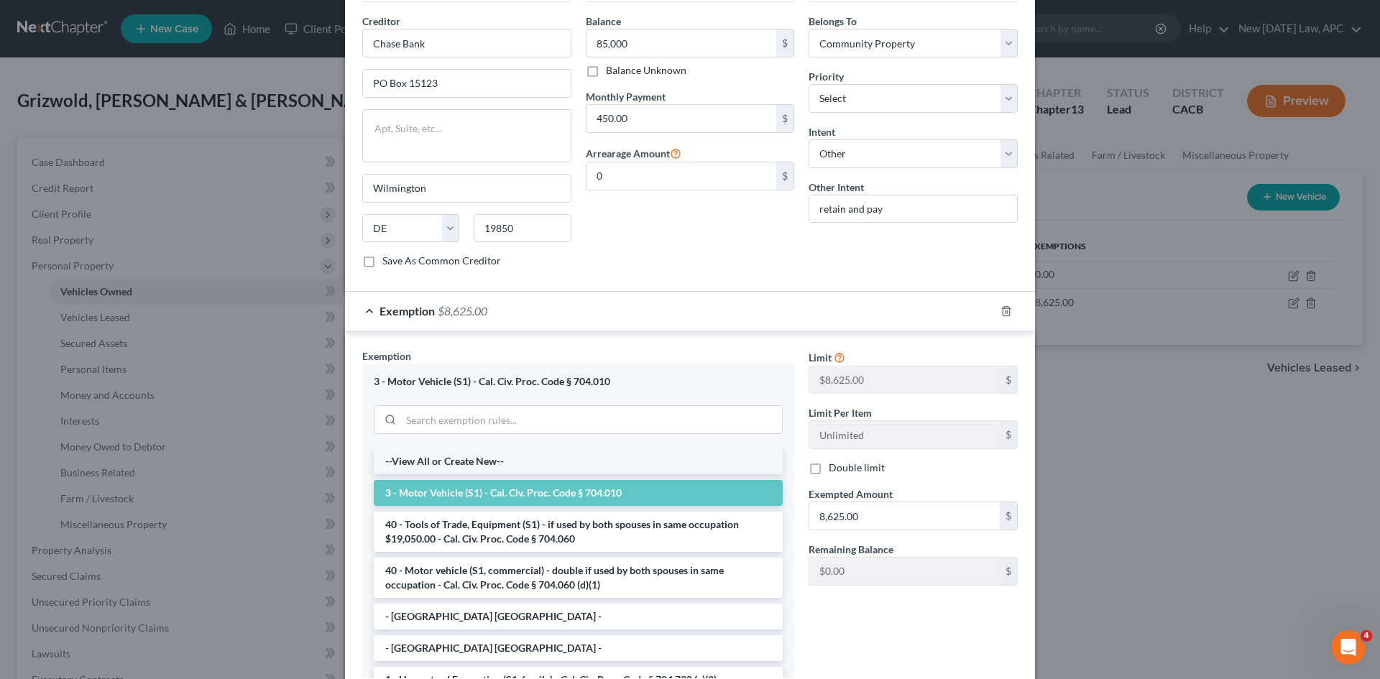
scroll to position [459, 0]
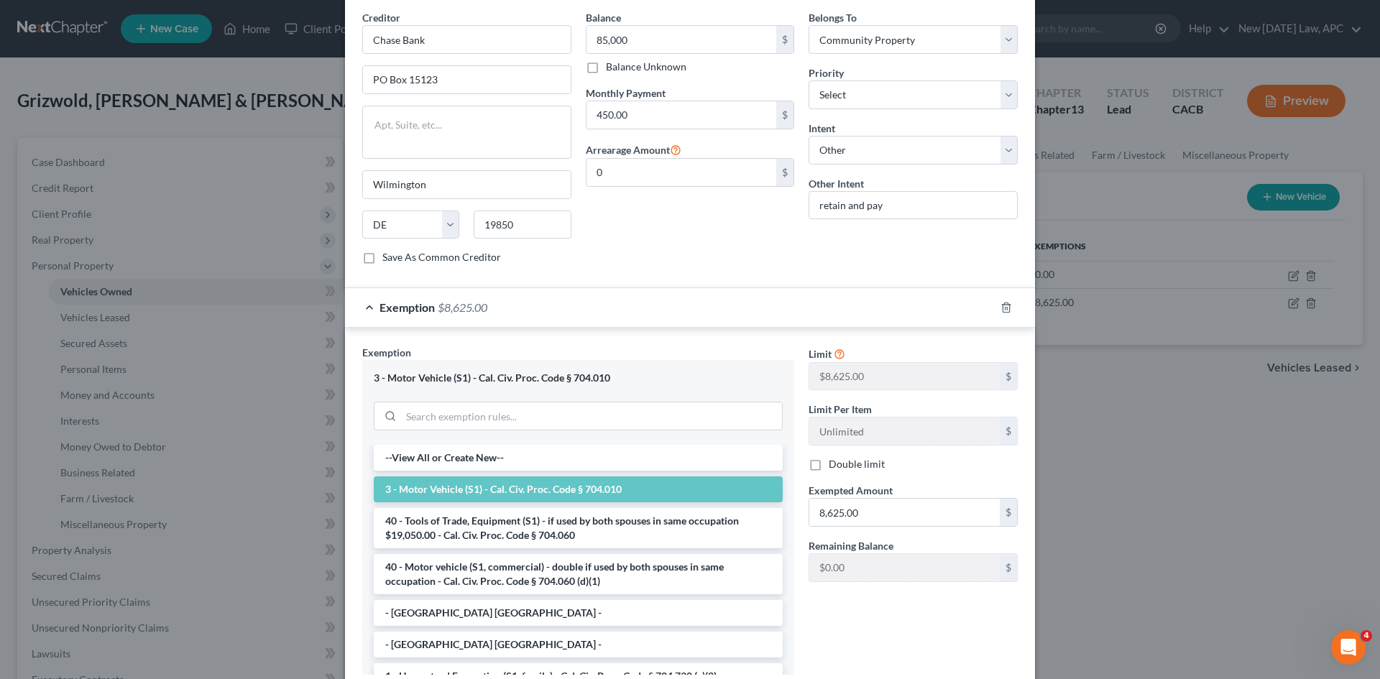
click at [520, 297] on div "Exemption $8,625.00" at bounding box center [670, 307] width 650 height 38
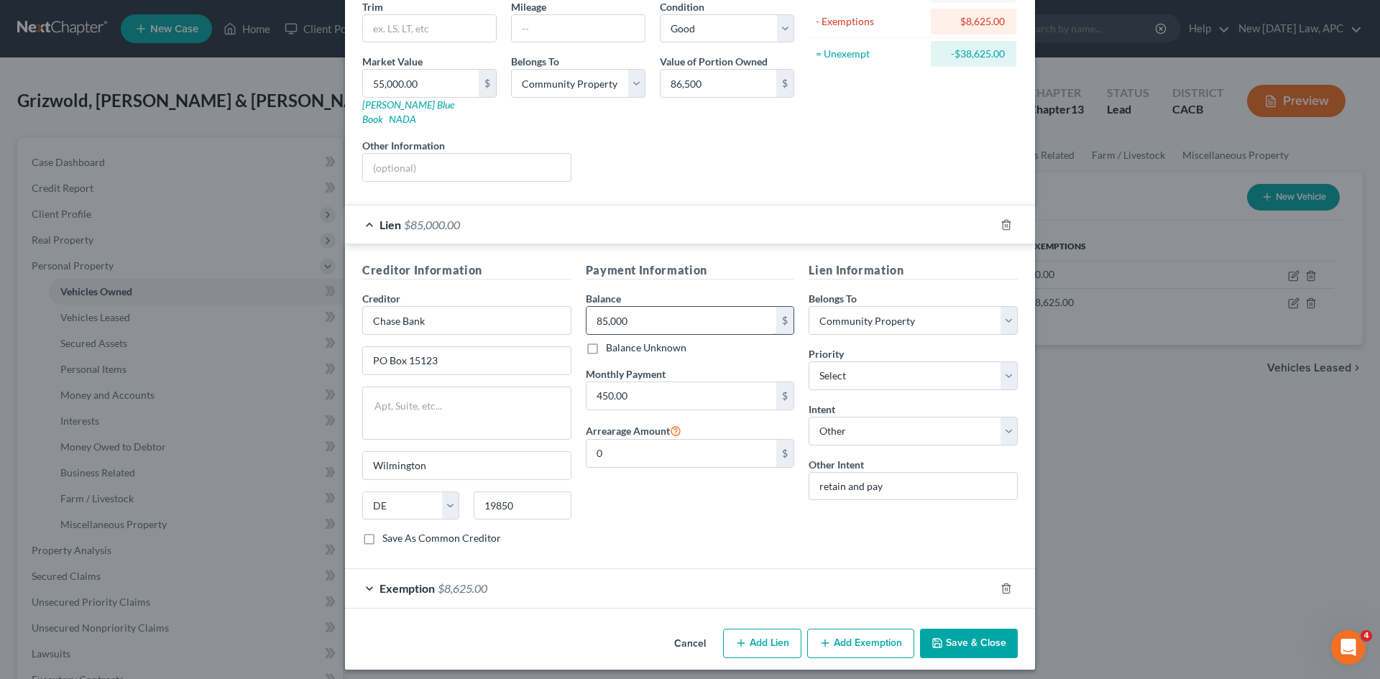
scroll to position [171, 0]
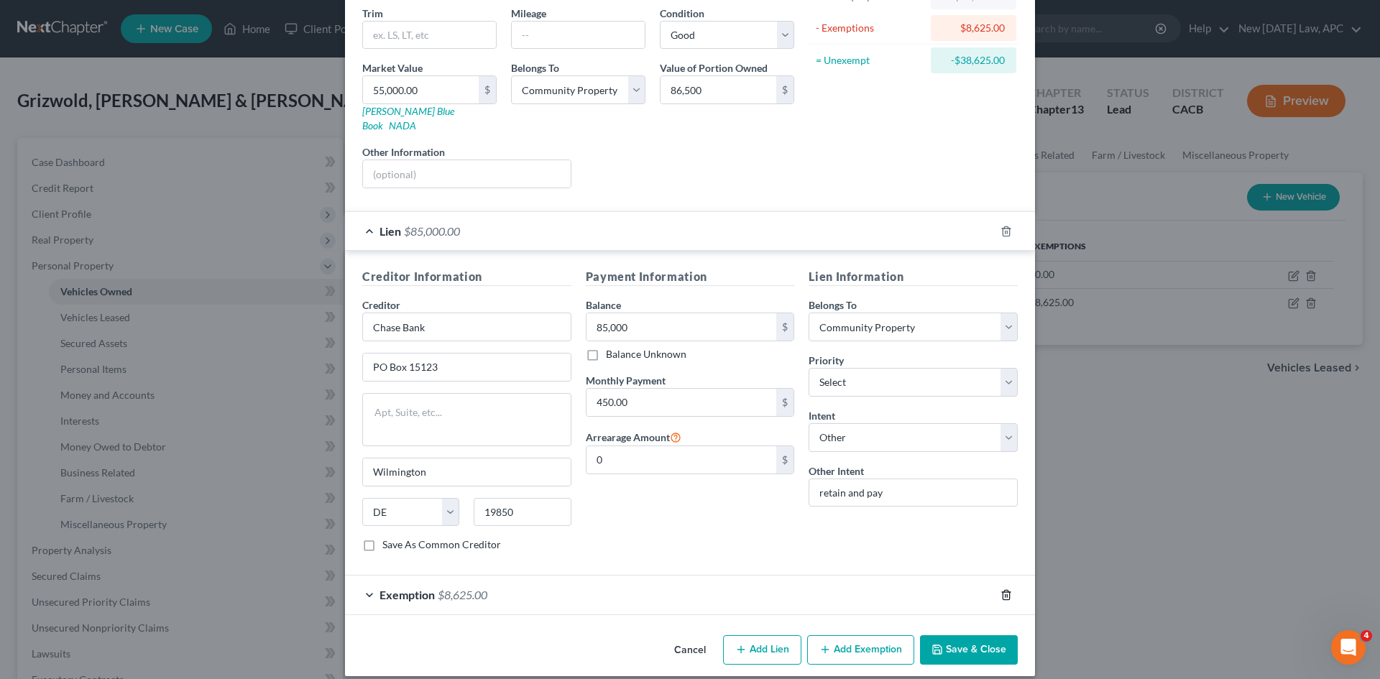
click at [1001, 589] on icon "button" at bounding box center [1007, 595] width 12 height 12
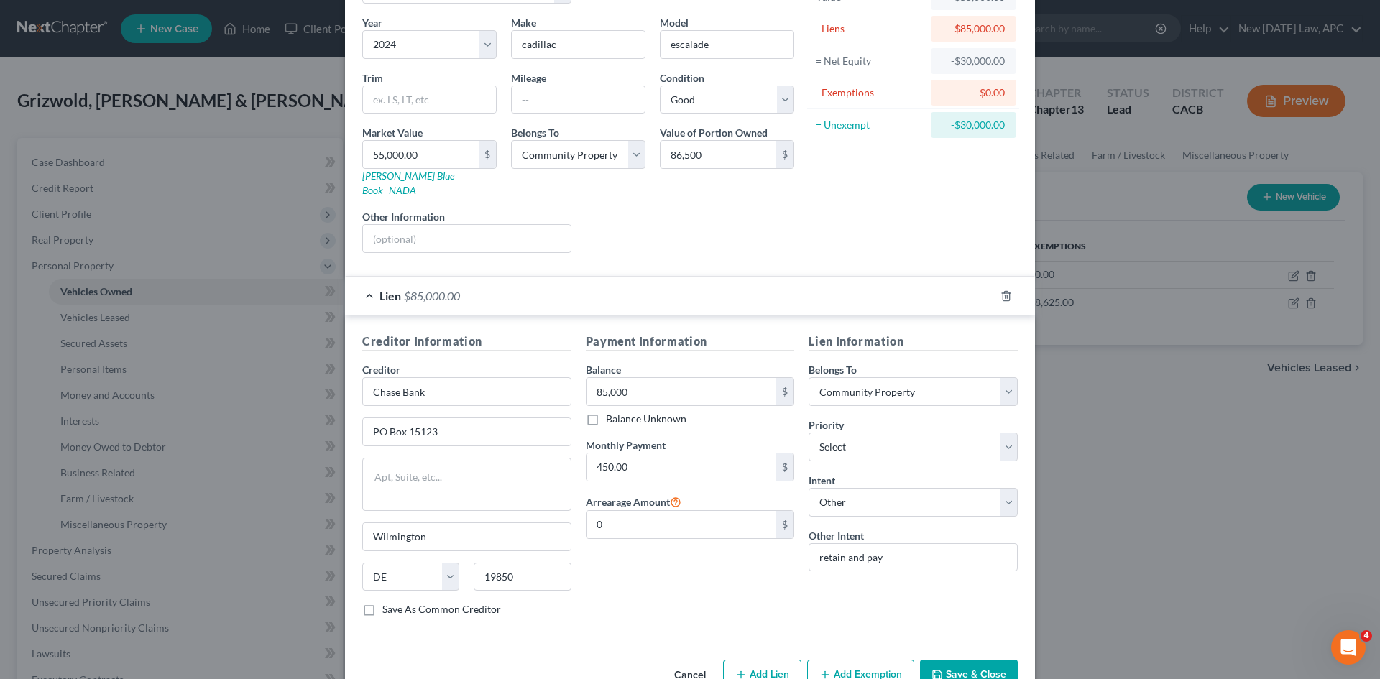
scroll to position [132, 0]
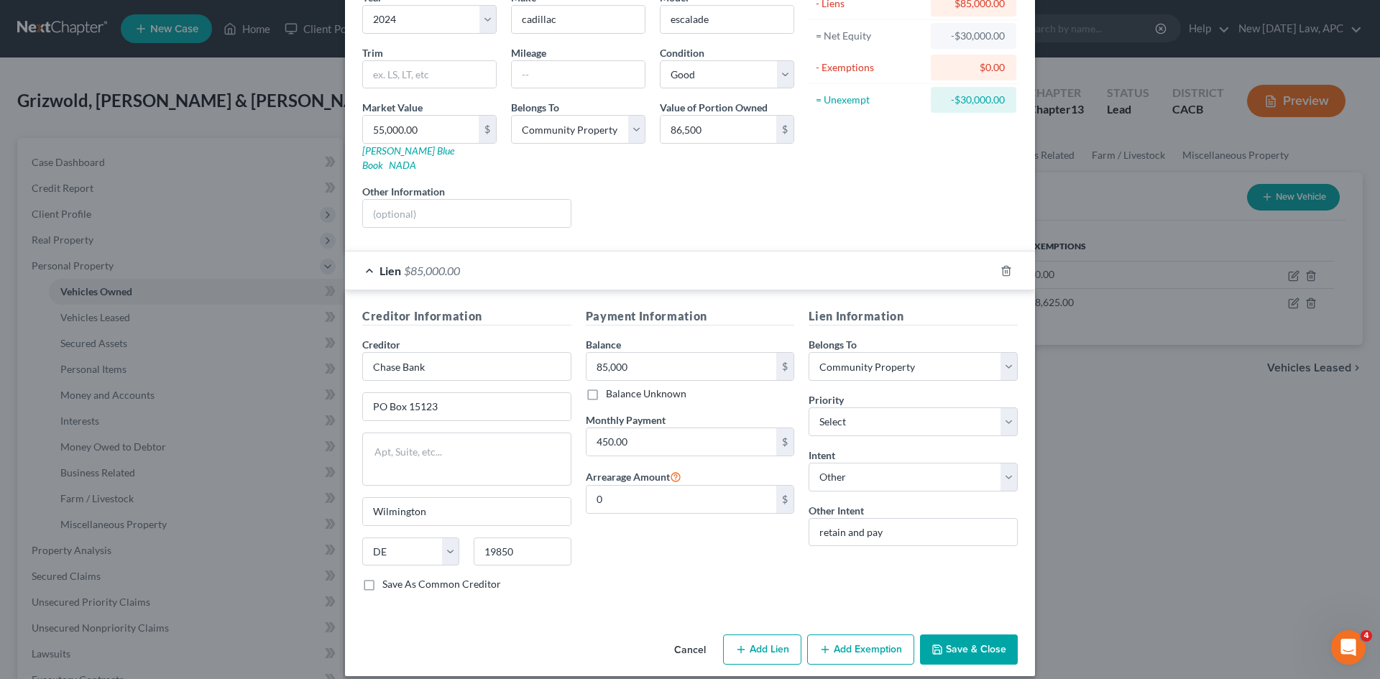
click at [958, 635] on button "Save & Close" at bounding box center [969, 650] width 98 height 30
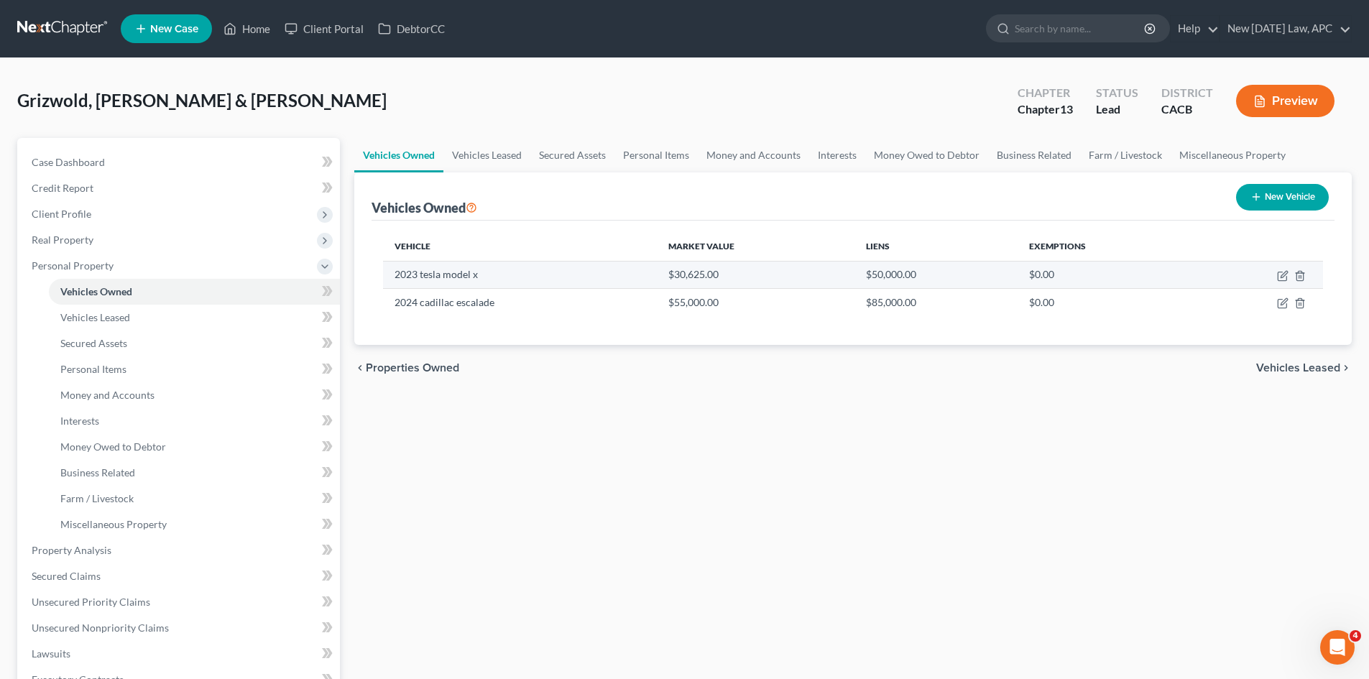
click at [739, 272] on td "$30,625.00" at bounding box center [756, 274] width 198 height 27
click at [1279, 273] on icon "button" at bounding box center [1283, 276] width 12 height 12
select select "0"
select select "3"
select select "2"
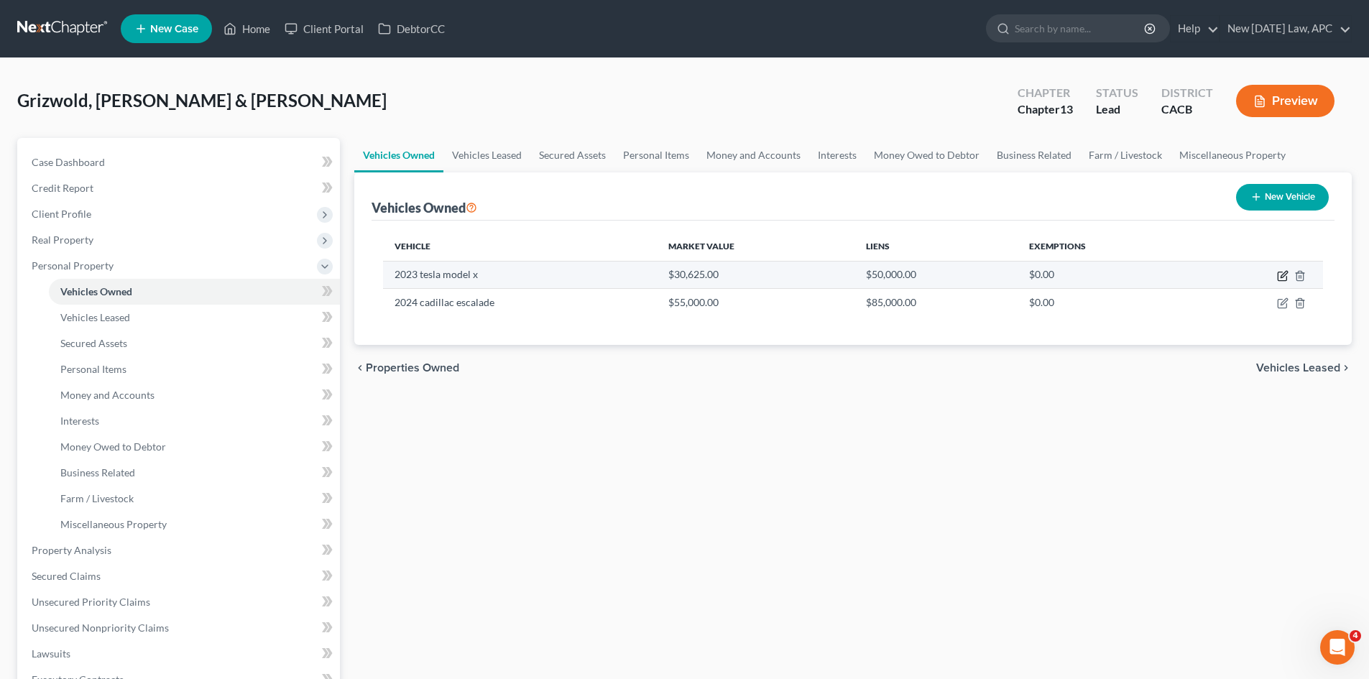
select select "4"
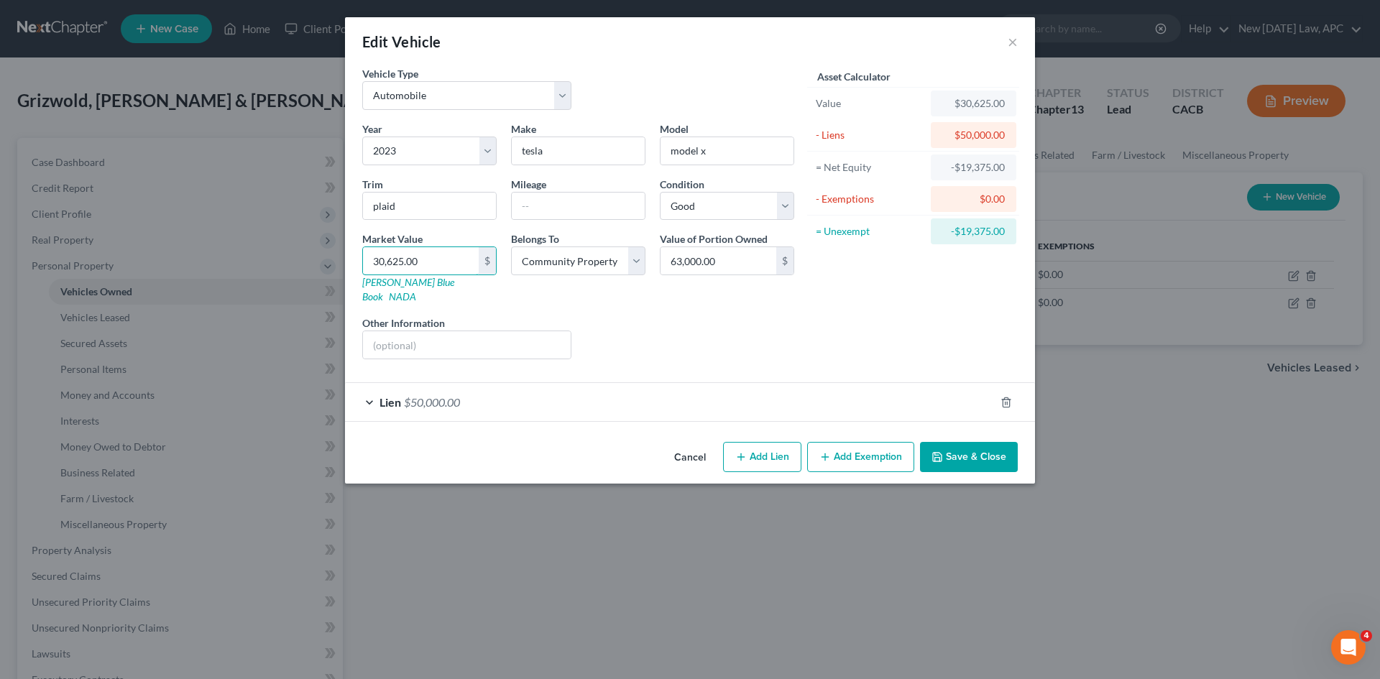
type input "6"
type input "6.00"
type input "63"
type input "63.00"
type input "630"
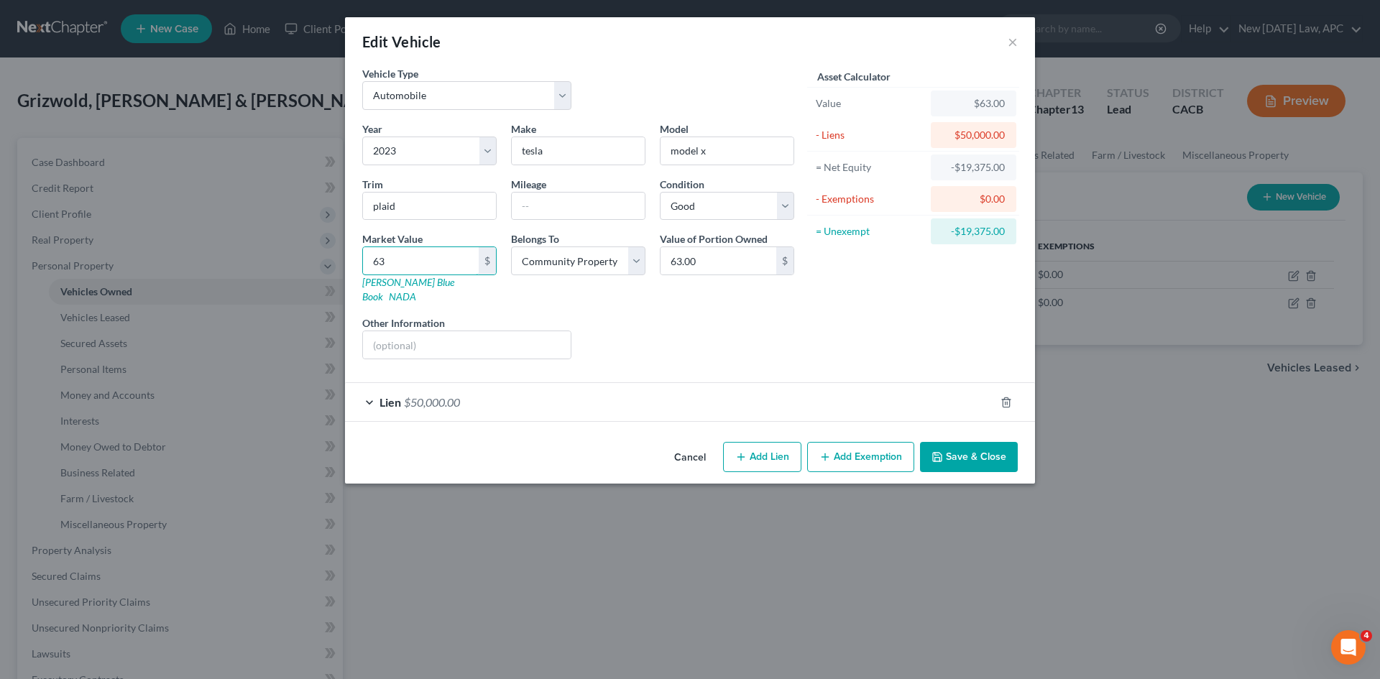
type input "630.00"
type input "6300"
type input "6,300.00"
type input "6,3000"
type input "63,000.00"
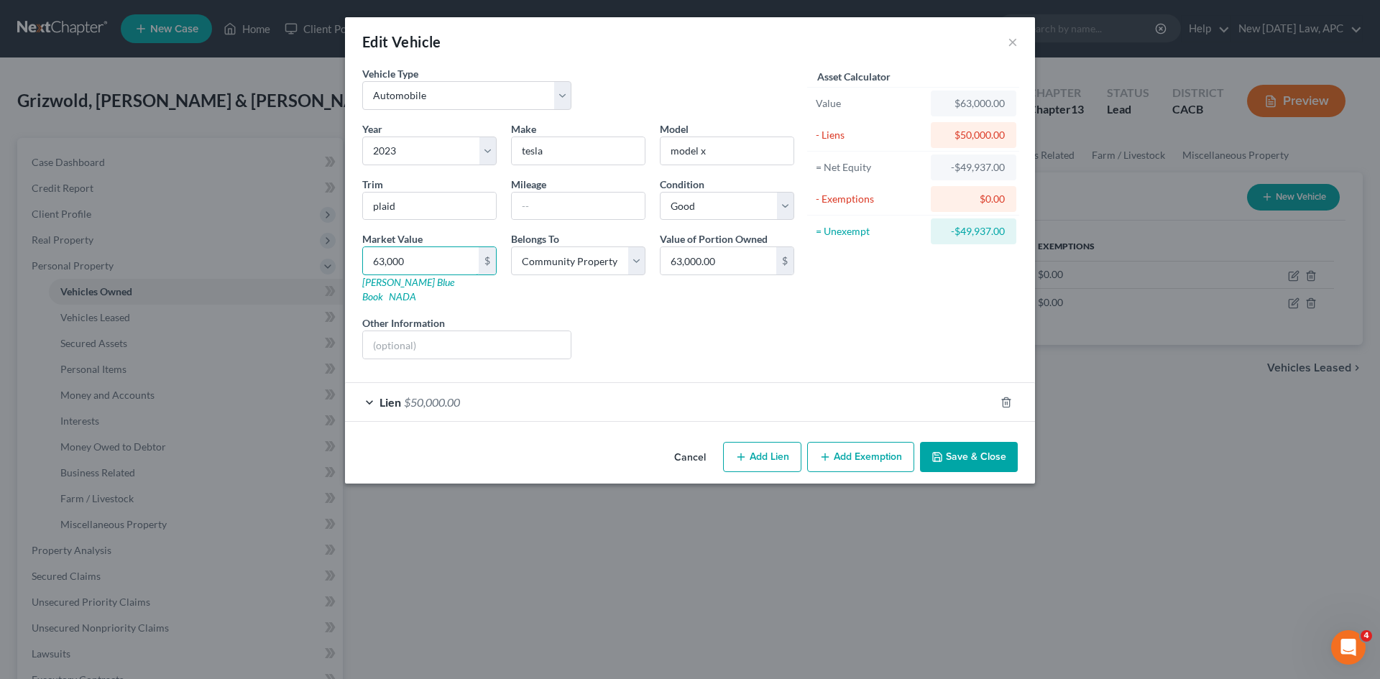
type input "63,000"
click at [957, 442] on button "Save & Close" at bounding box center [969, 457] width 98 height 30
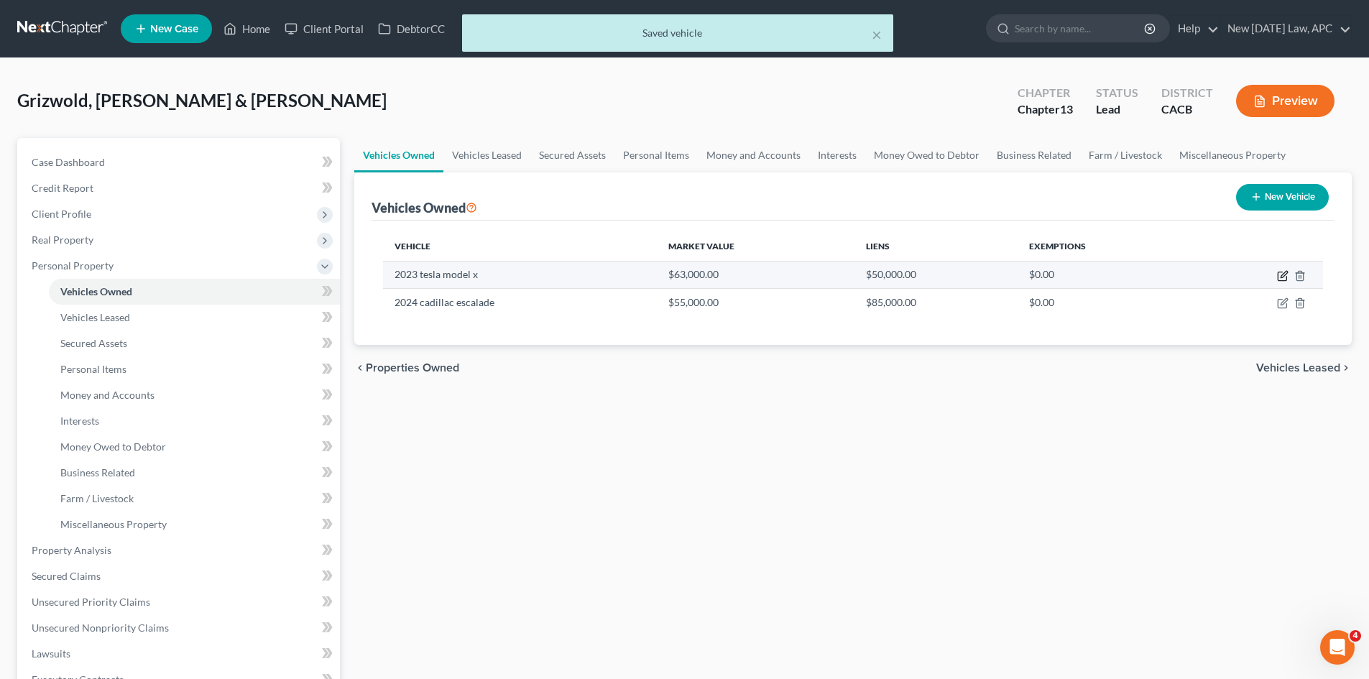
click at [1284, 272] on icon "button" at bounding box center [1284, 274] width 6 height 6
select select "0"
select select "3"
select select "2"
select select "4"
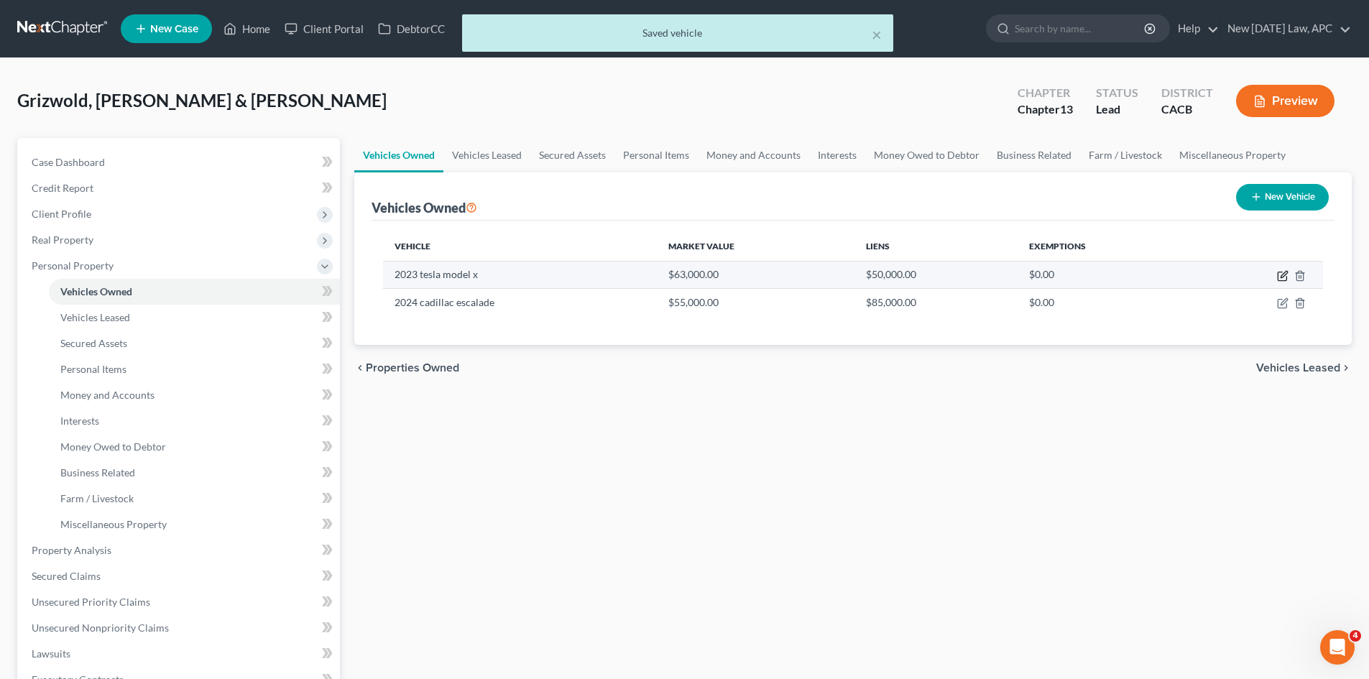
select select "28"
select select "4"
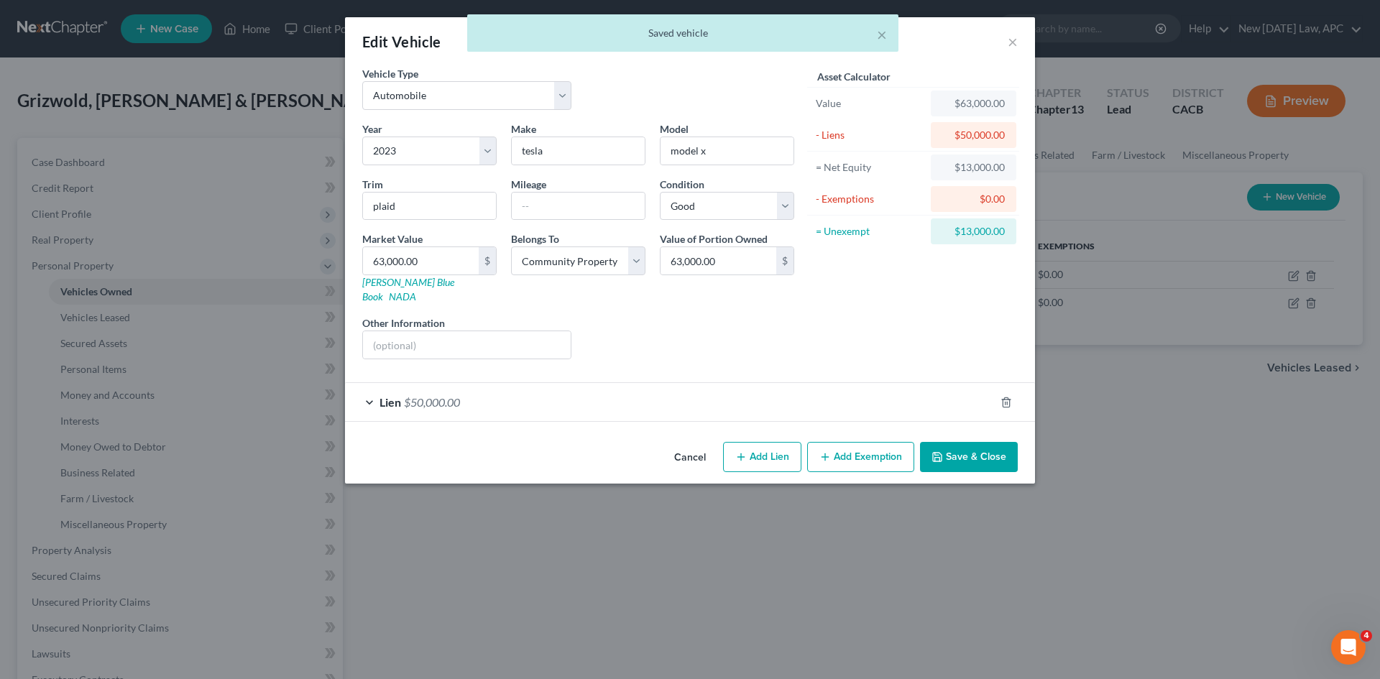
click at [547, 391] on div "Lien $50,000.00" at bounding box center [670, 402] width 650 height 38
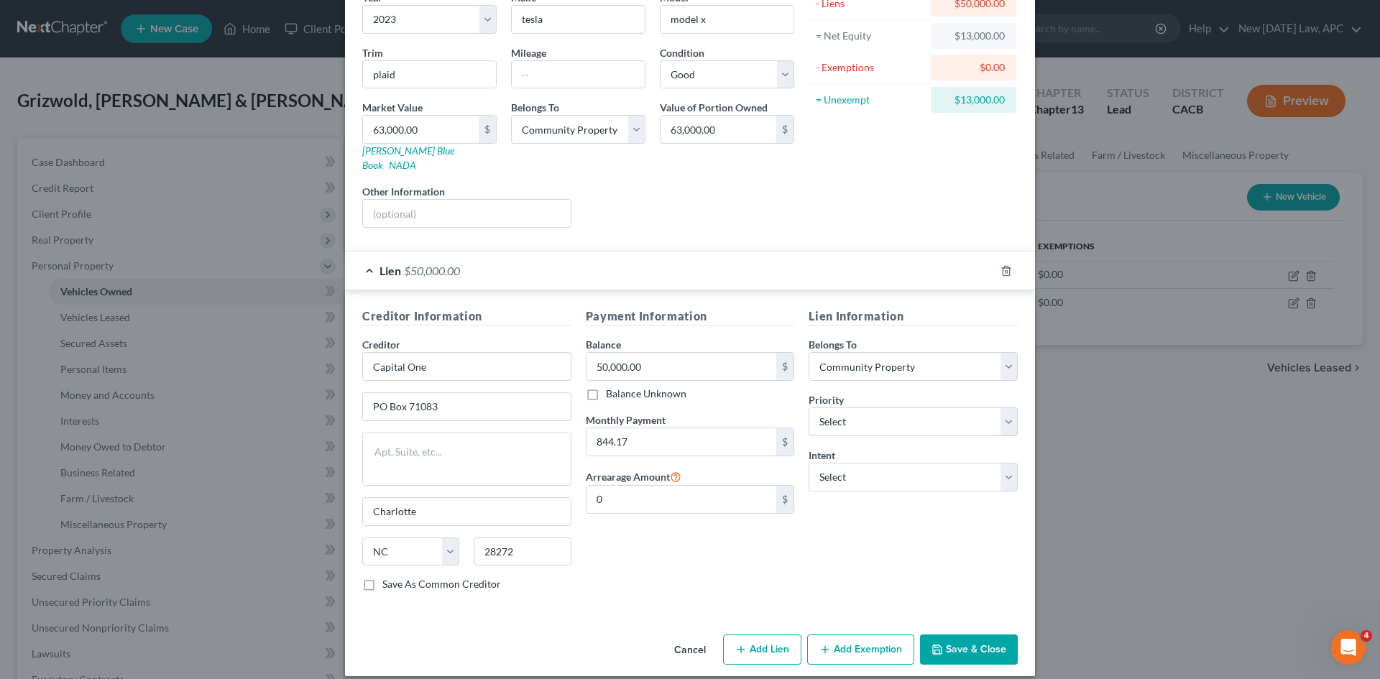
click at [809, 635] on button "Add Exemption" at bounding box center [860, 650] width 107 height 30
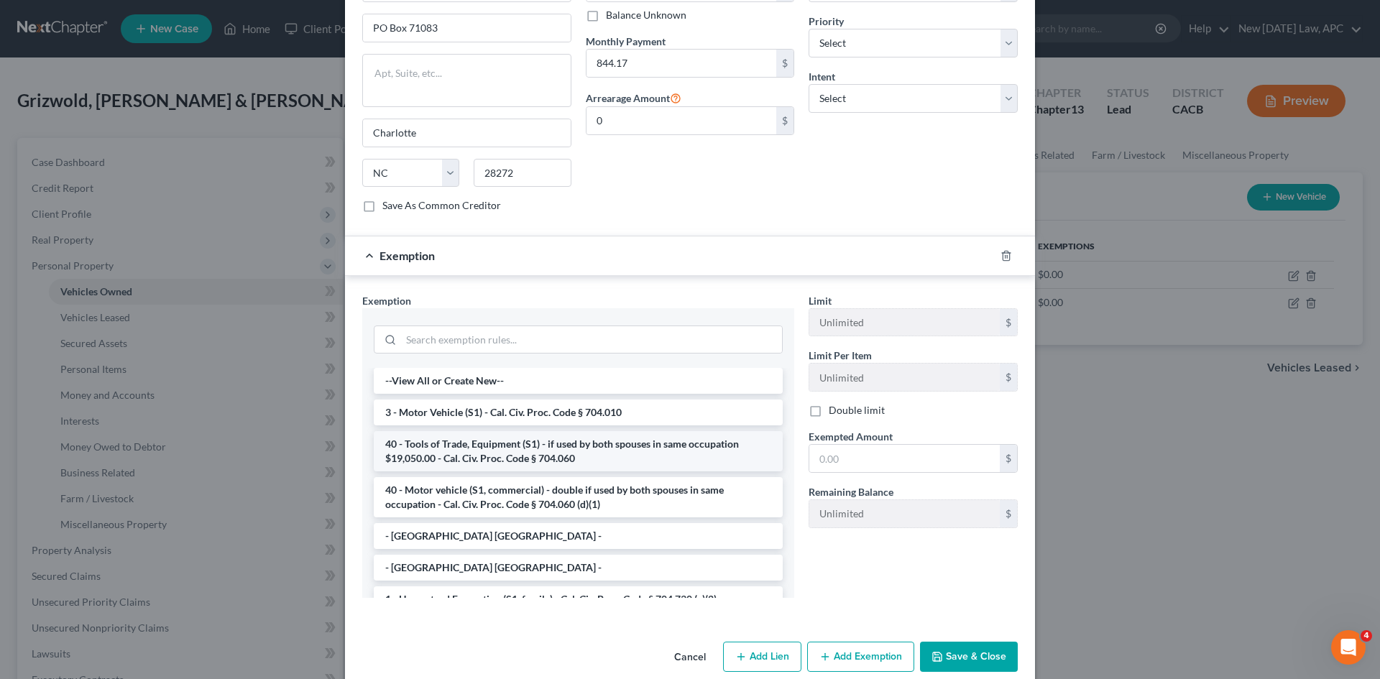
scroll to position [518, 0]
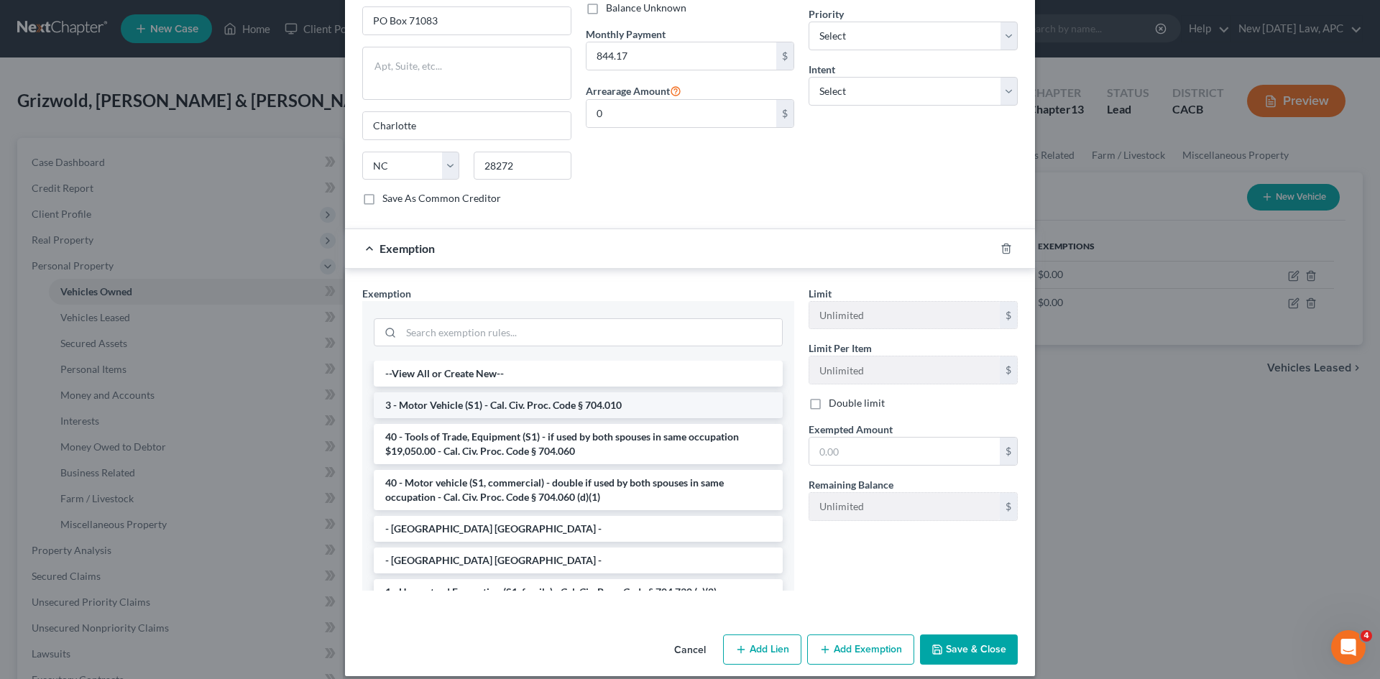
click at [511, 392] on li "3 - Motor Vehicle (S1) - Cal. Civ. Proc. Code § 704.010" at bounding box center [578, 405] width 409 height 26
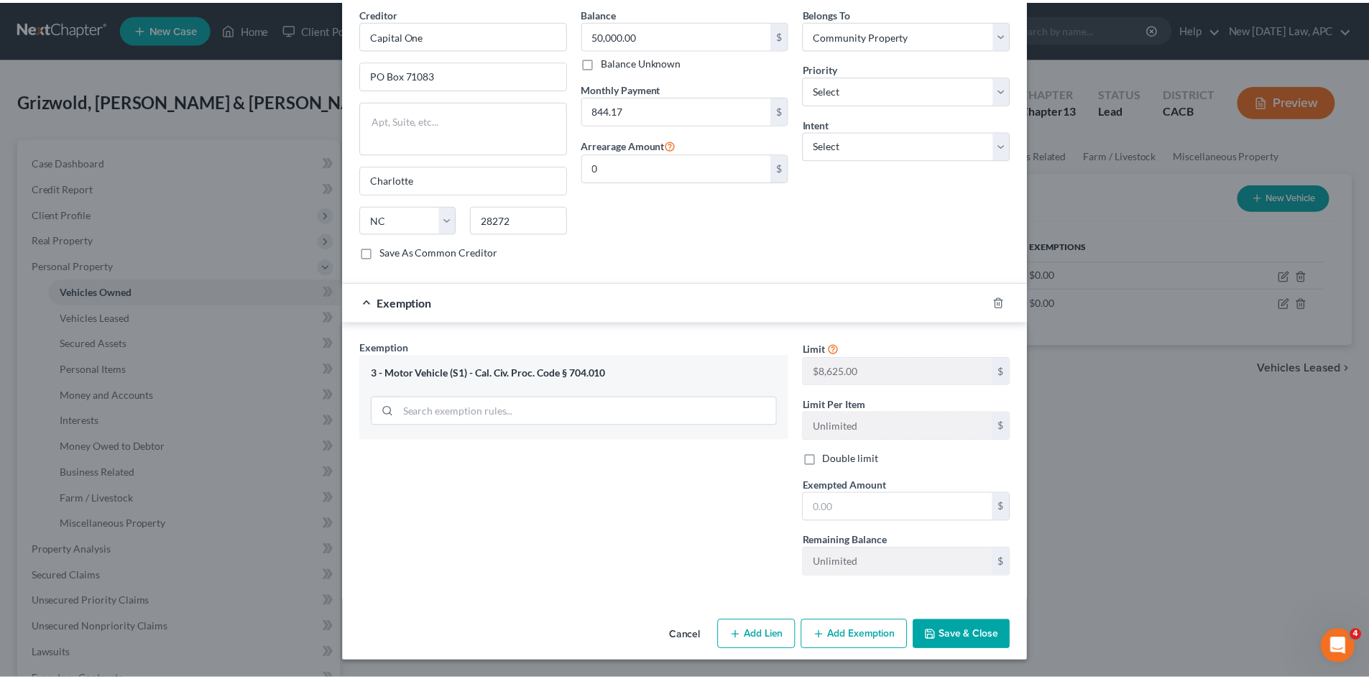
scroll to position [449, 0]
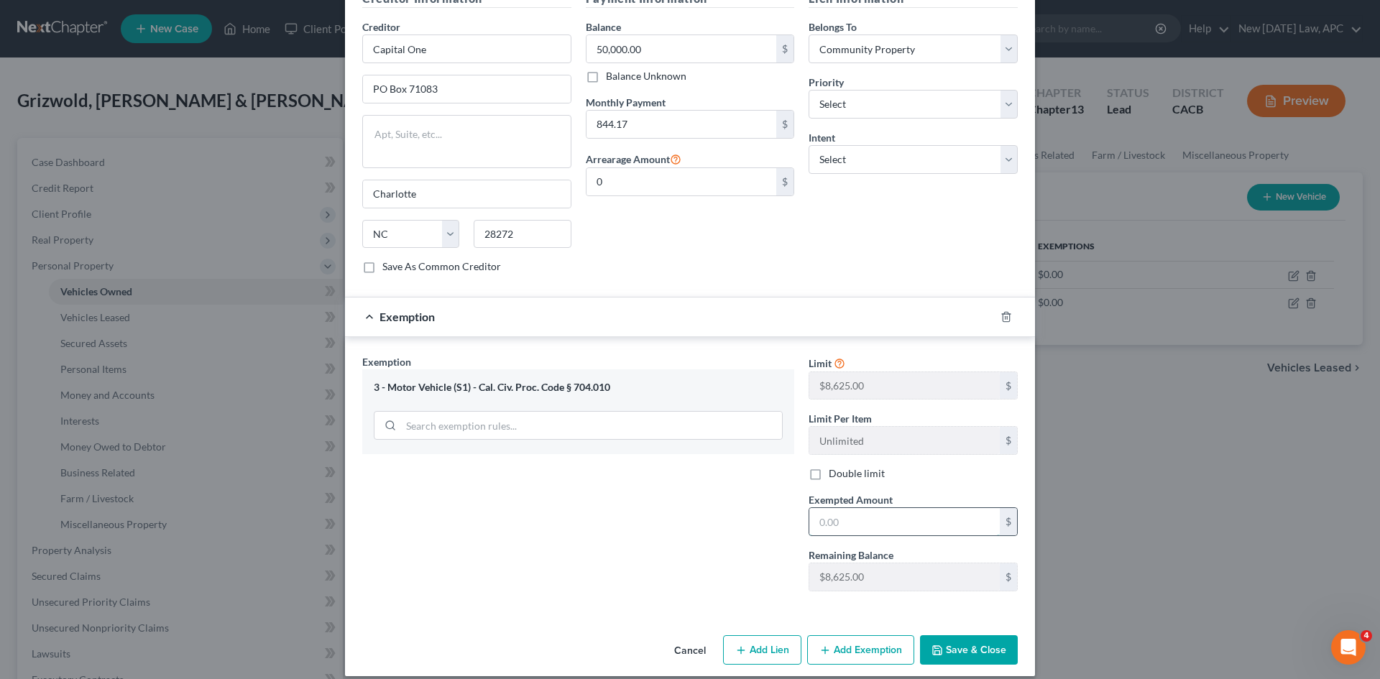
click at [834, 508] on input "text" at bounding box center [904, 521] width 190 height 27
type input "8,625"
click at [936, 635] on button "Save & Close" at bounding box center [969, 650] width 98 height 30
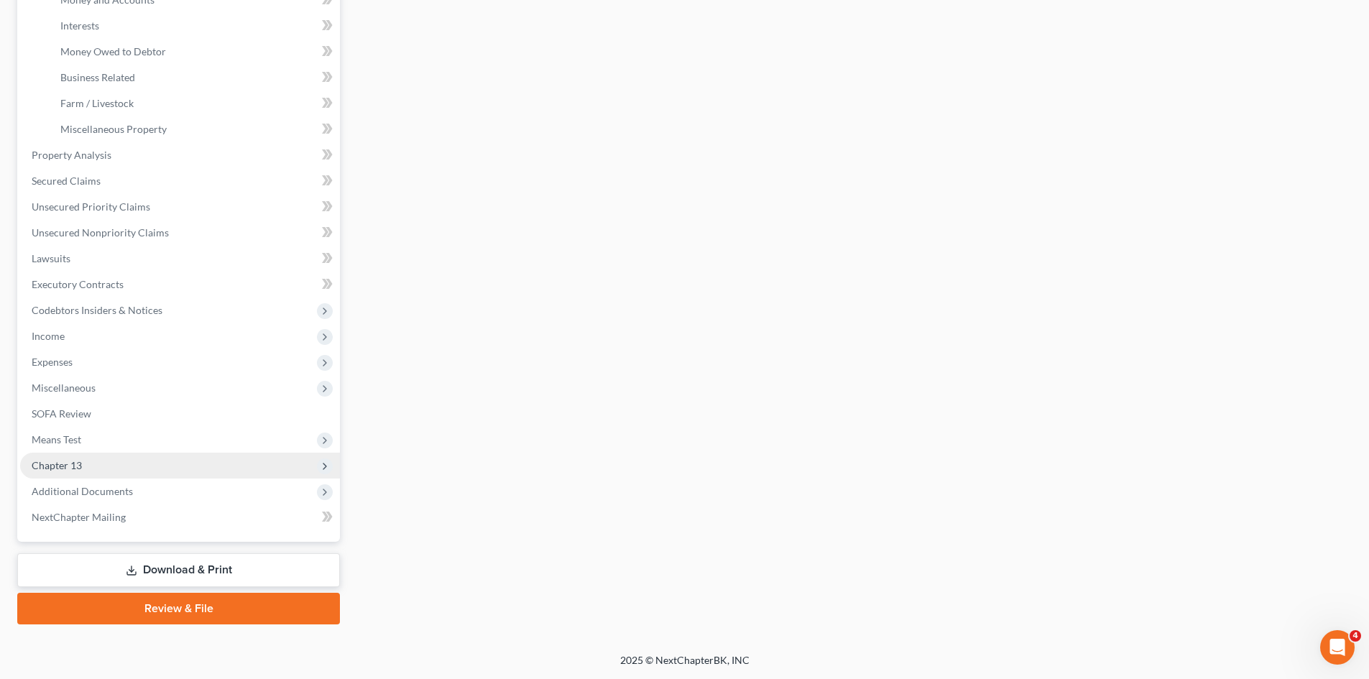
click at [128, 472] on span "Chapter 13" at bounding box center [180, 466] width 320 height 26
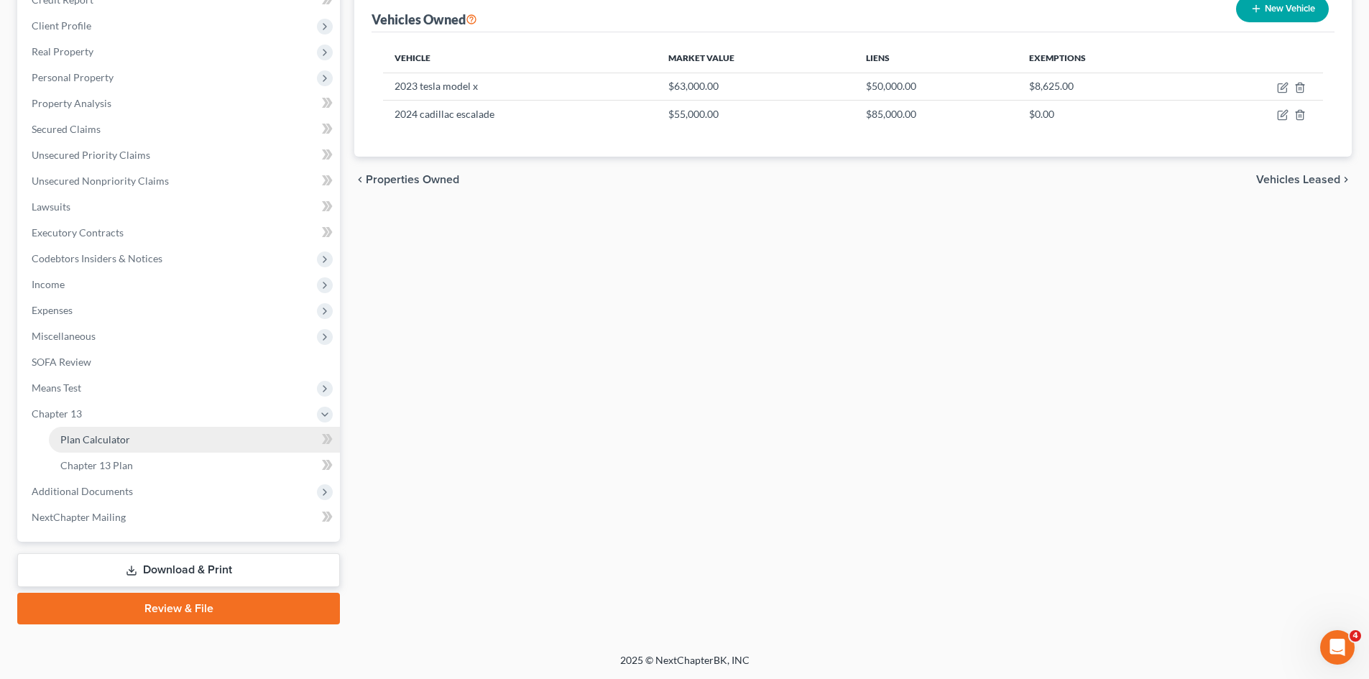
click at [117, 450] on link "Plan Calculator" at bounding box center [194, 440] width 291 height 26
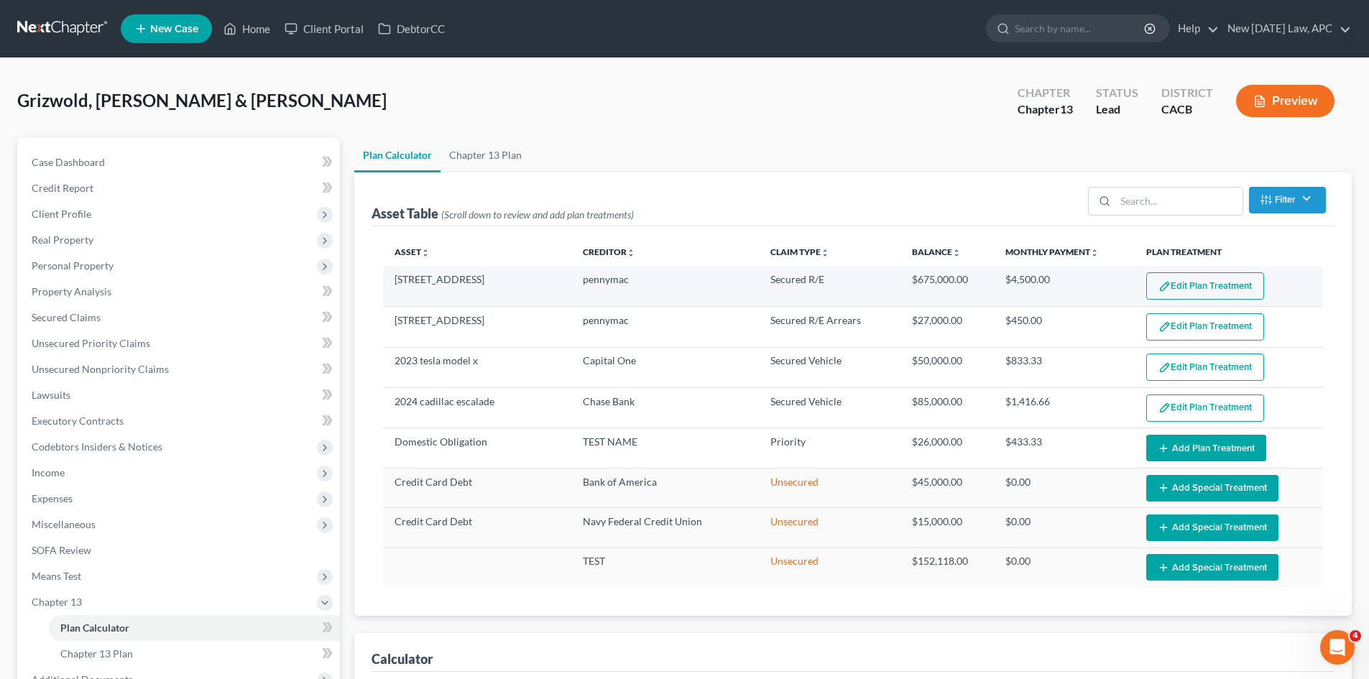
select select "59"
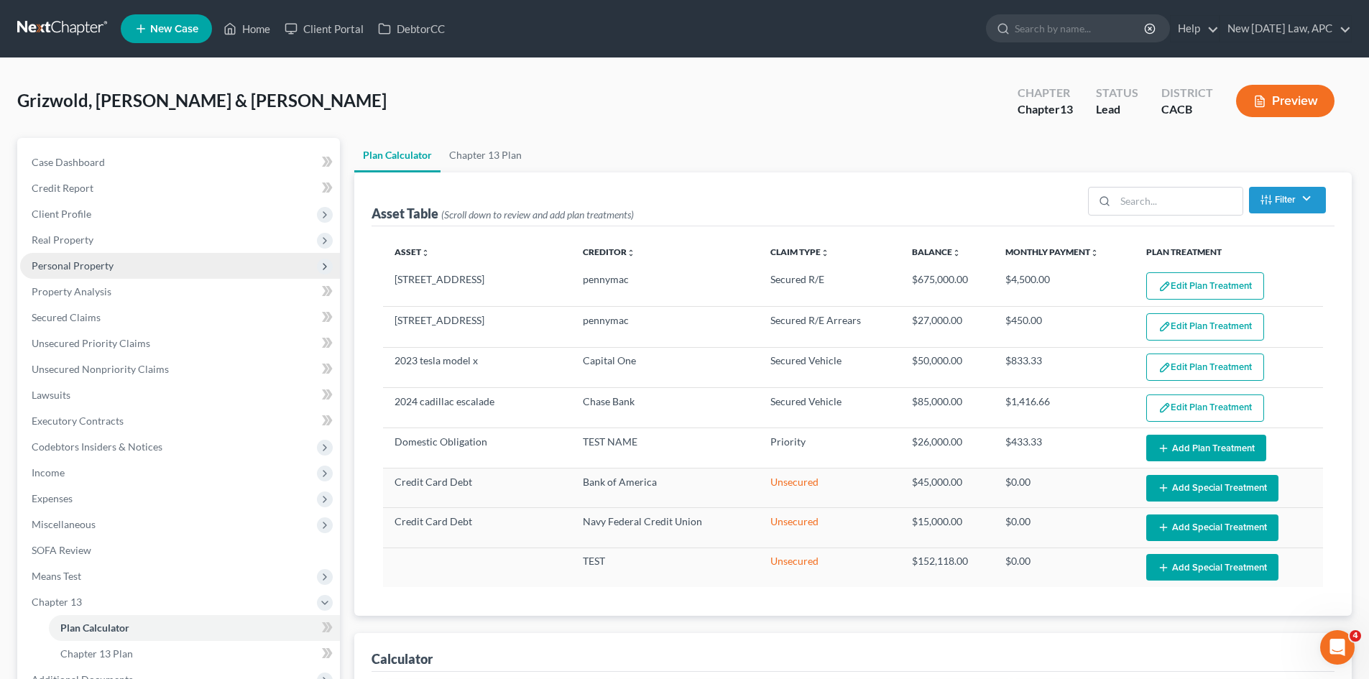
click at [88, 262] on span "Personal Property" at bounding box center [73, 265] width 82 height 12
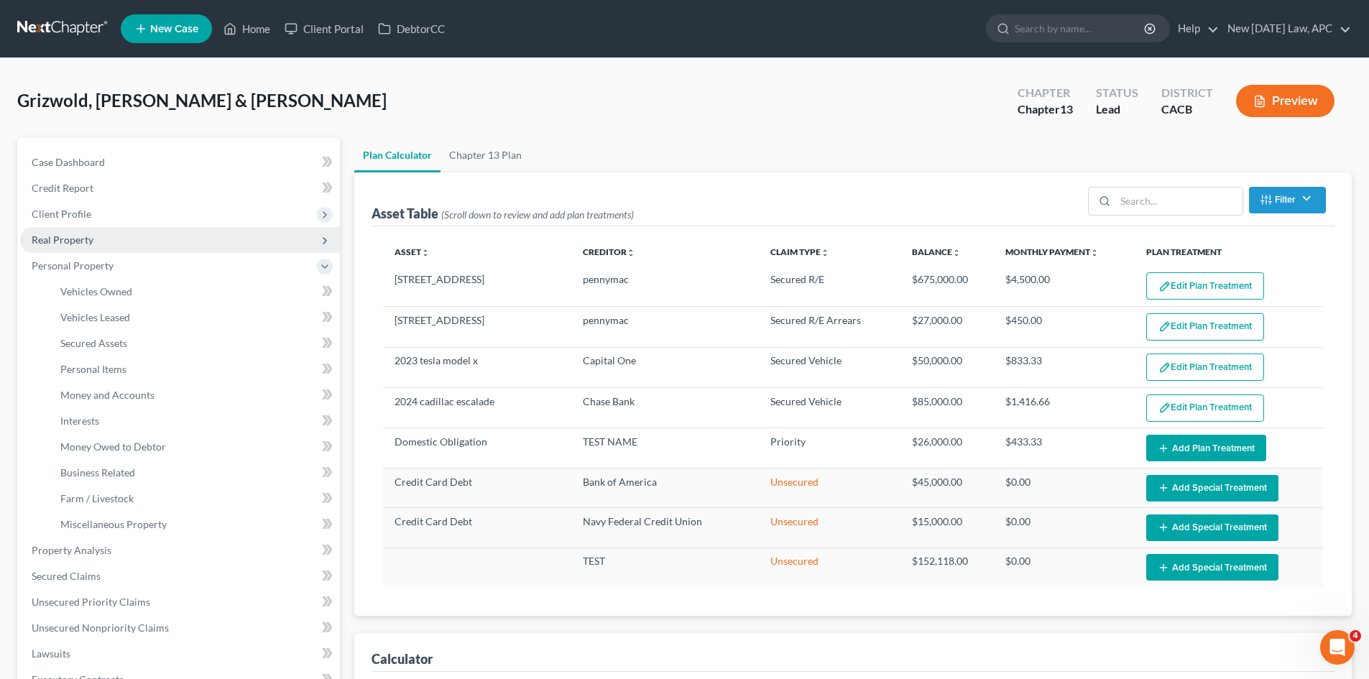
click at [84, 239] on span "Real Property" at bounding box center [63, 240] width 62 height 12
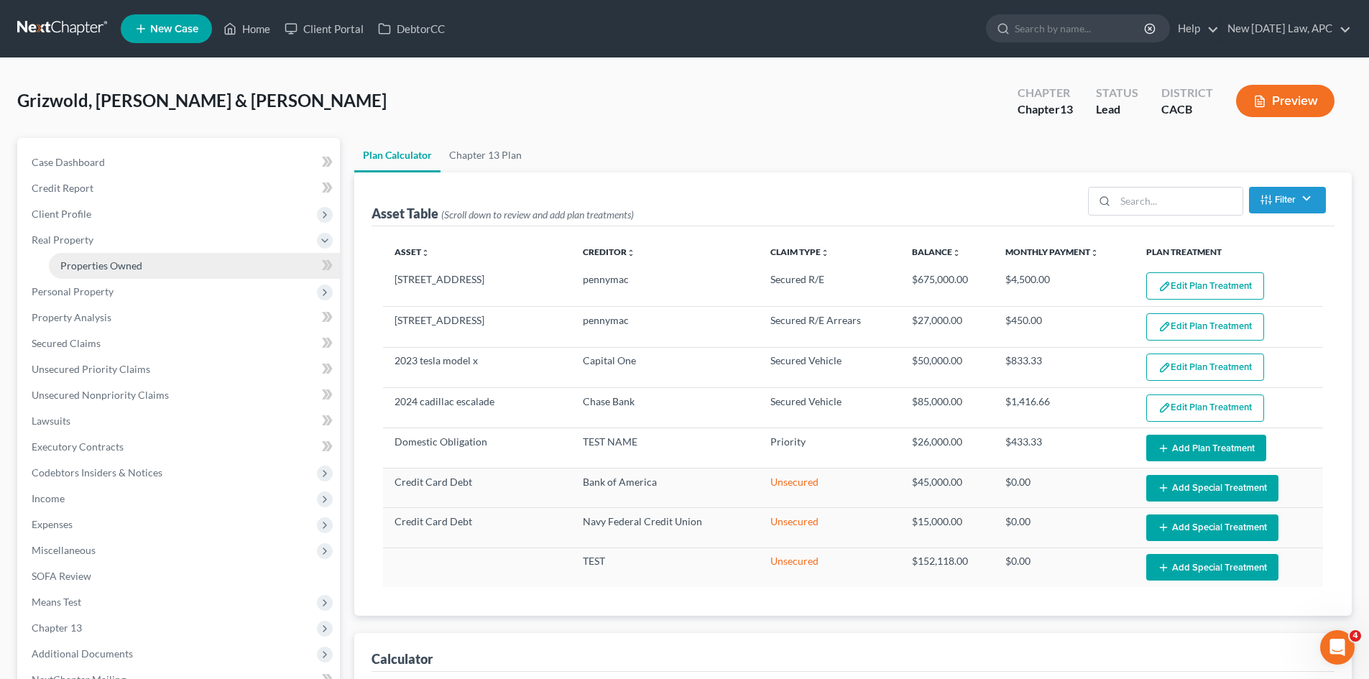
click at [83, 255] on link "Properties Owned" at bounding box center [194, 266] width 291 height 26
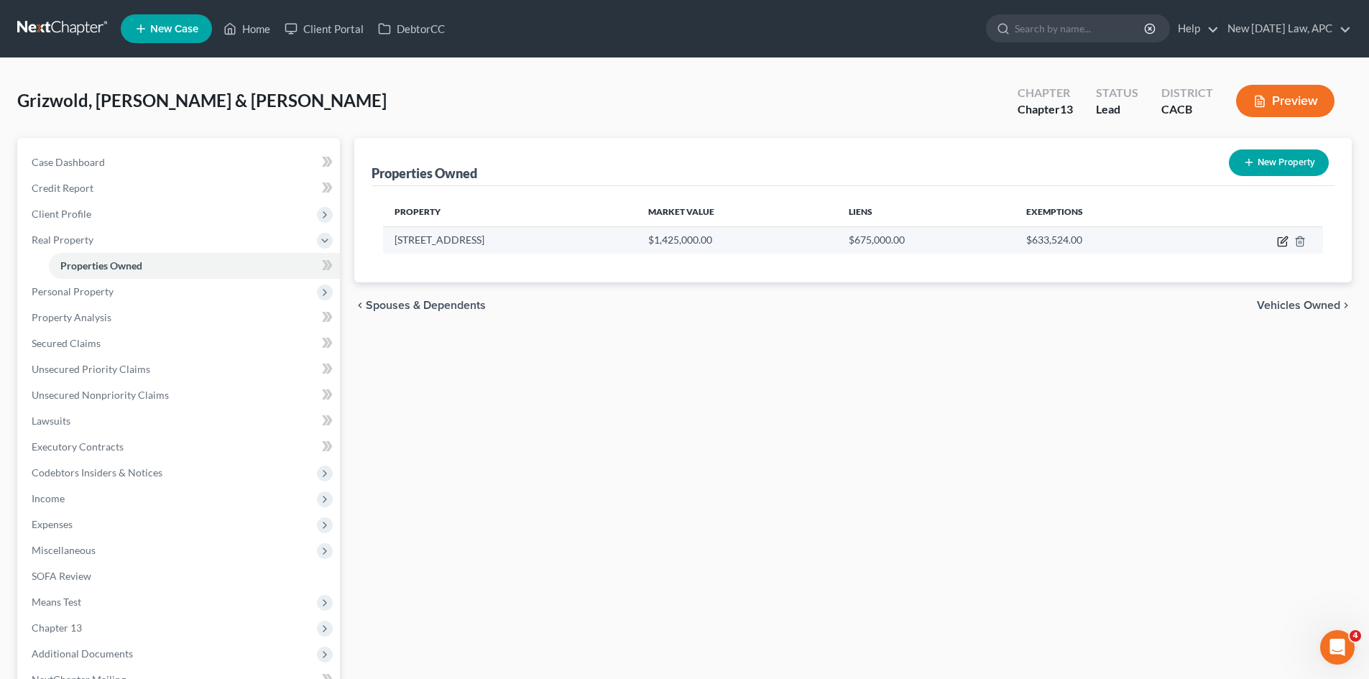
click at [1282, 241] on icon "button" at bounding box center [1284, 239] width 6 height 6
select select "4"
select select "32"
select select "4"
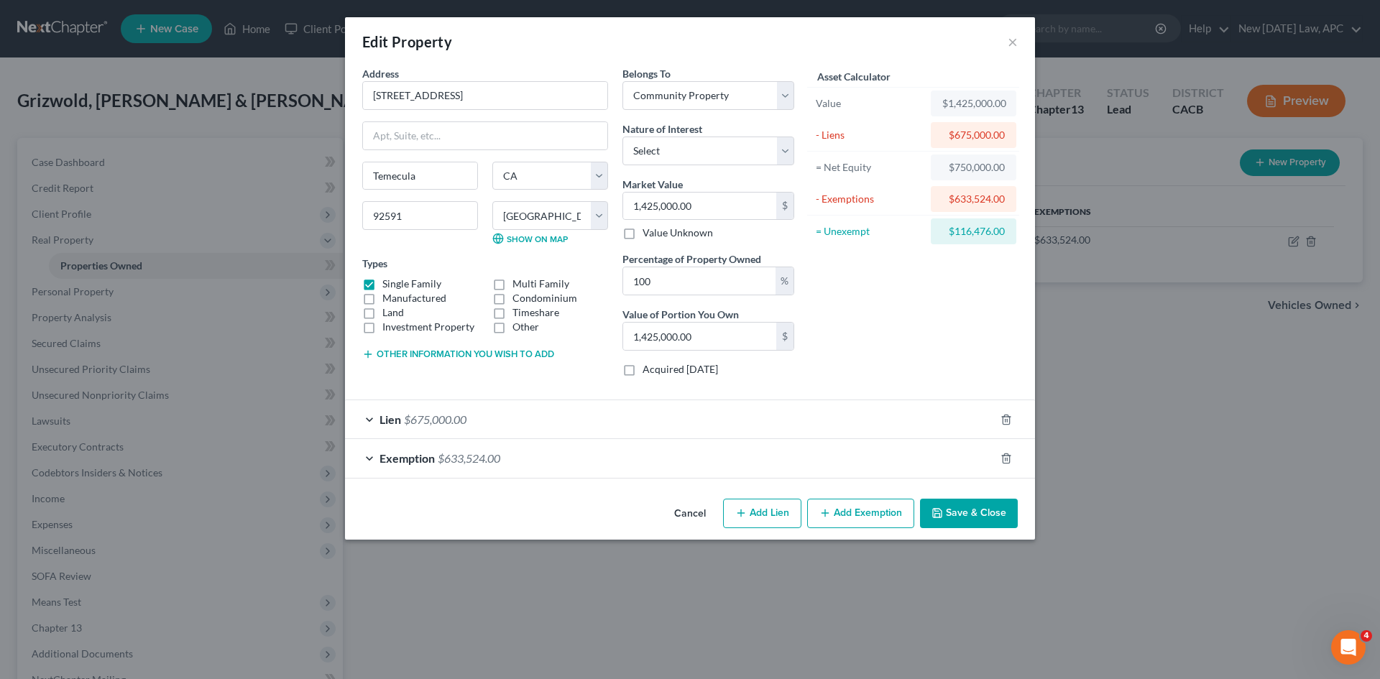
click at [546, 415] on div "Lien $675,000.00" at bounding box center [670, 419] width 650 height 38
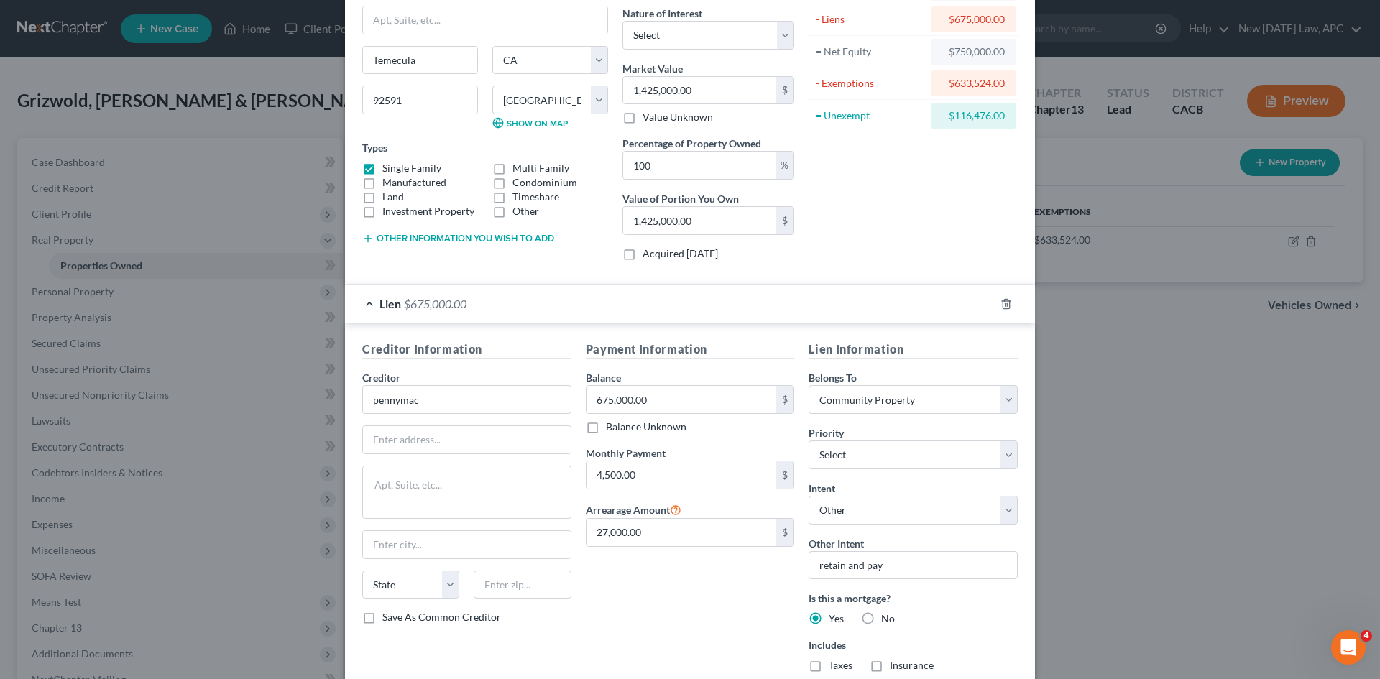
scroll to position [144, 0]
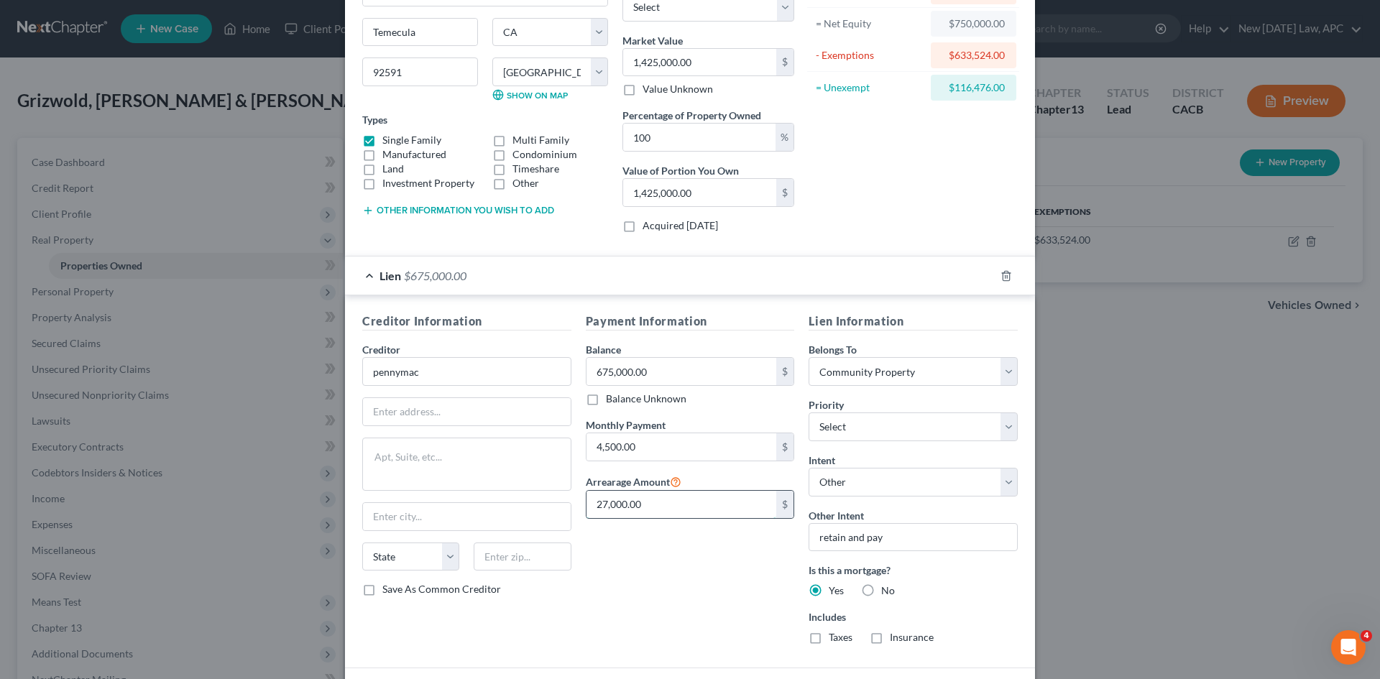
click at [619, 502] on input "27,000.00" at bounding box center [682, 504] width 190 height 27
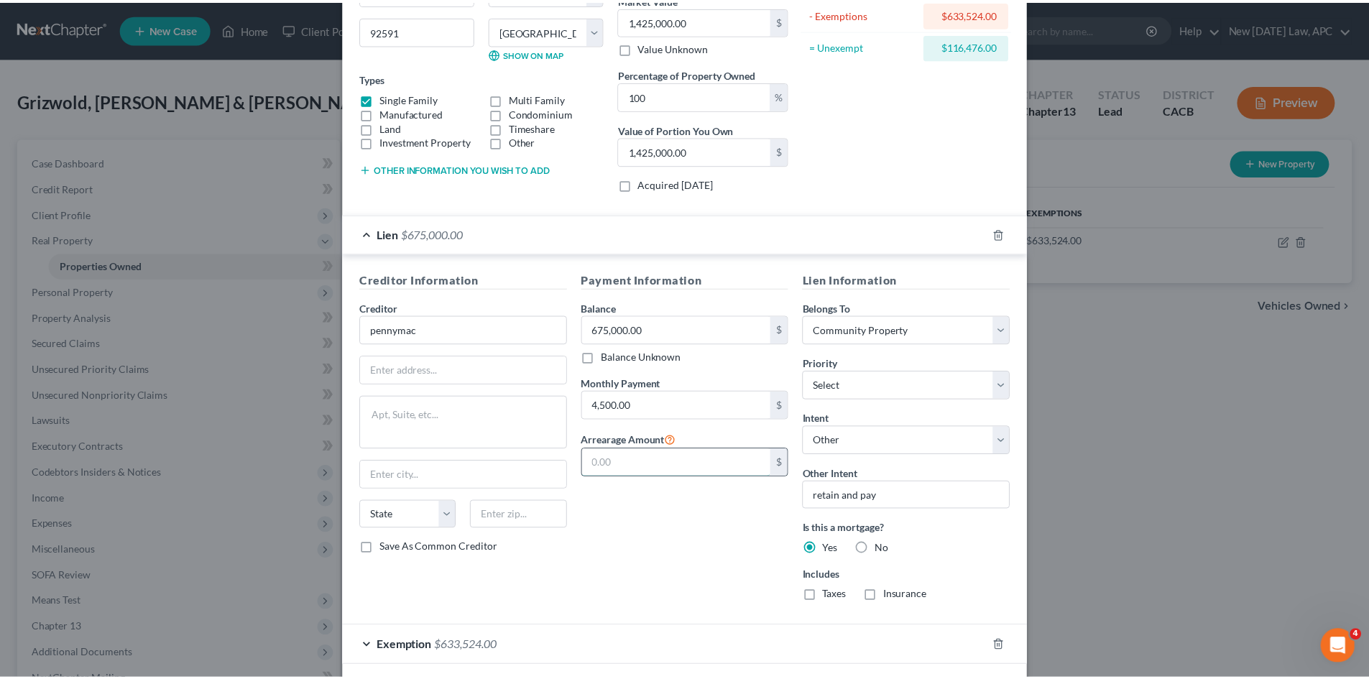
scroll to position [251, 0]
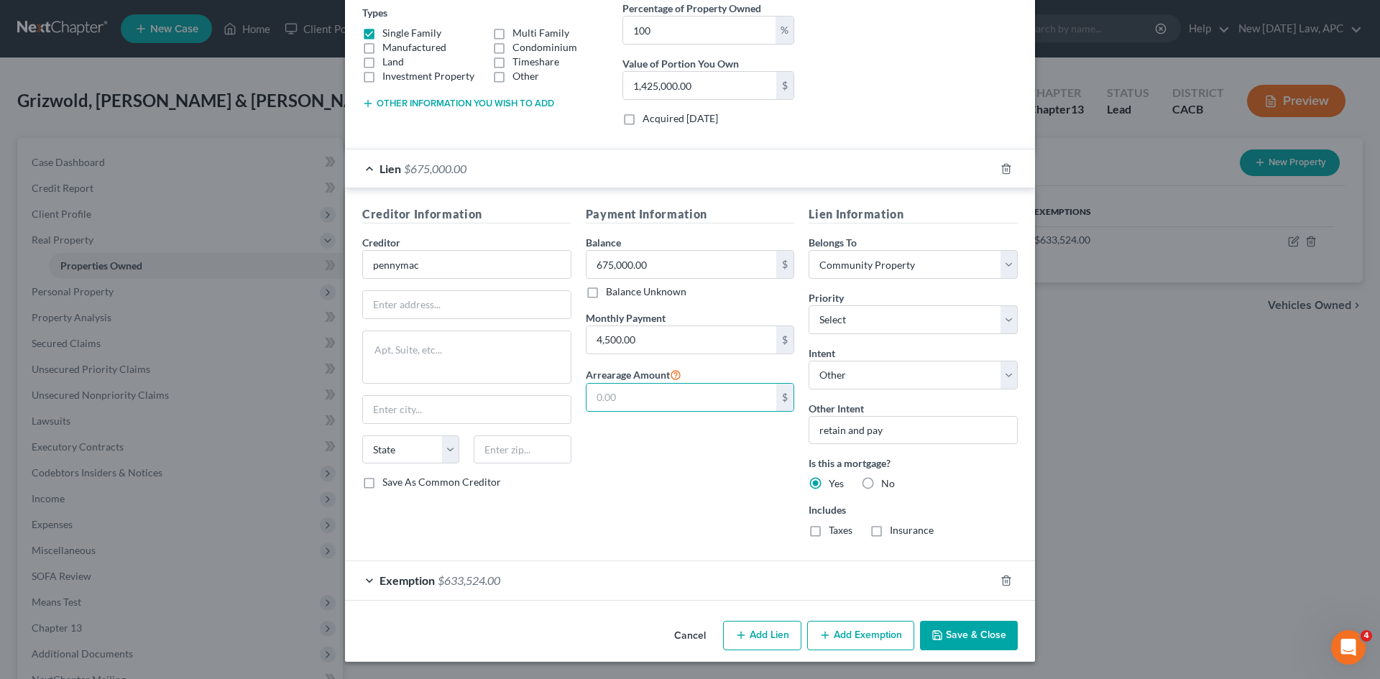
click at [993, 630] on button "Save & Close" at bounding box center [969, 636] width 98 height 30
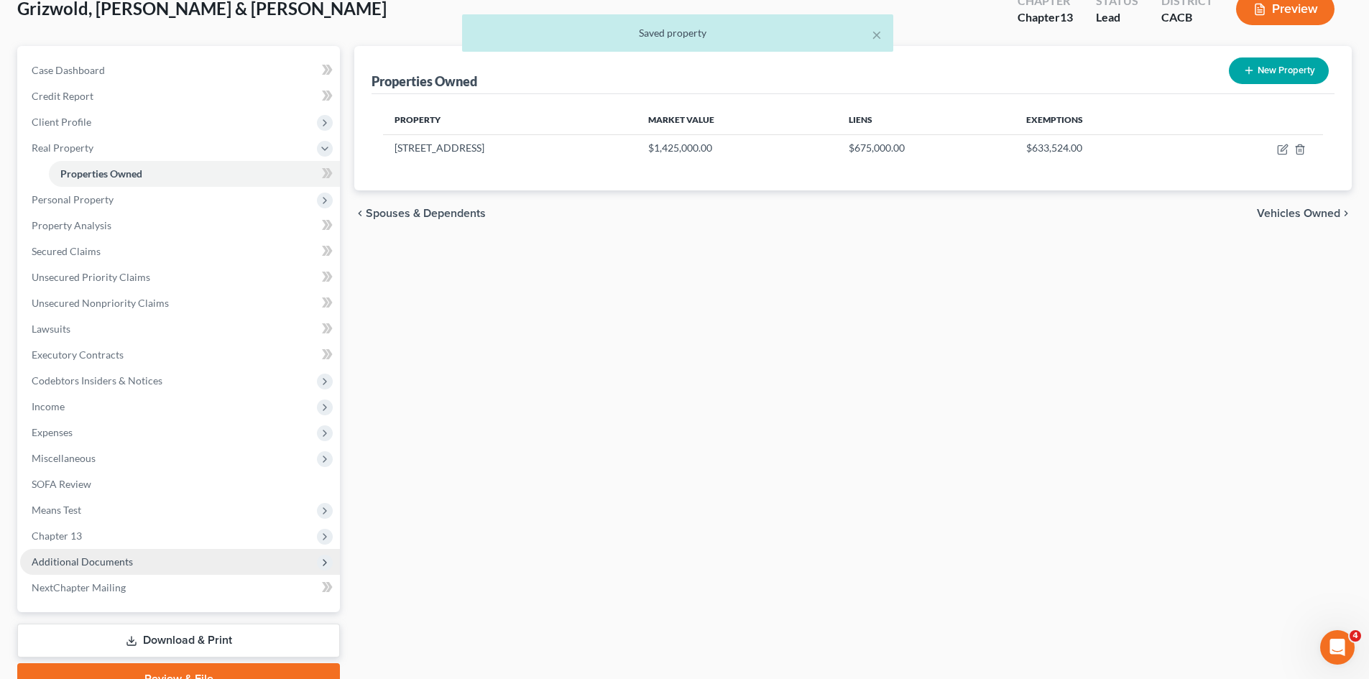
scroll to position [162, 0]
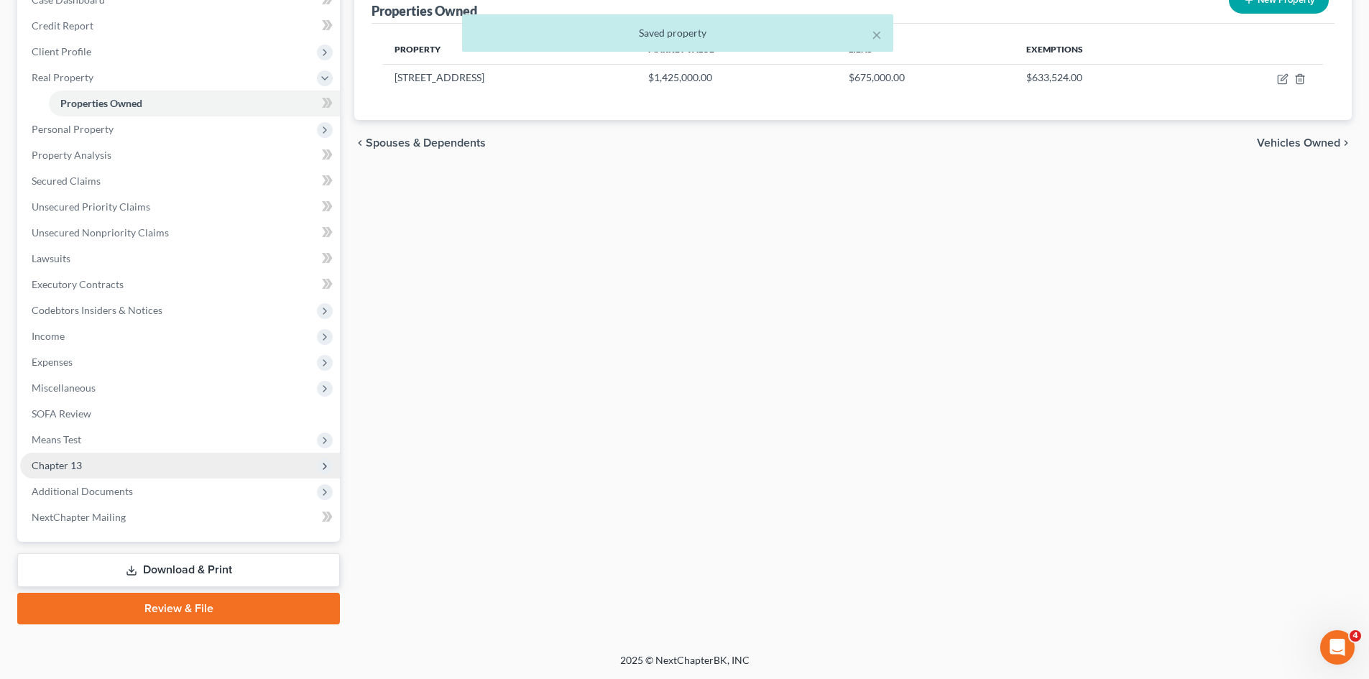
click at [83, 465] on span "Chapter 13" at bounding box center [180, 466] width 320 height 26
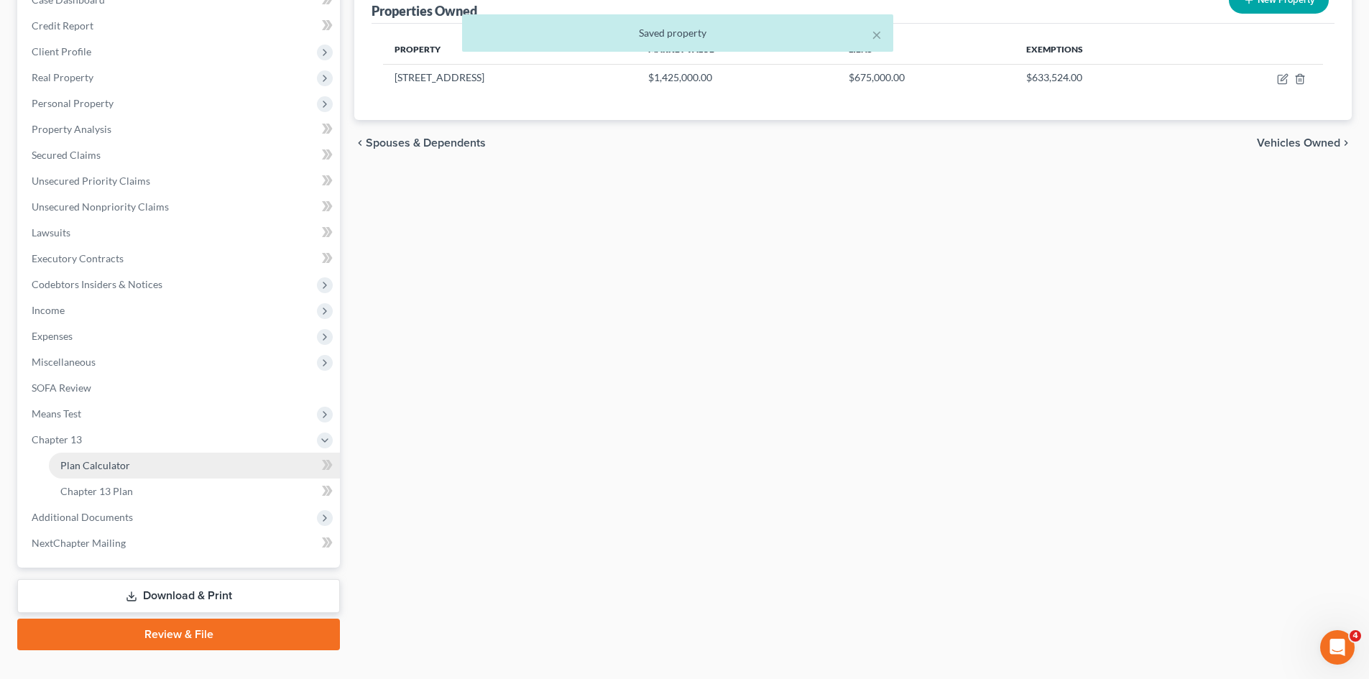
click at [79, 472] on link "Plan Calculator" at bounding box center [194, 466] width 291 height 26
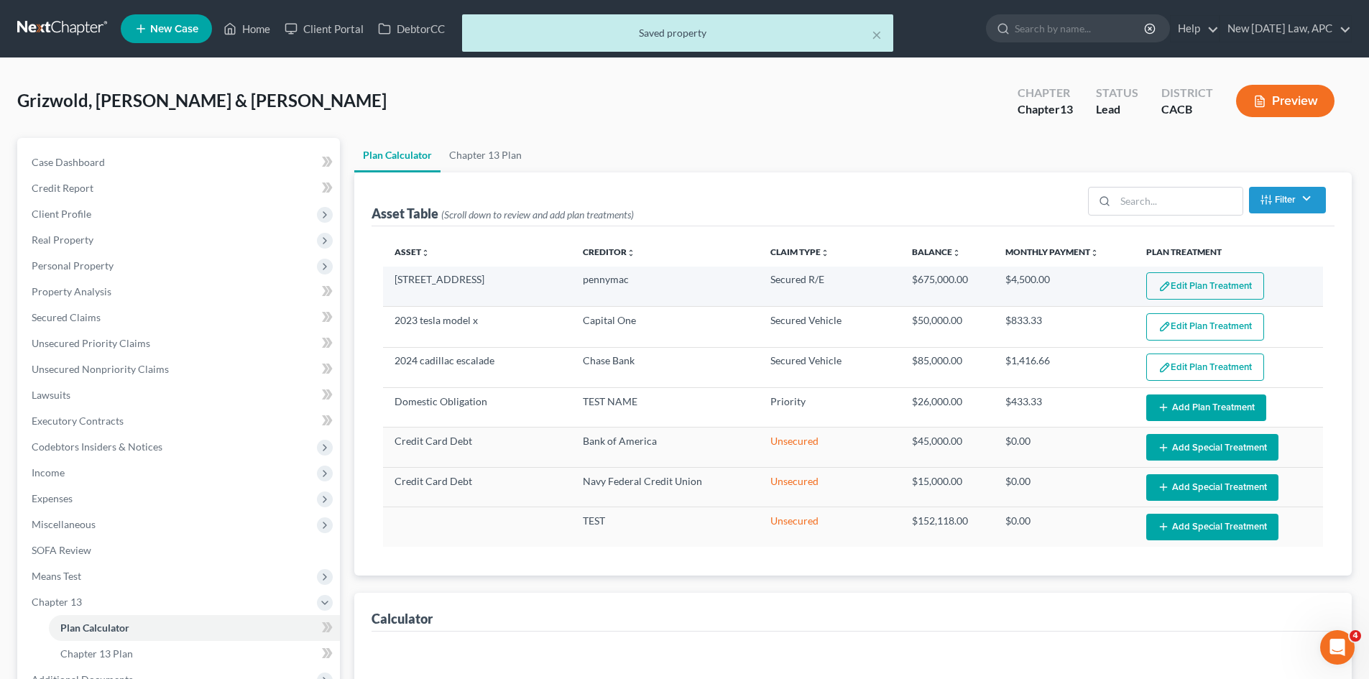
select select "59"
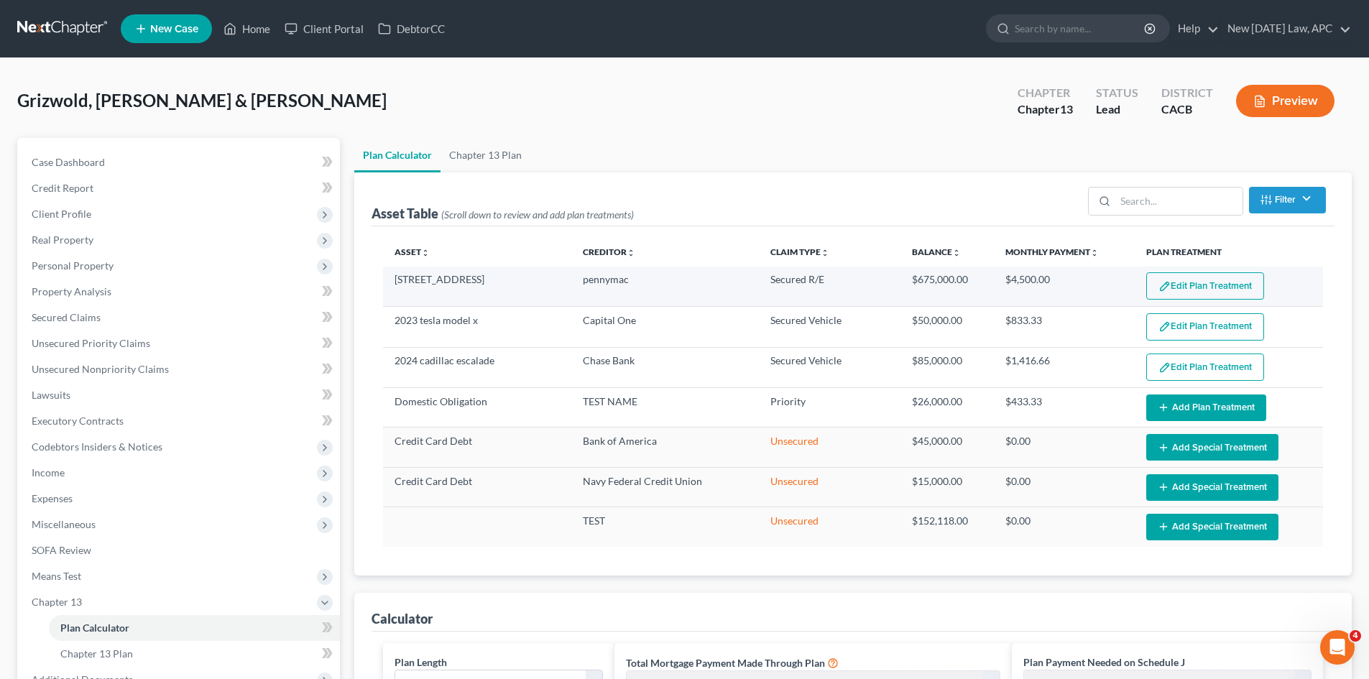
click at [1165, 288] on img "button" at bounding box center [1165, 286] width 12 height 12
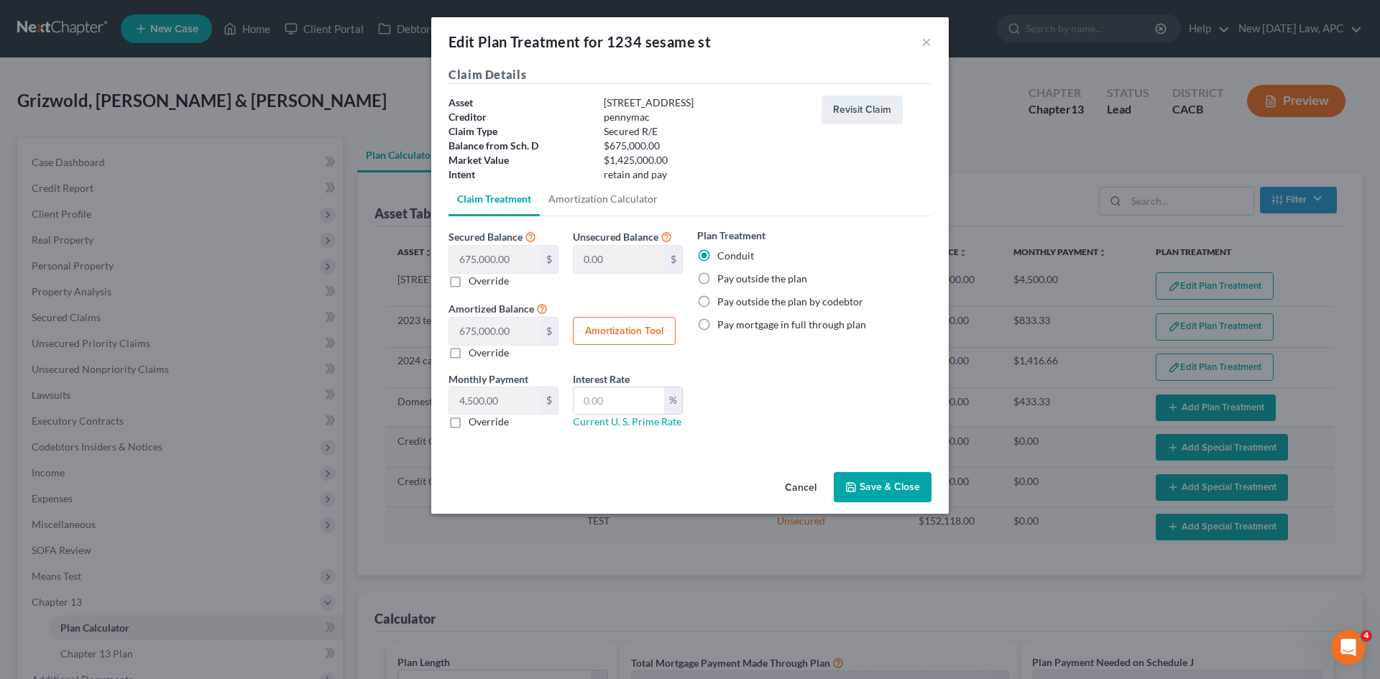
click at [776, 275] on label "Pay outside the plan" at bounding box center [762, 279] width 90 height 14
click at [732, 275] on input "Pay outside the plan" at bounding box center [727, 276] width 9 height 9
radio input "true"
click at [881, 492] on button "Save & Close" at bounding box center [883, 487] width 98 height 30
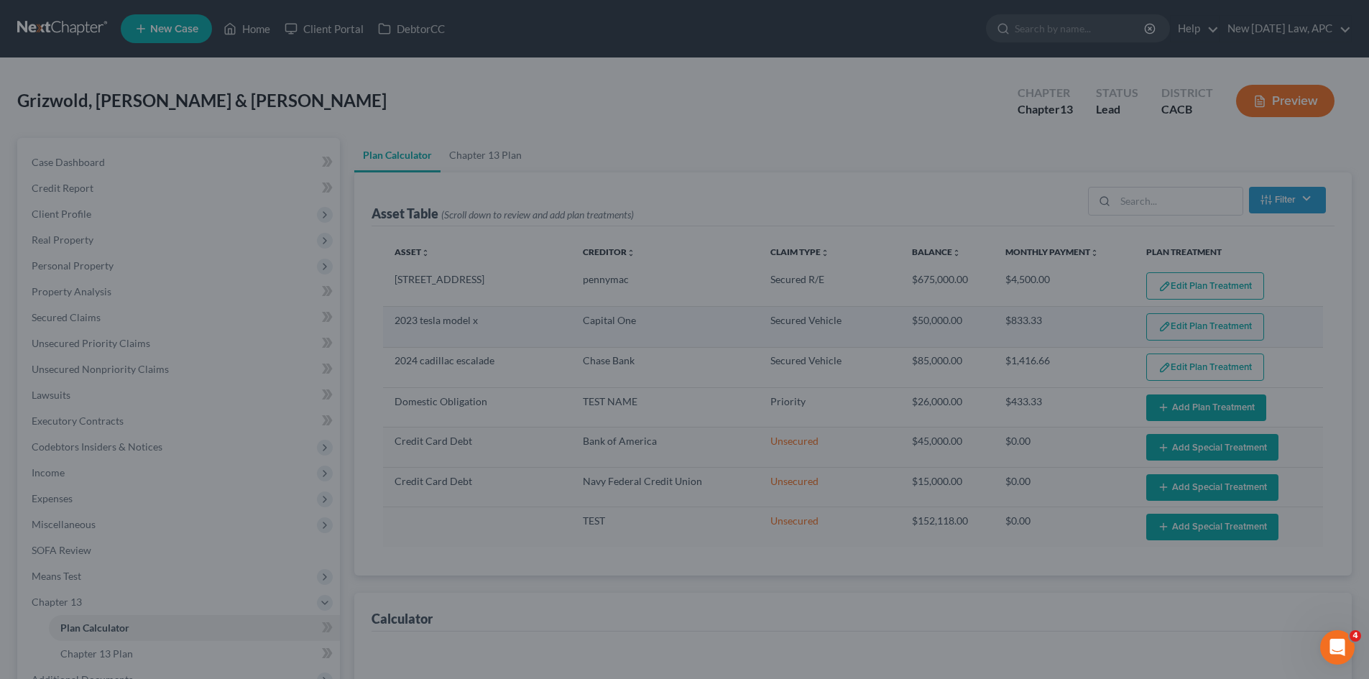
select select "59"
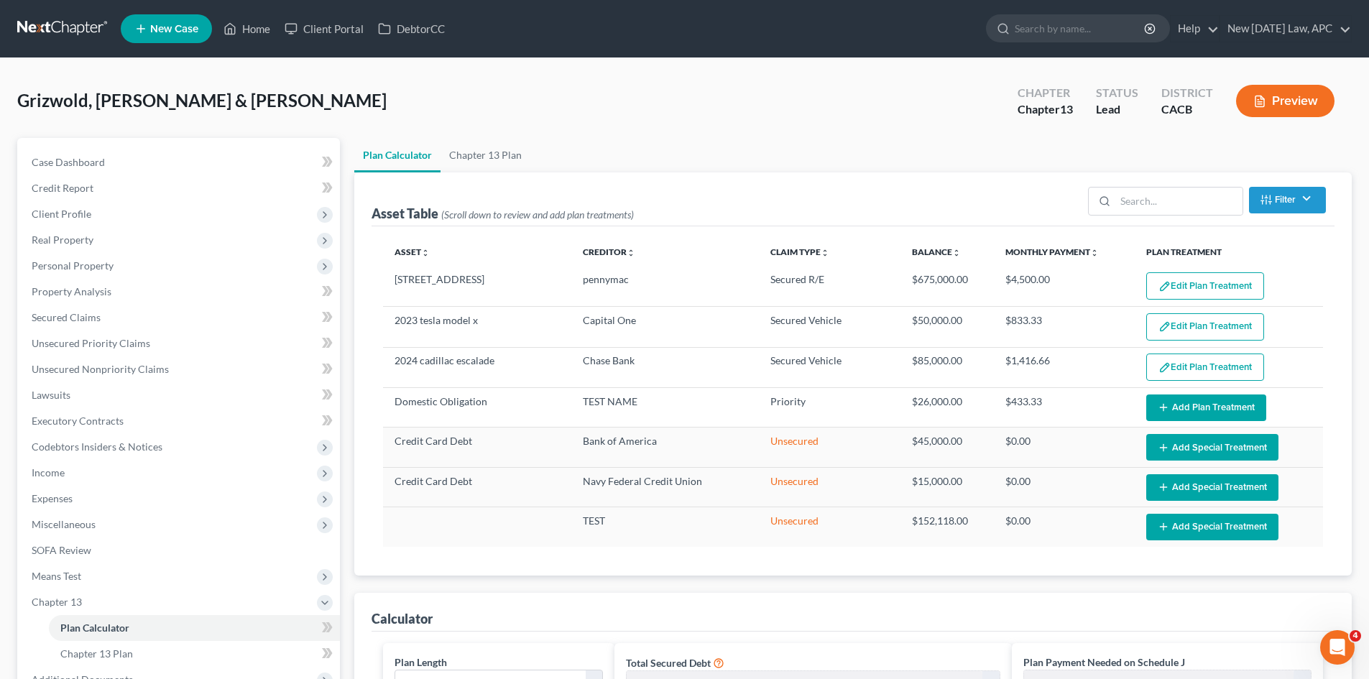
click at [1194, 328] on button "Edit Plan Treatment" at bounding box center [1205, 326] width 118 height 27
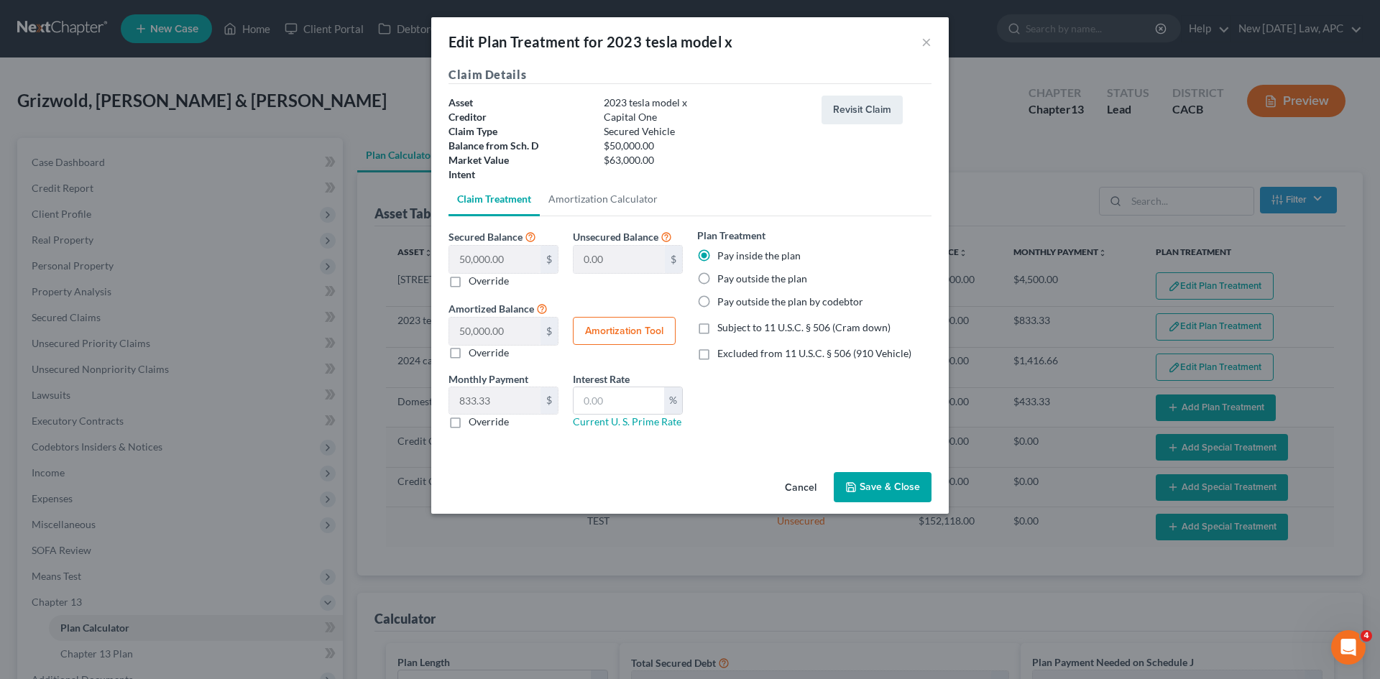
click at [766, 285] on label "Pay outside the plan" at bounding box center [762, 279] width 90 height 14
click at [732, 281] on input "Pay outside the plan" at bounding box center [727, 276] width 9 height 9
radio input "true"
click at [864, 481] on button "Save & Close" at bounding box center [883, 487] width 98 height 30
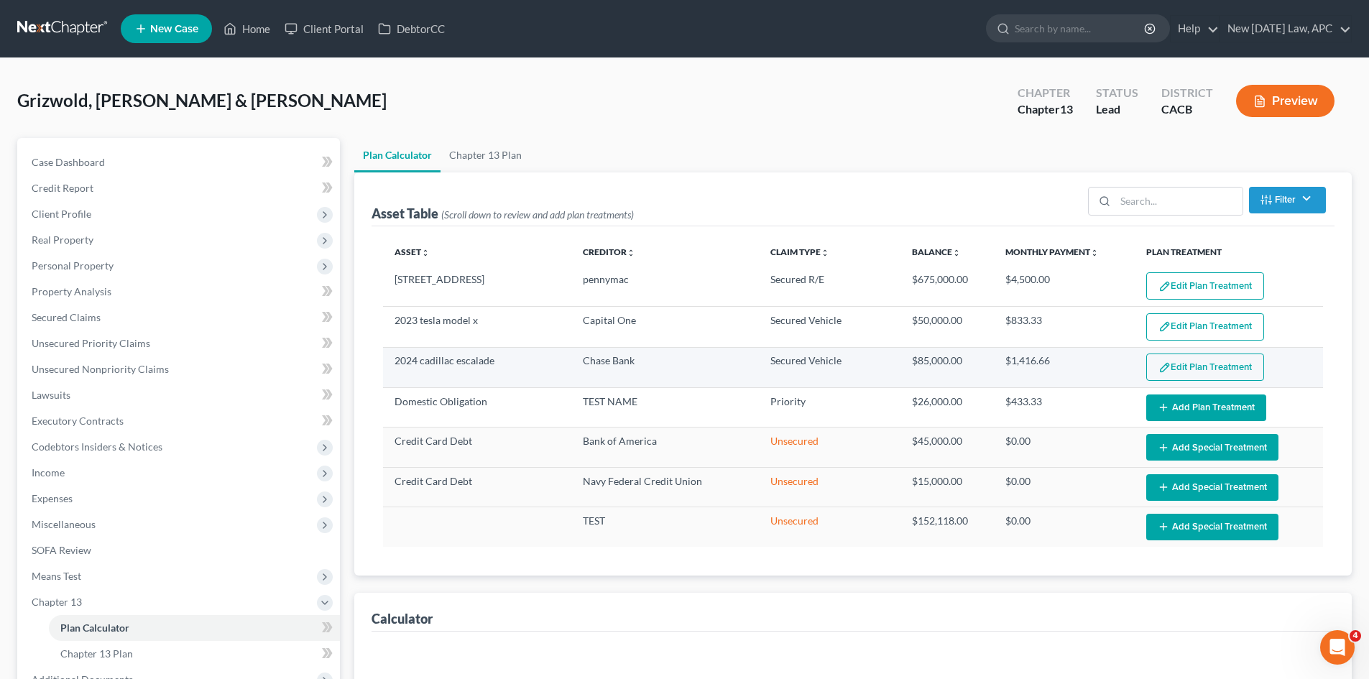
select select "59"
click at [1169, 371] on img "button" at bounding box center [1165, 368] width 12 height 12
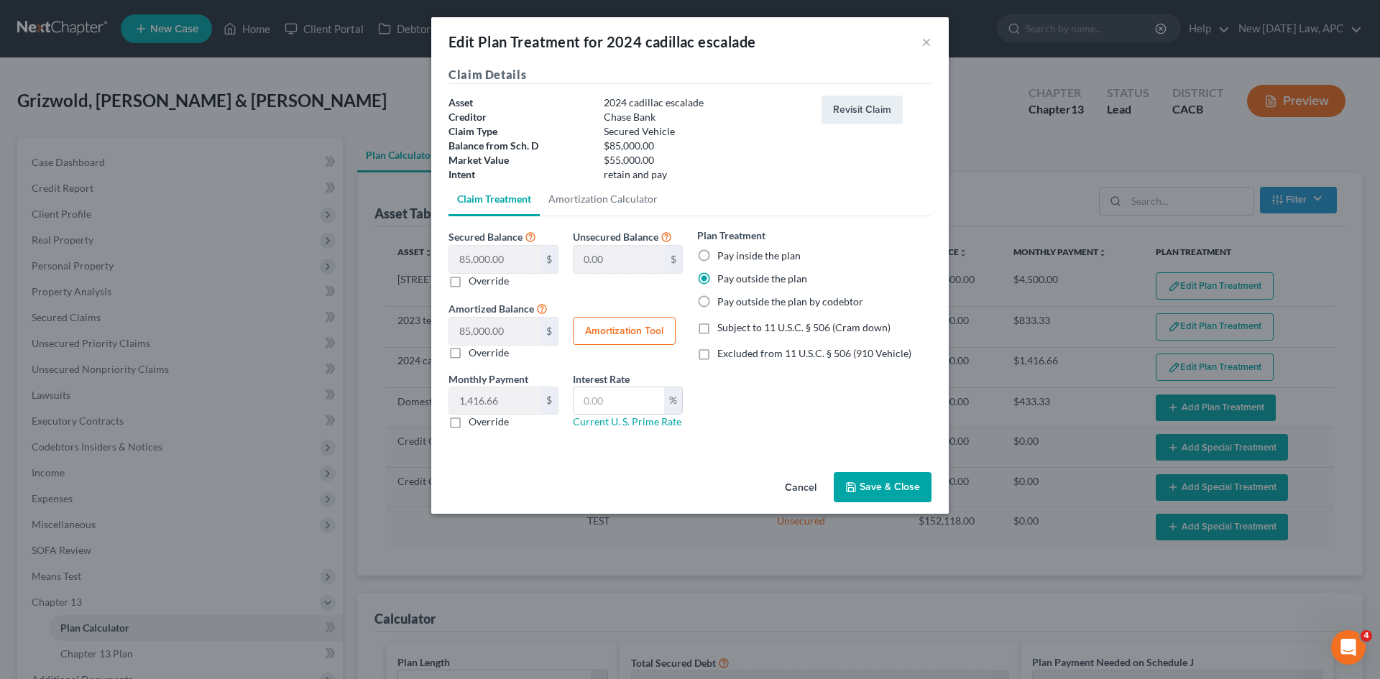
click at [878, 479] on button "Save & Close" at bounding box center [883, 487] width 98 height 30
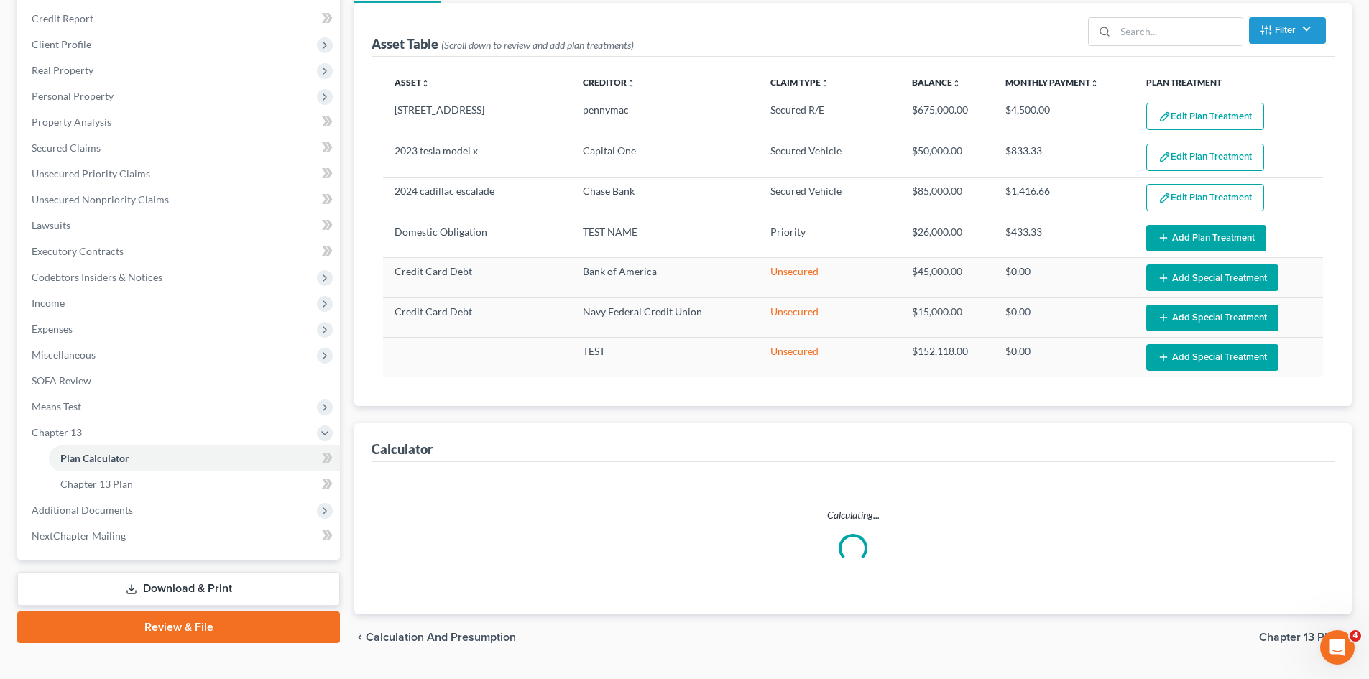
scroll to position [206, 0]
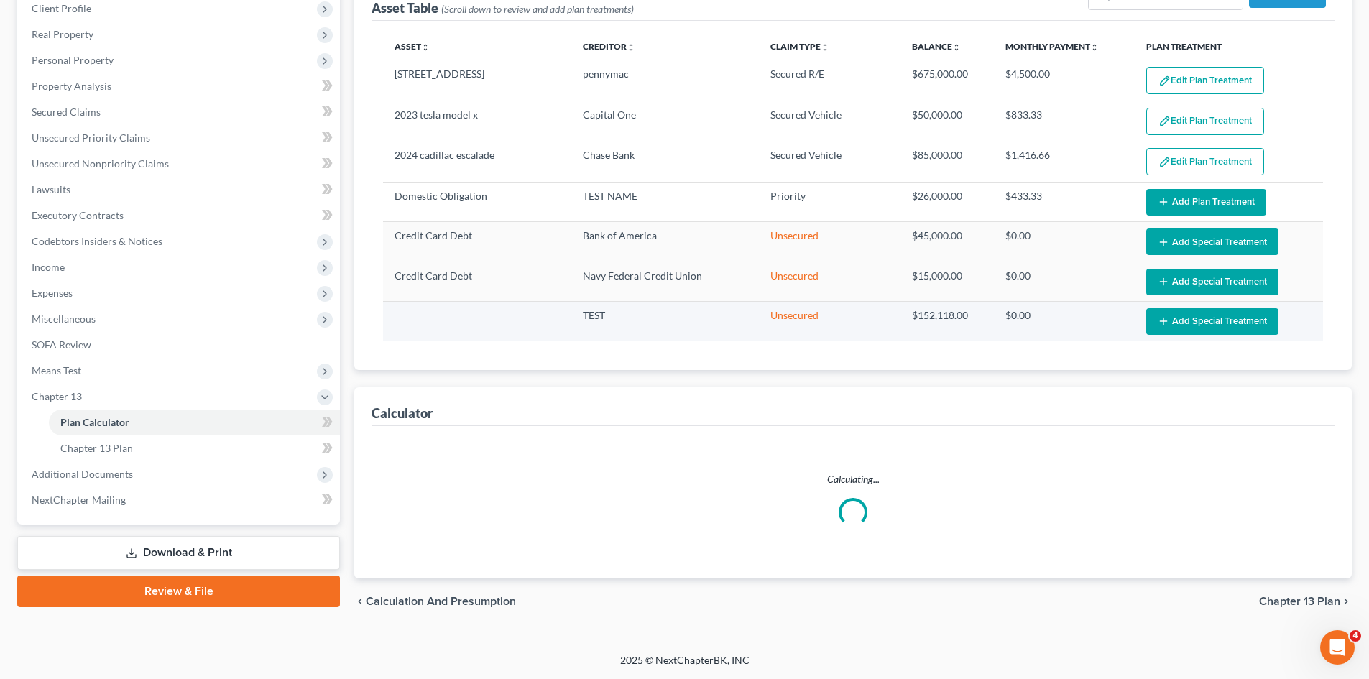
select select "59"
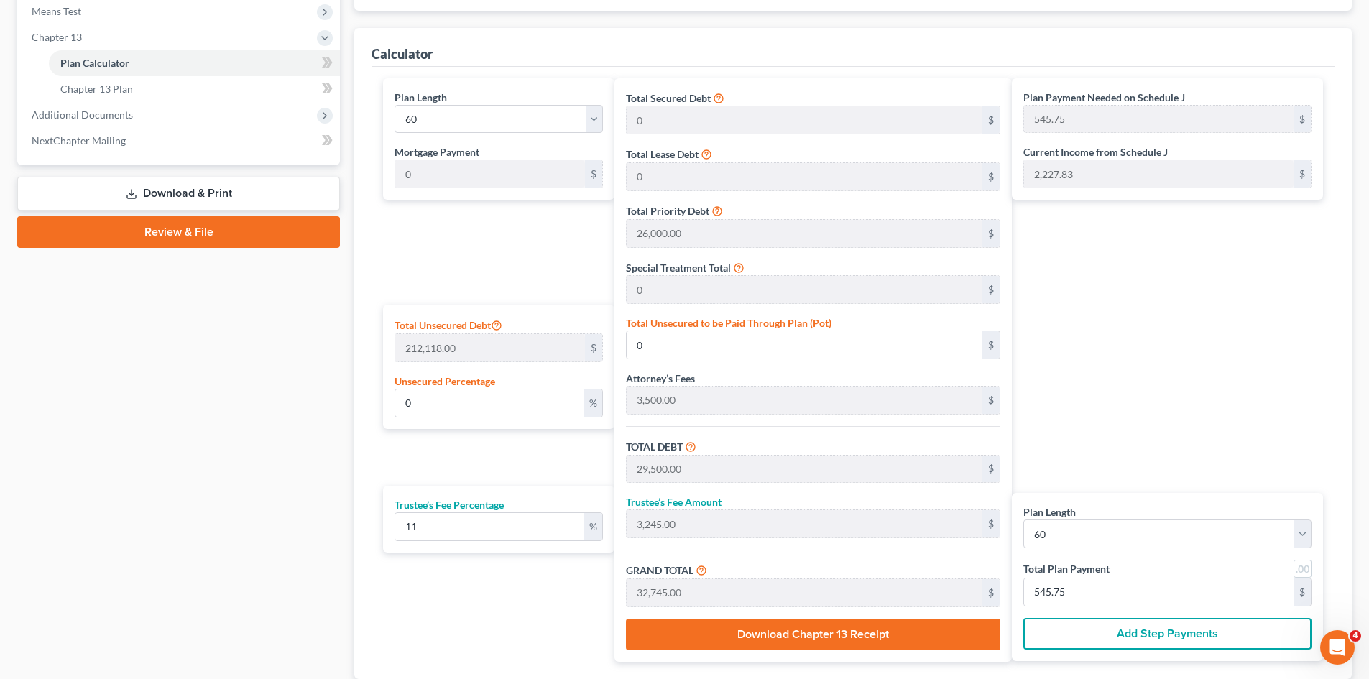
scroll to position [637, 0]
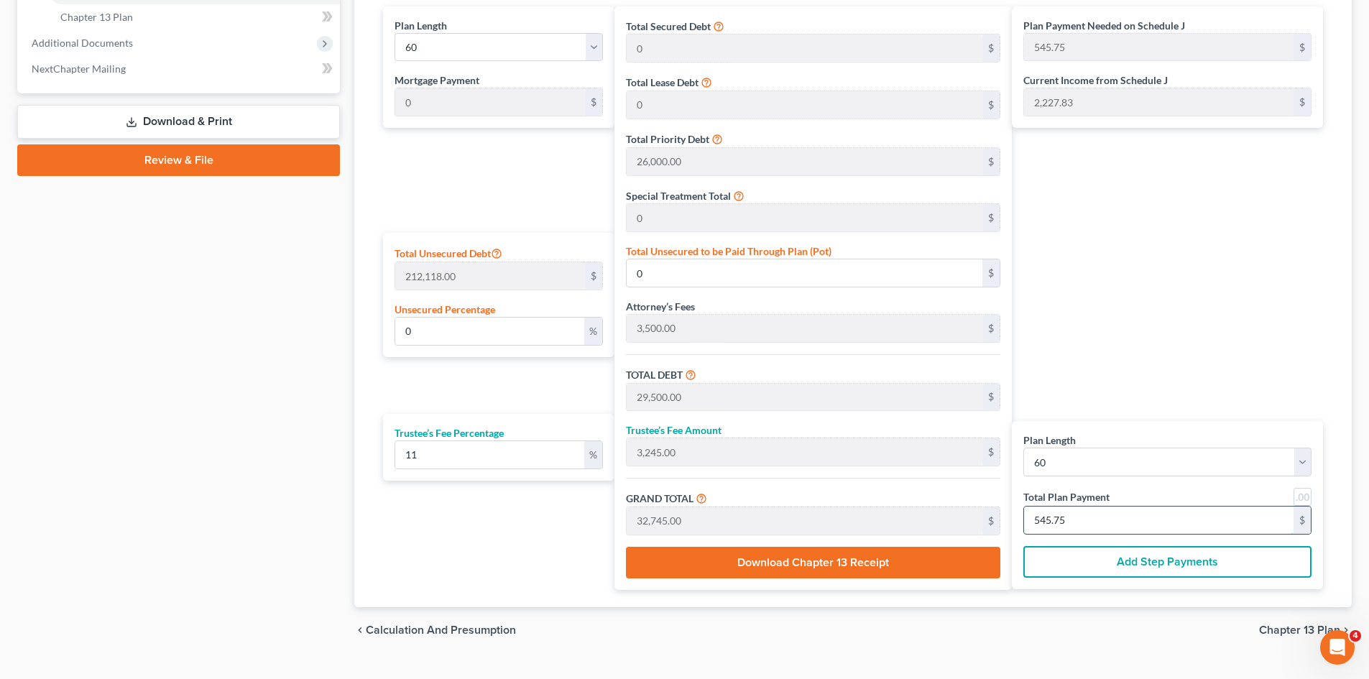
click at [1052, 522] on input "545.75" at bounding box center [1159, 520] width 270 height 27
type input "108.10"
type input "11.89"
type input "120.00"
type input "2"
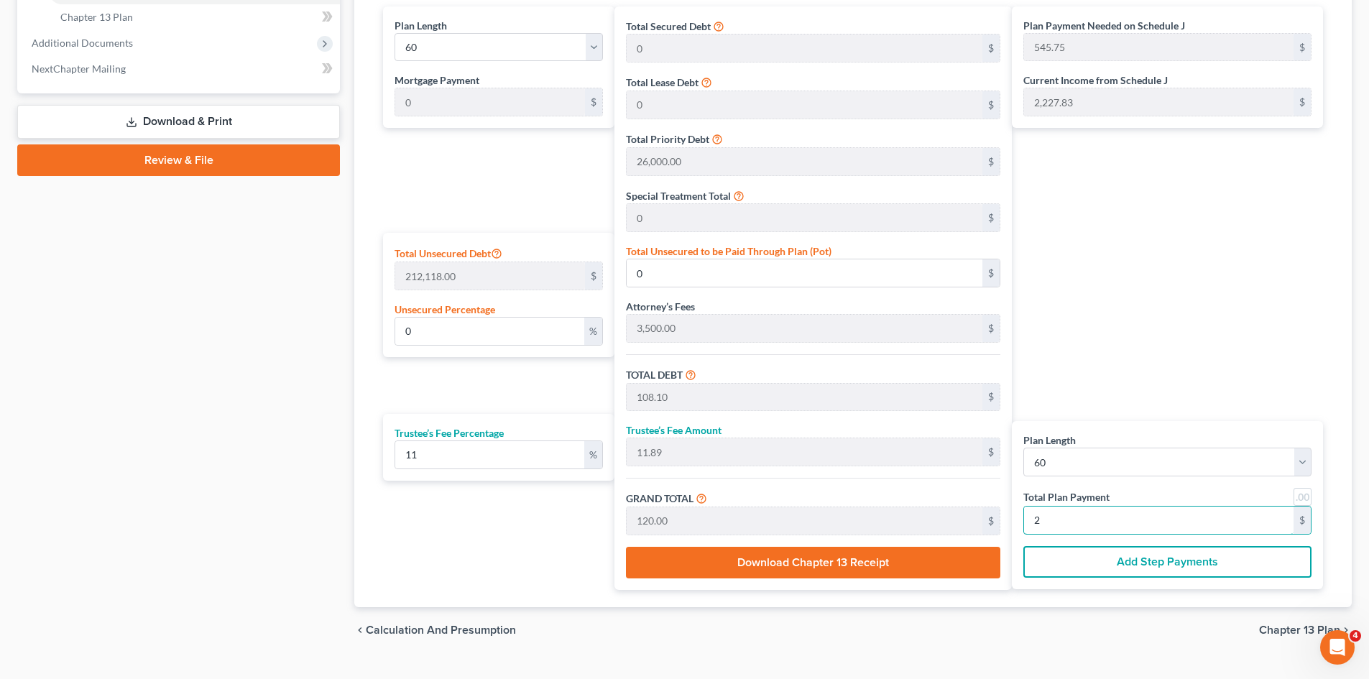
type input "1,189.18"
type input "130.81"
type input "1,320.00"
type input "22"
type input "12,000.00"
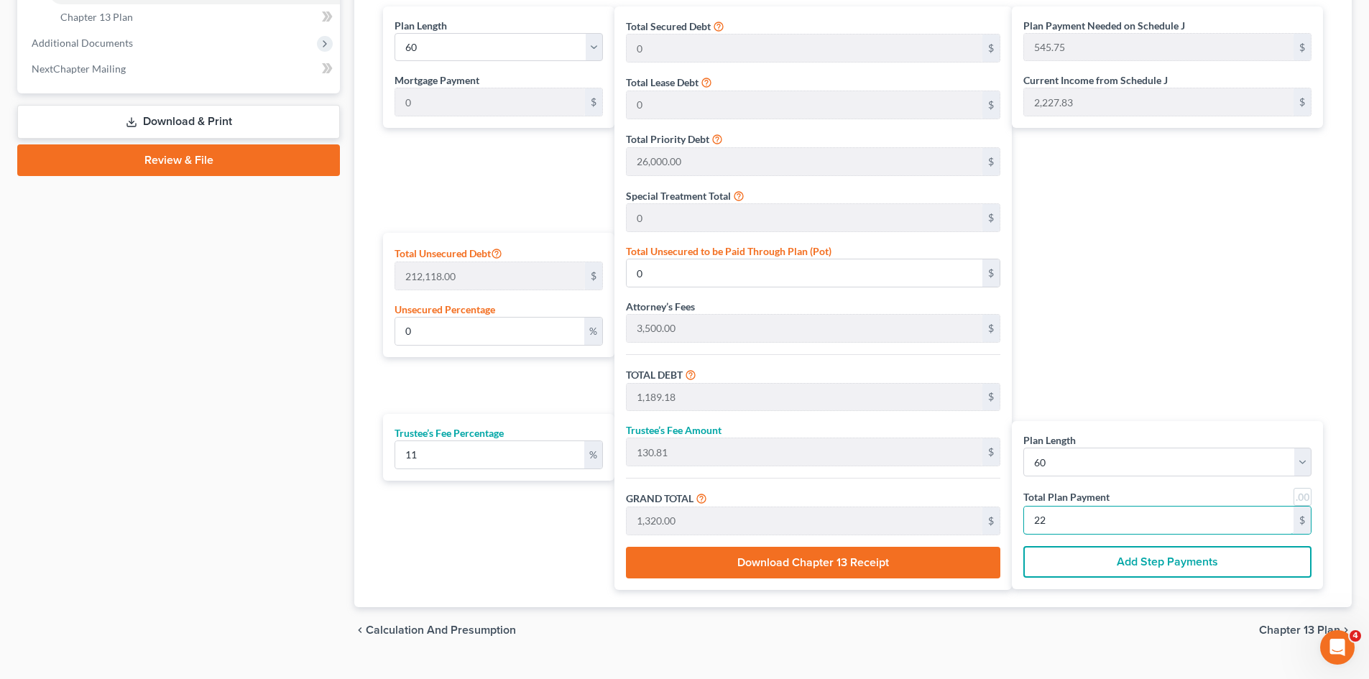
type input "1,320.00"
type input "13,320.00"
type input "222"
type input "42.84"
type input "90,878.37"
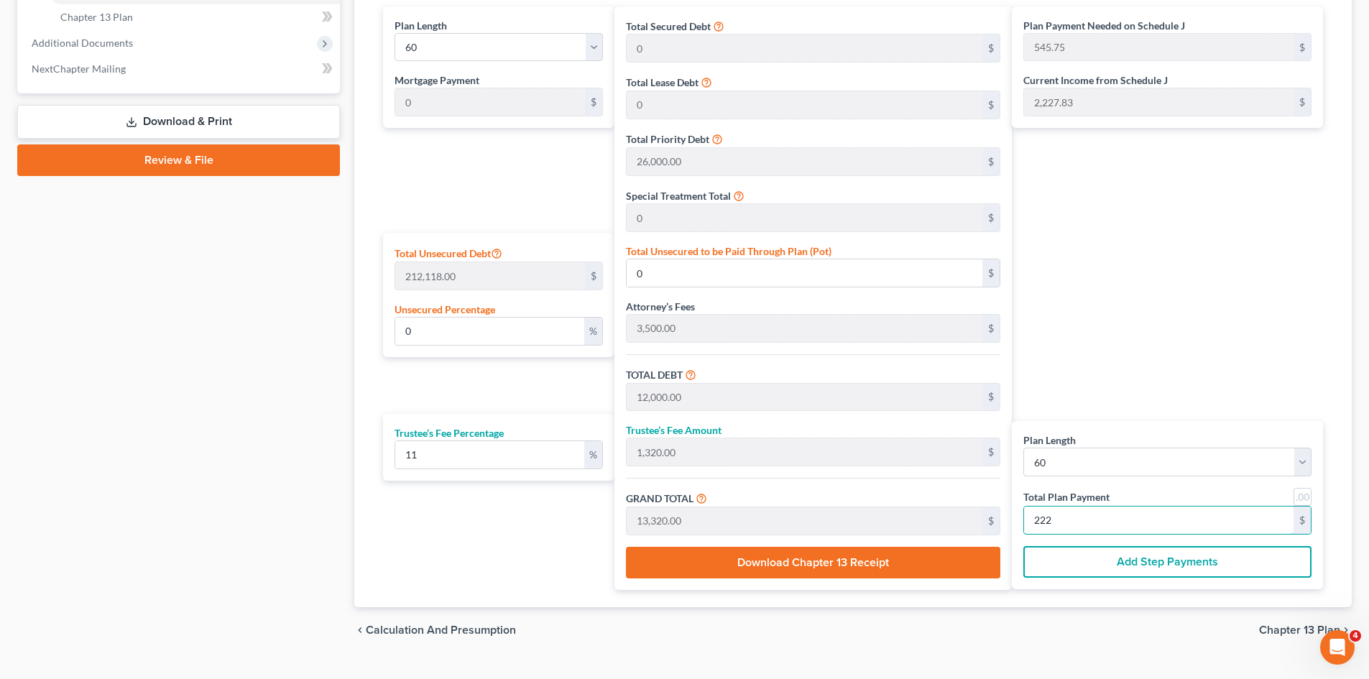
type input "120,378.37"
type input "13,241.62"
type input "133,620.00"
type input "2,227."
type input "42.86"
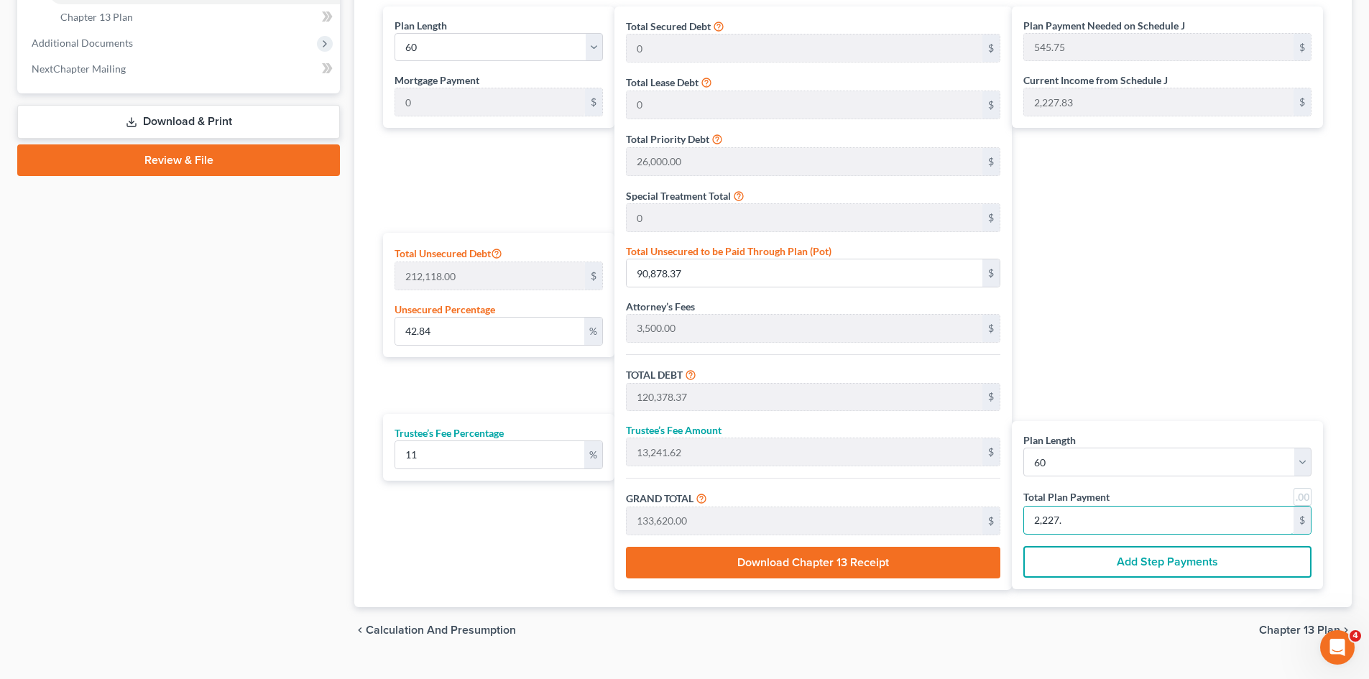
type input "90,921.62"
type input "120,421.62"
type input "13,246.37"
type input "133,668.00"
type input "2,227.8"
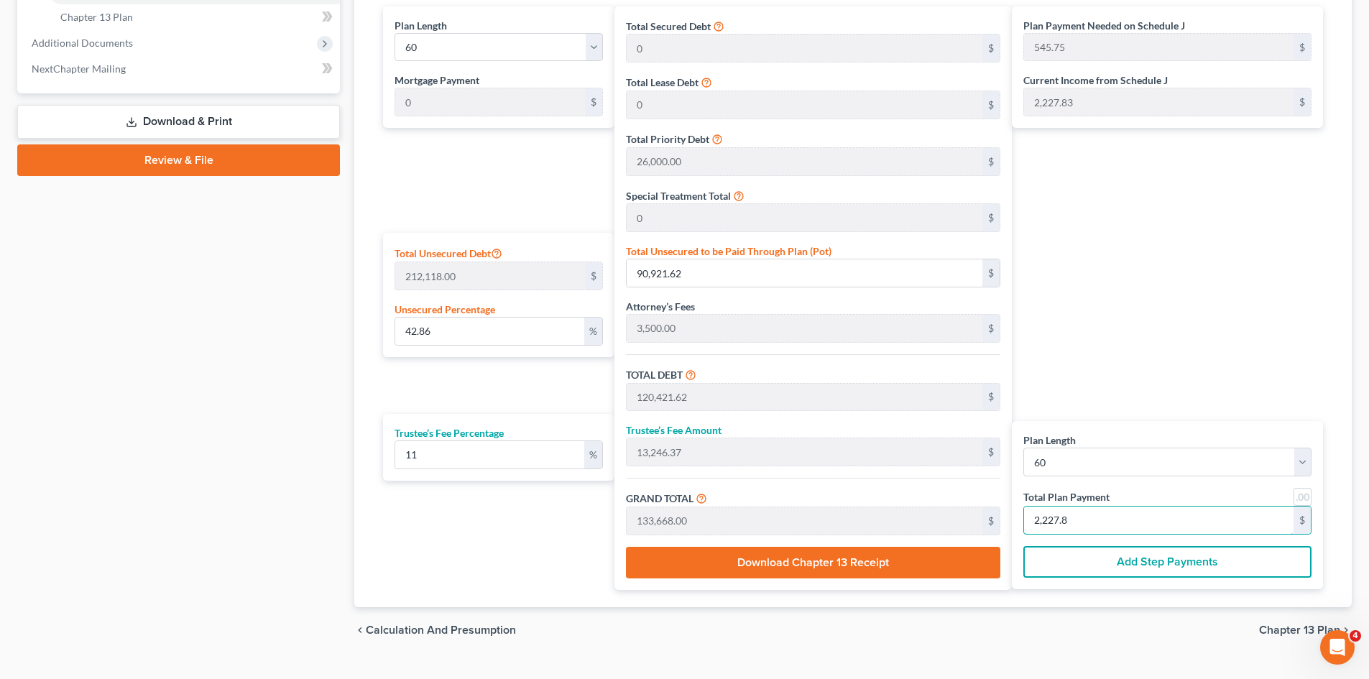
type input "90,923.24"
type input "120,423.24"
type input "13,246.55"
type input "133,669.80"
type input "2,227.83"
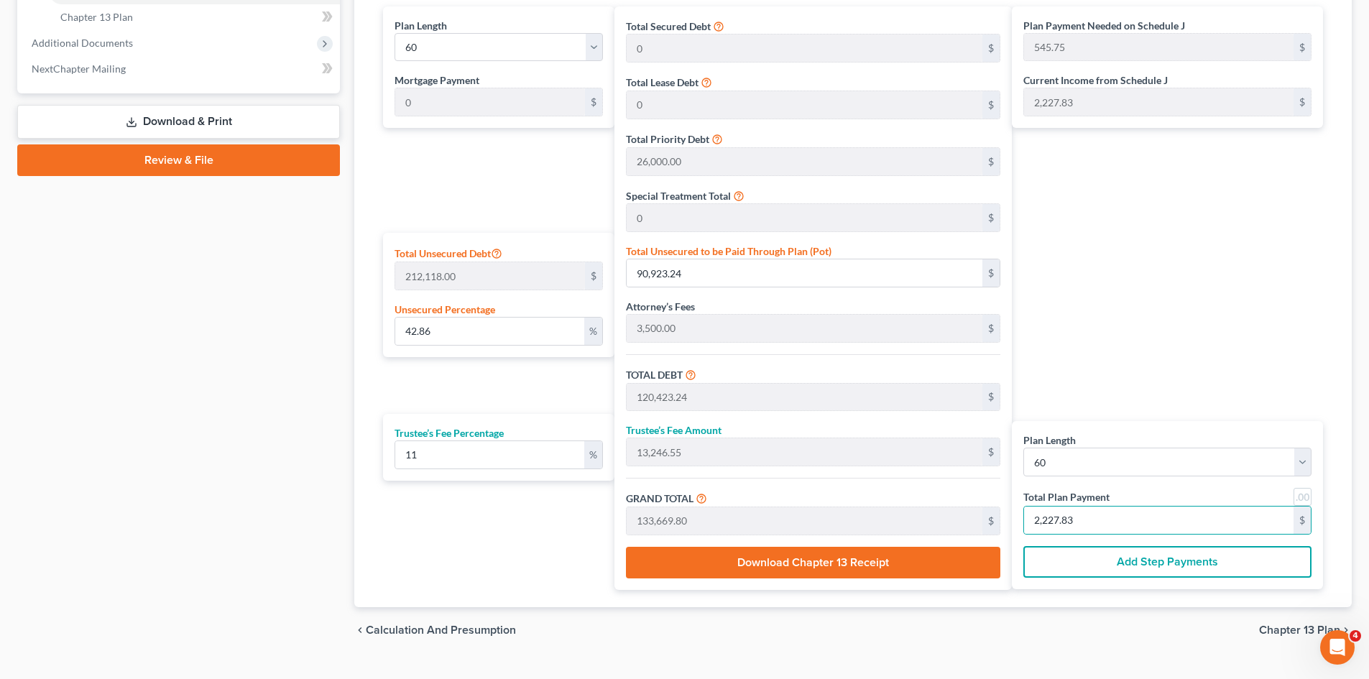
click at [1274, 308] on div "Plan Payment Needed on Schedule J 545.75 $ Current Income from Schedule J 2,227…" at bounding box center [1171, 298] width 318 height 584
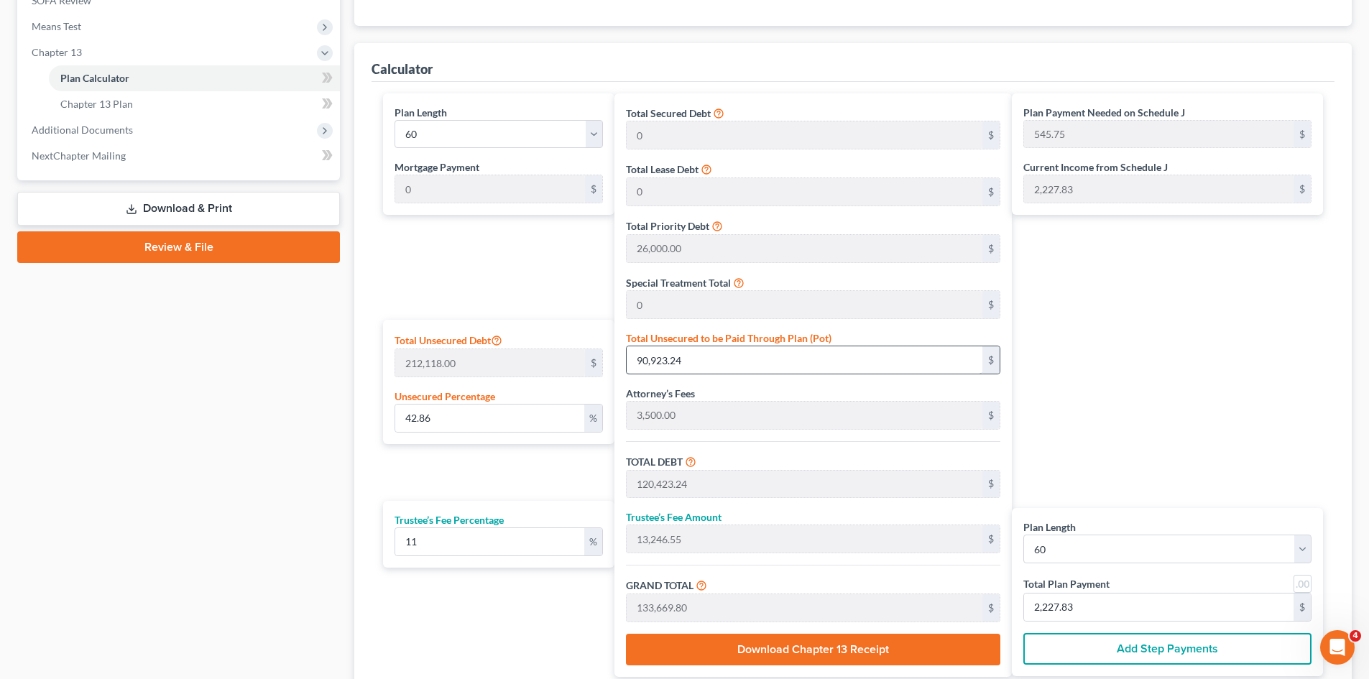
scroll to position [493, 0]
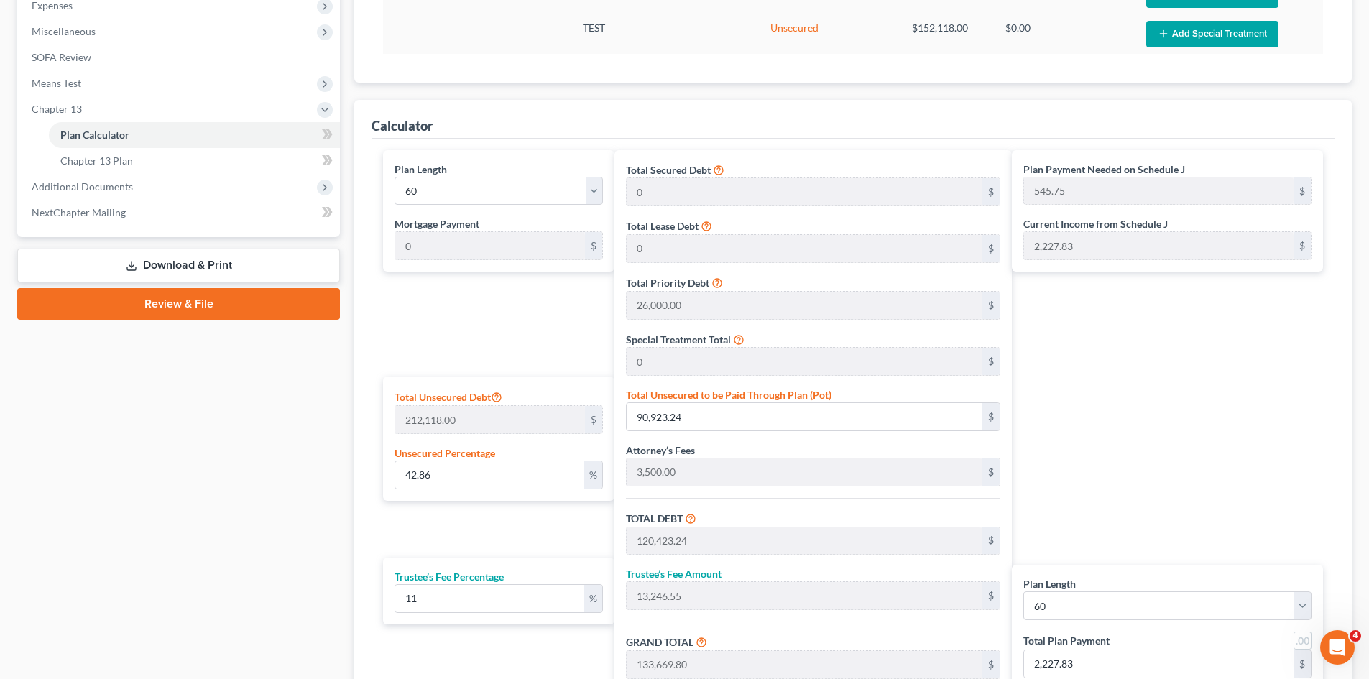
click at [1128, 164] on label "Plan Payment Needed on Schedule J" at bounding box center [1105, 169] width 162 height 15
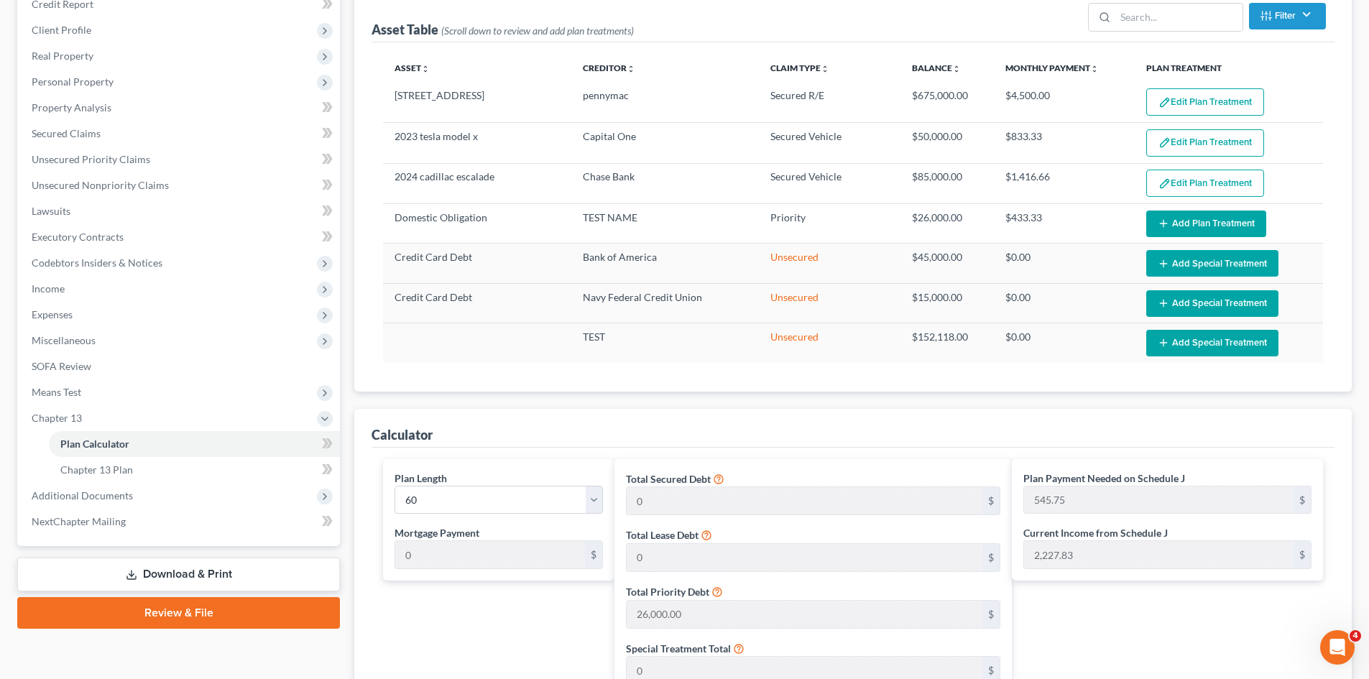
scroll to position [134, 0]
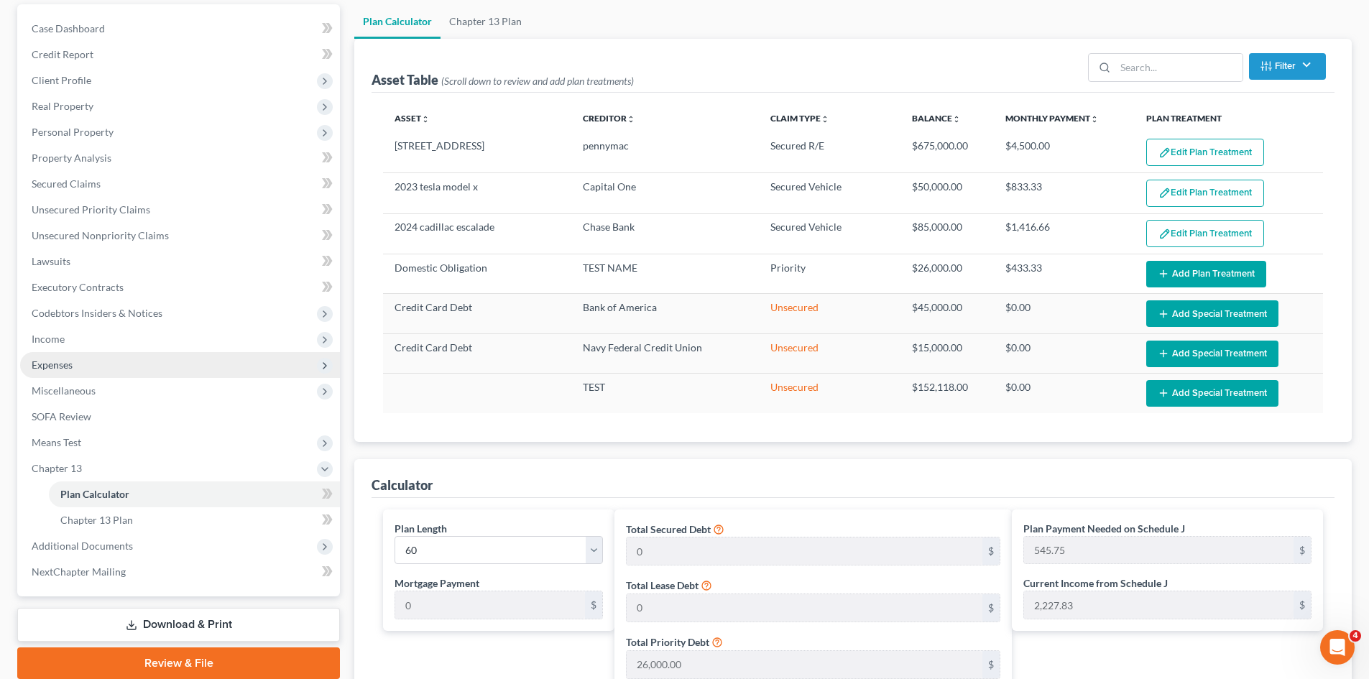
click at [102, 365] on span "Expenses" at bounding box center [180, 365] width 320 height 26
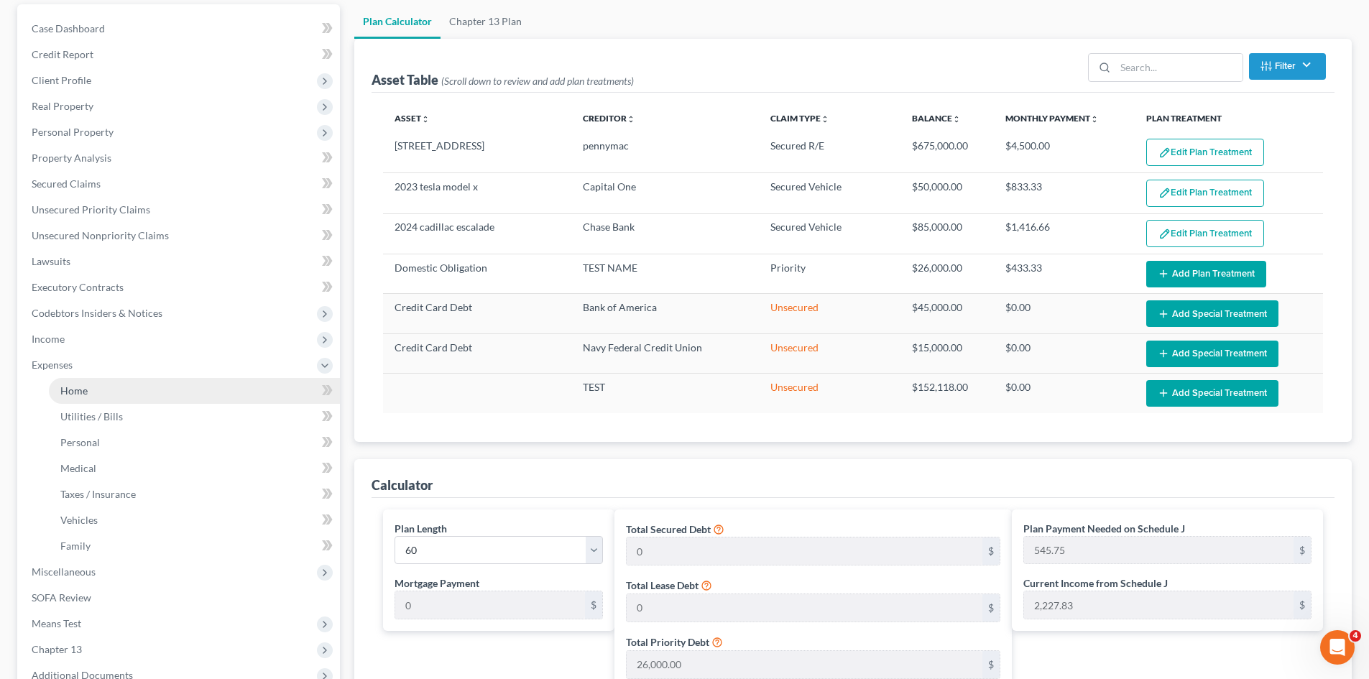
click at [132, 391] on link "Home" at bounding box center [194, 391] width 291 height 26
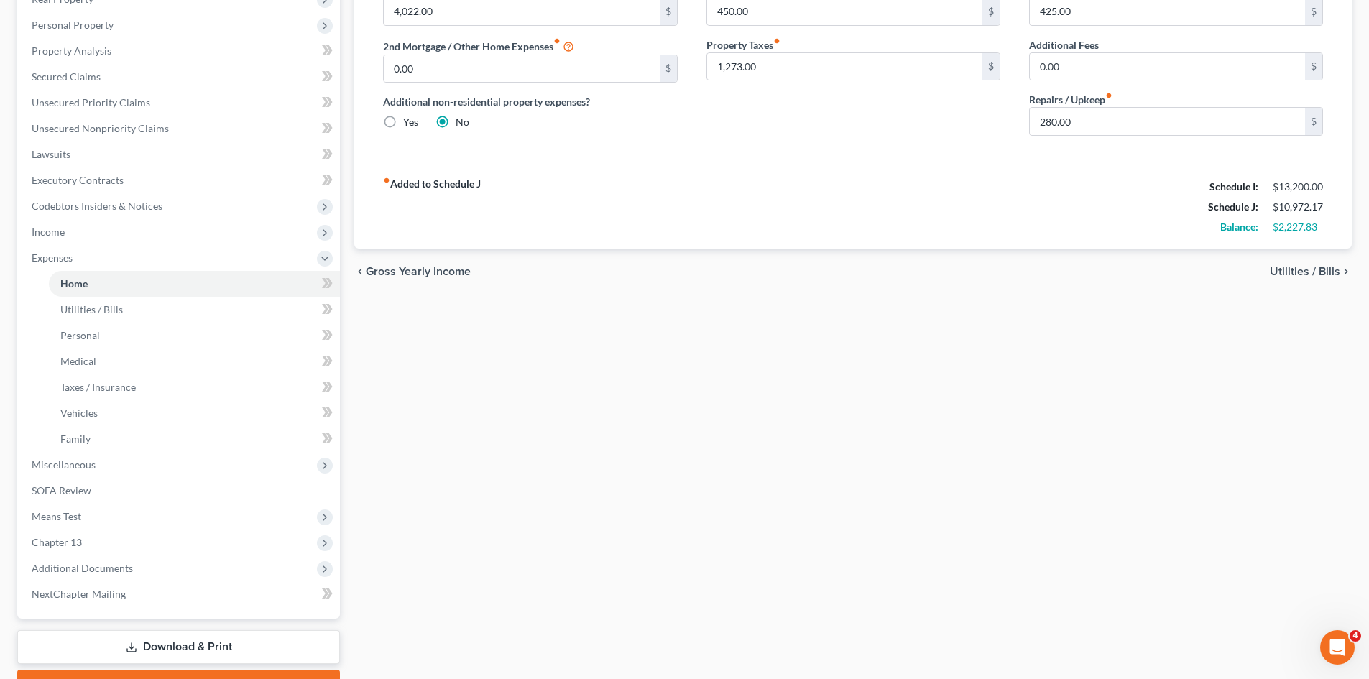
scroll to position [102, 0]
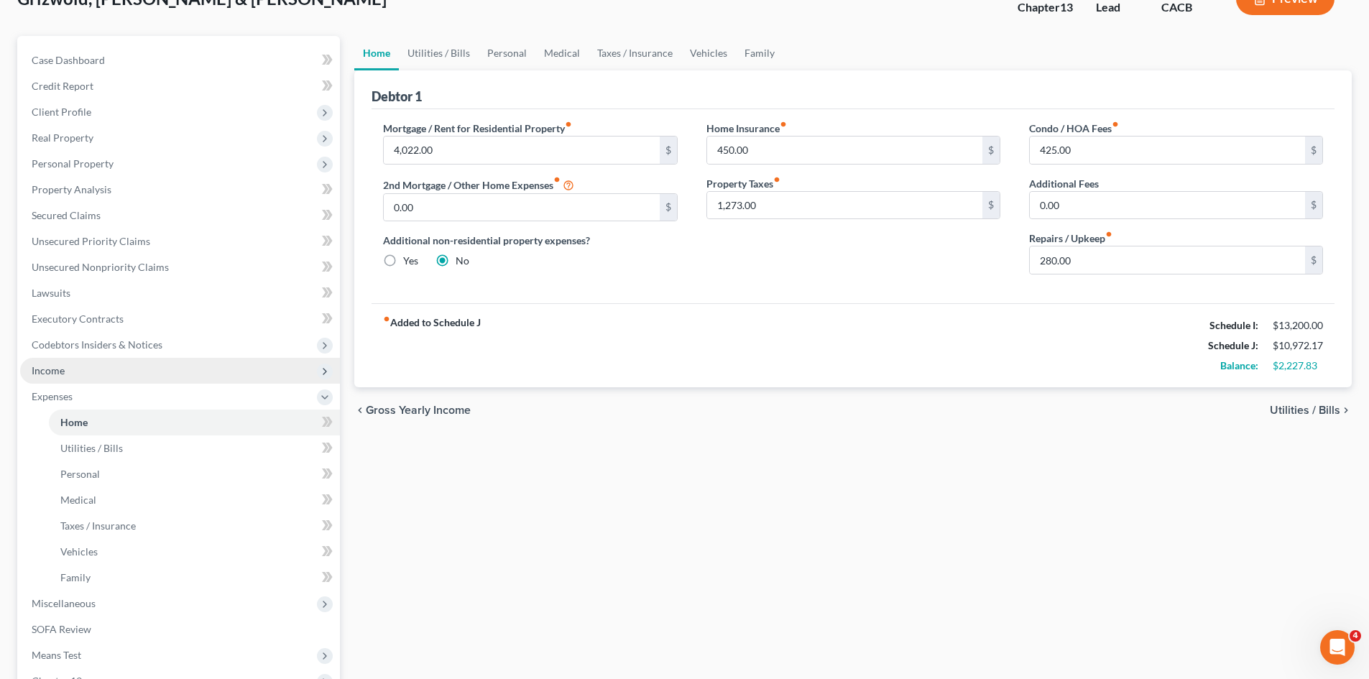
click at [88, 369] on span "Income" at bounding box center [180, 371] width 320 height 26
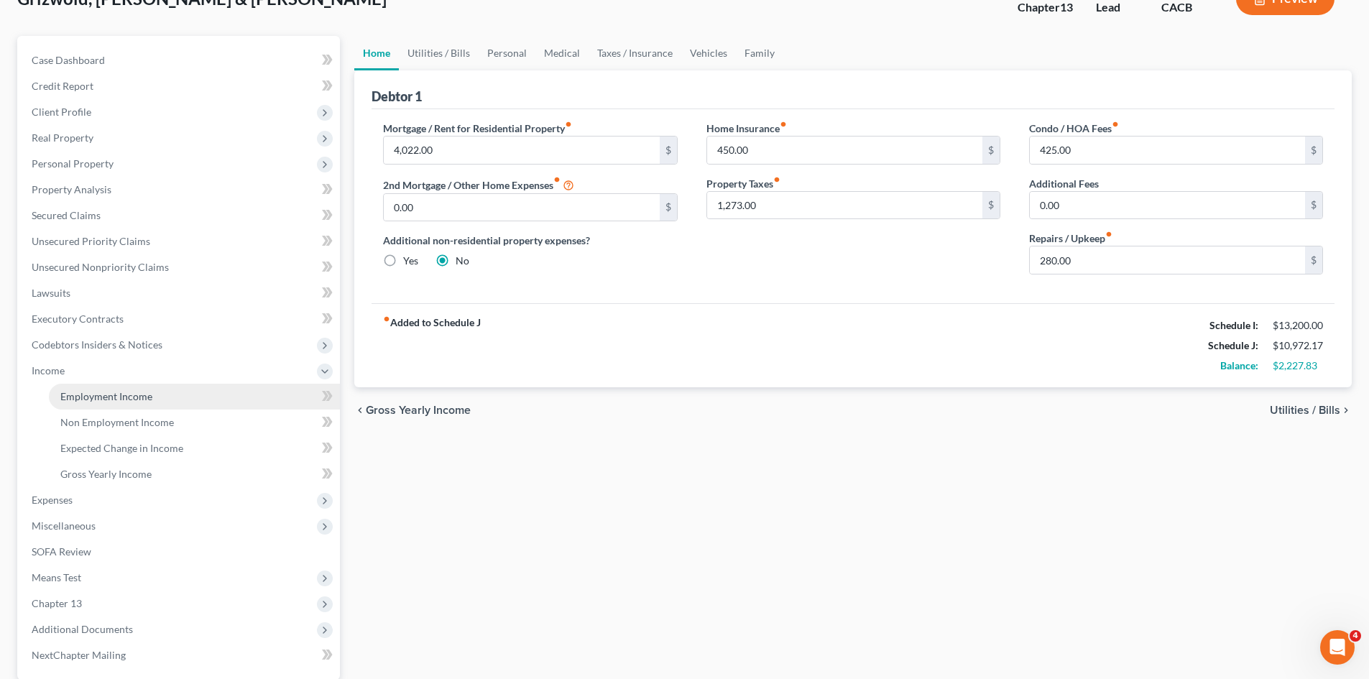
click at [98, 395] on span "Employment Income" at bounding box center [106, 396] width 92 height 12
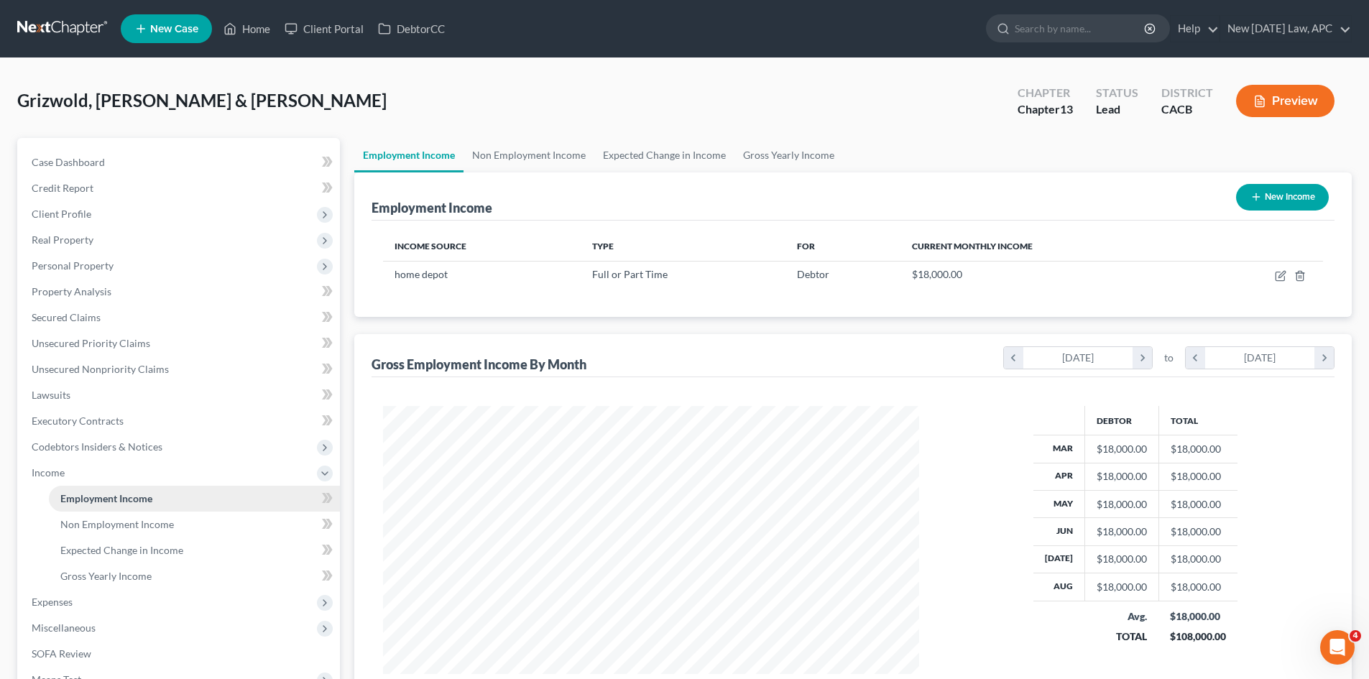
scroll to position [268, 565]
click at [59, 609] on span "Expenses" at bounding box center [180, 602] width 320 height 26
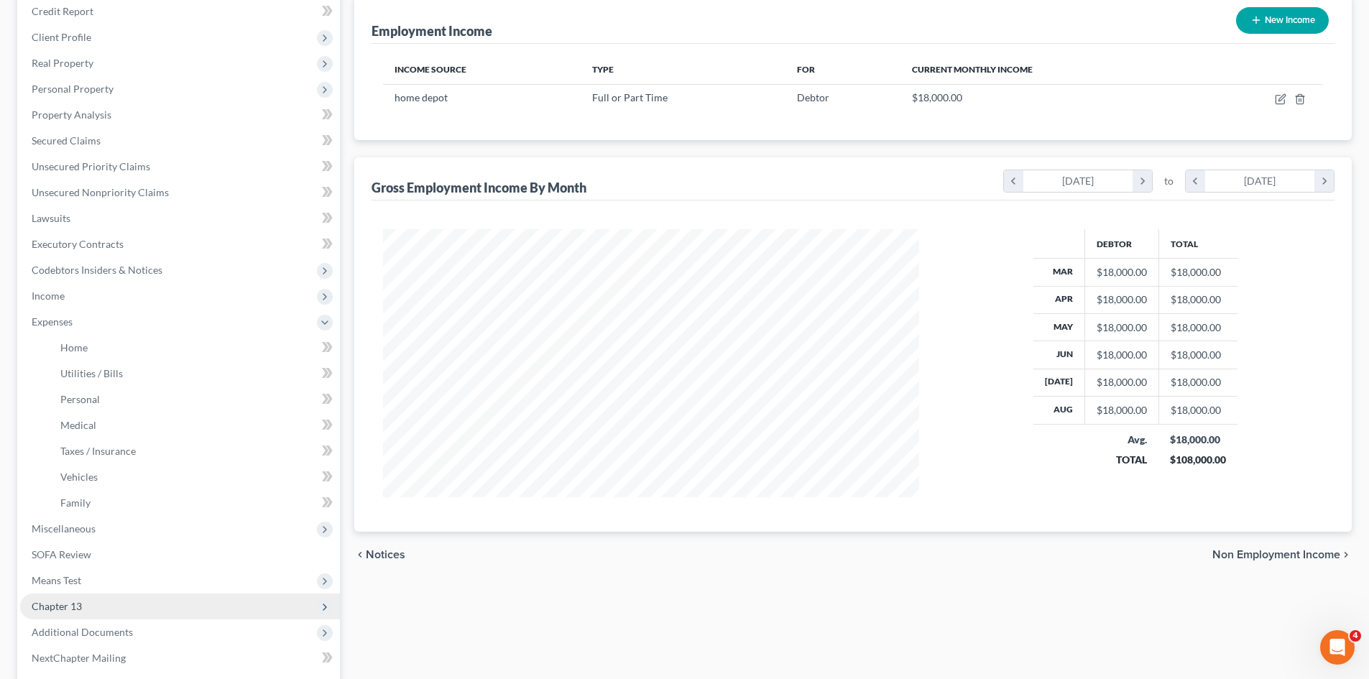
scroll to position [216, 0]
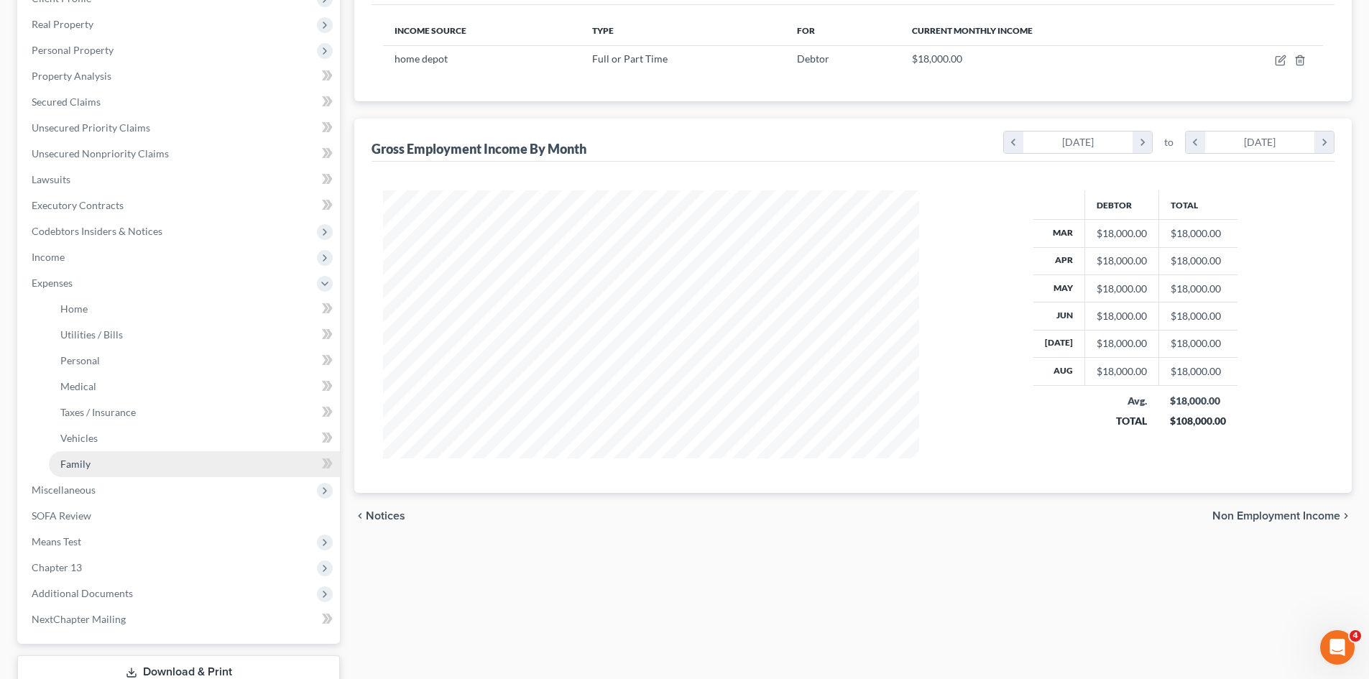
click at [100, 451] on link "Family" at bounding box center [194, 464] width 291 height 26
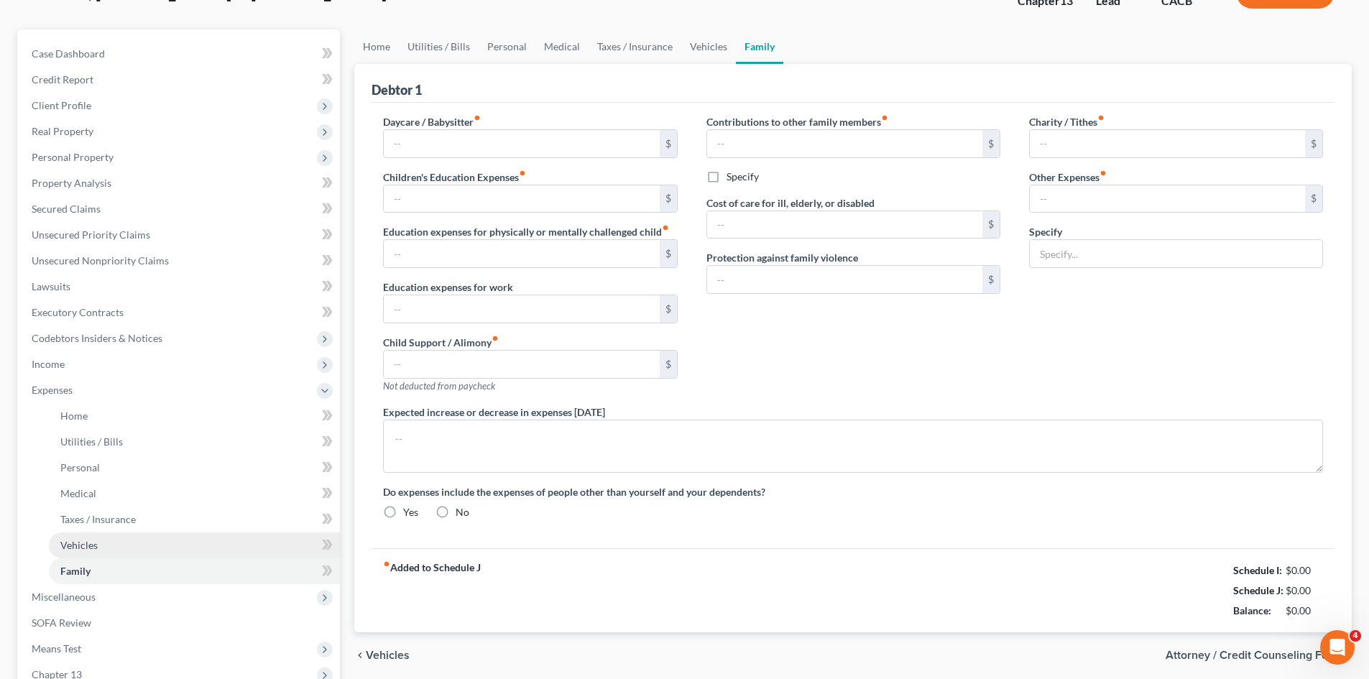
type input "0.00"
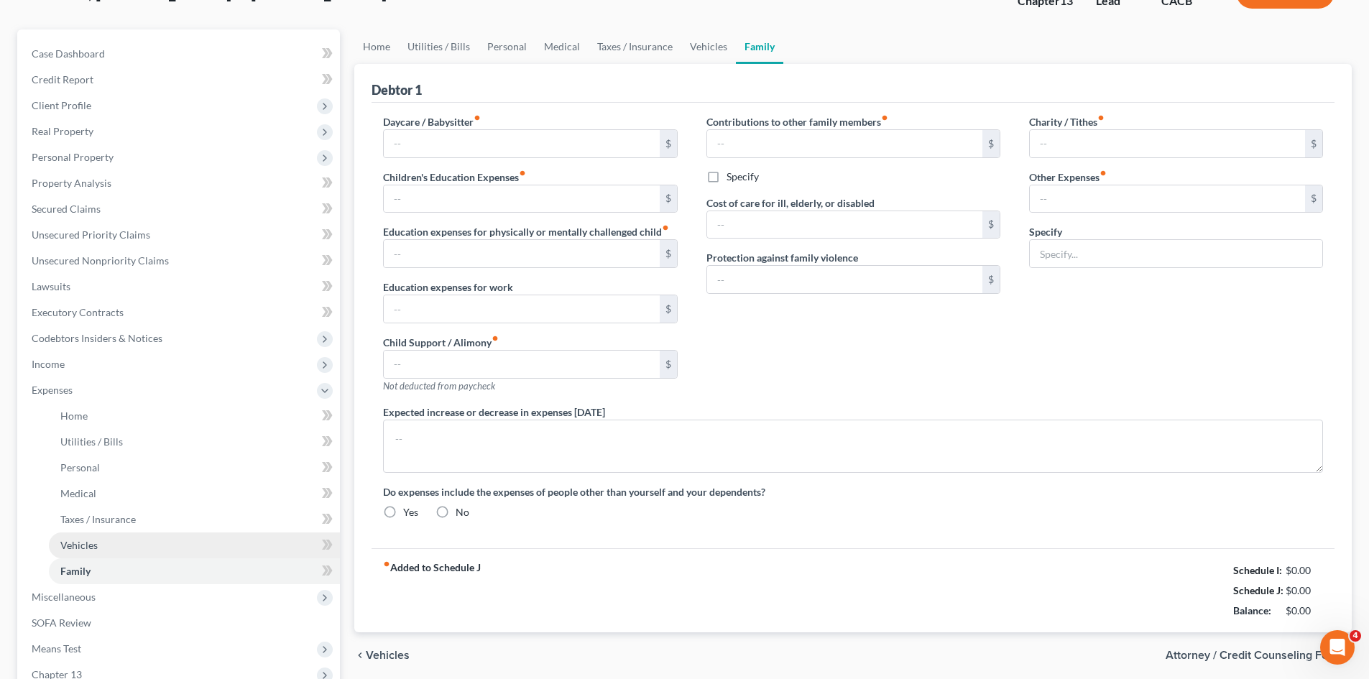
type input "0.00"
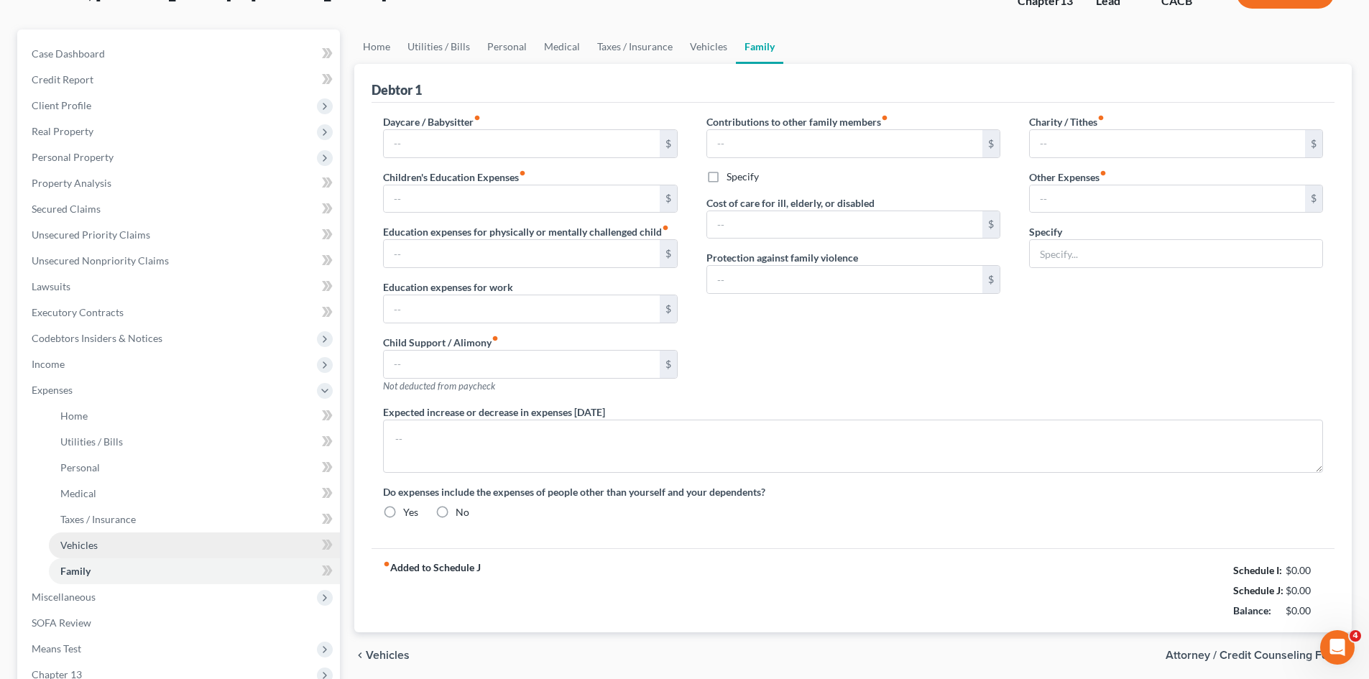
radio input "true"
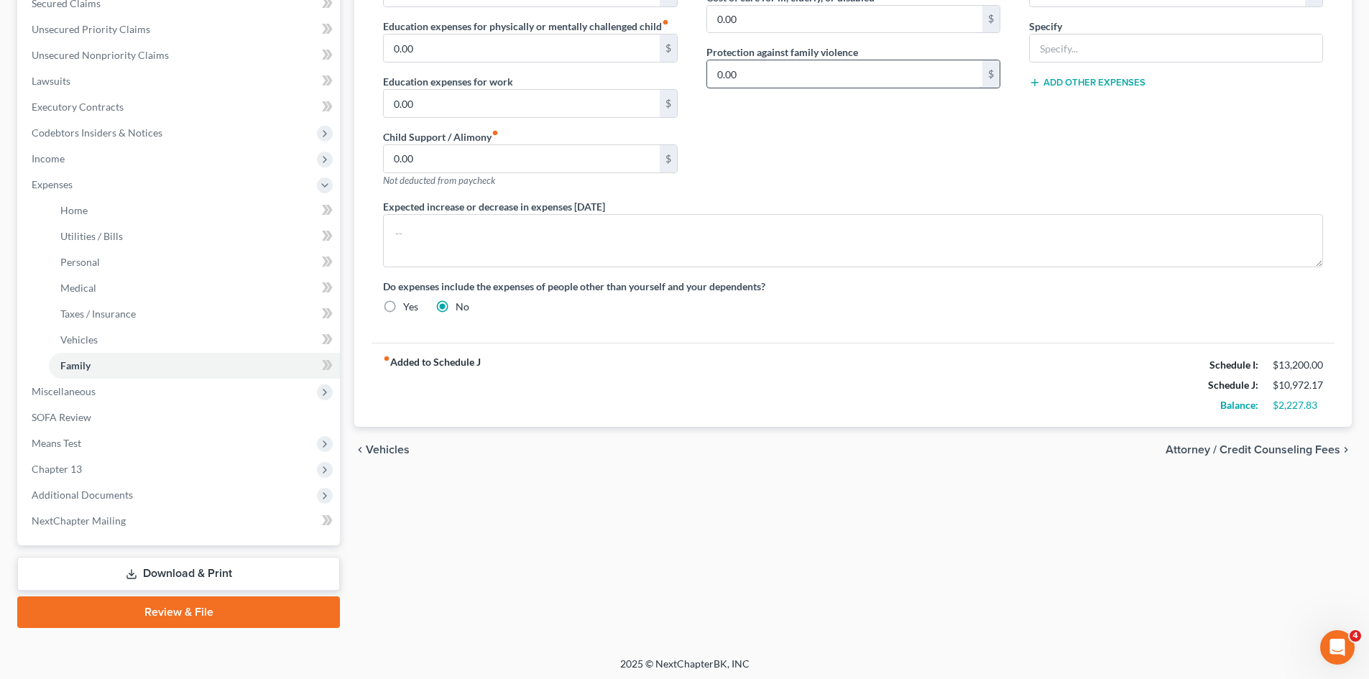
scroll to position [318, 0]
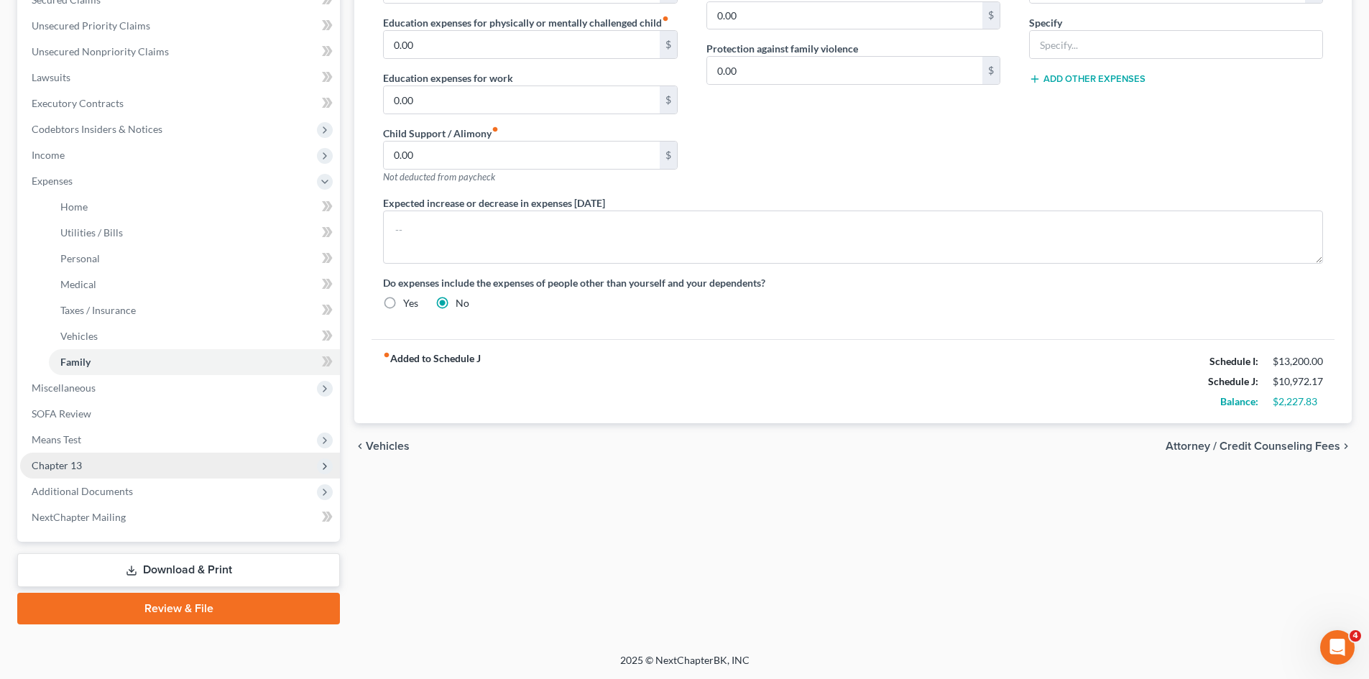
click at [69, 463] on span "Chapter 13" at bounding box center [57, 465] width 50 height 12
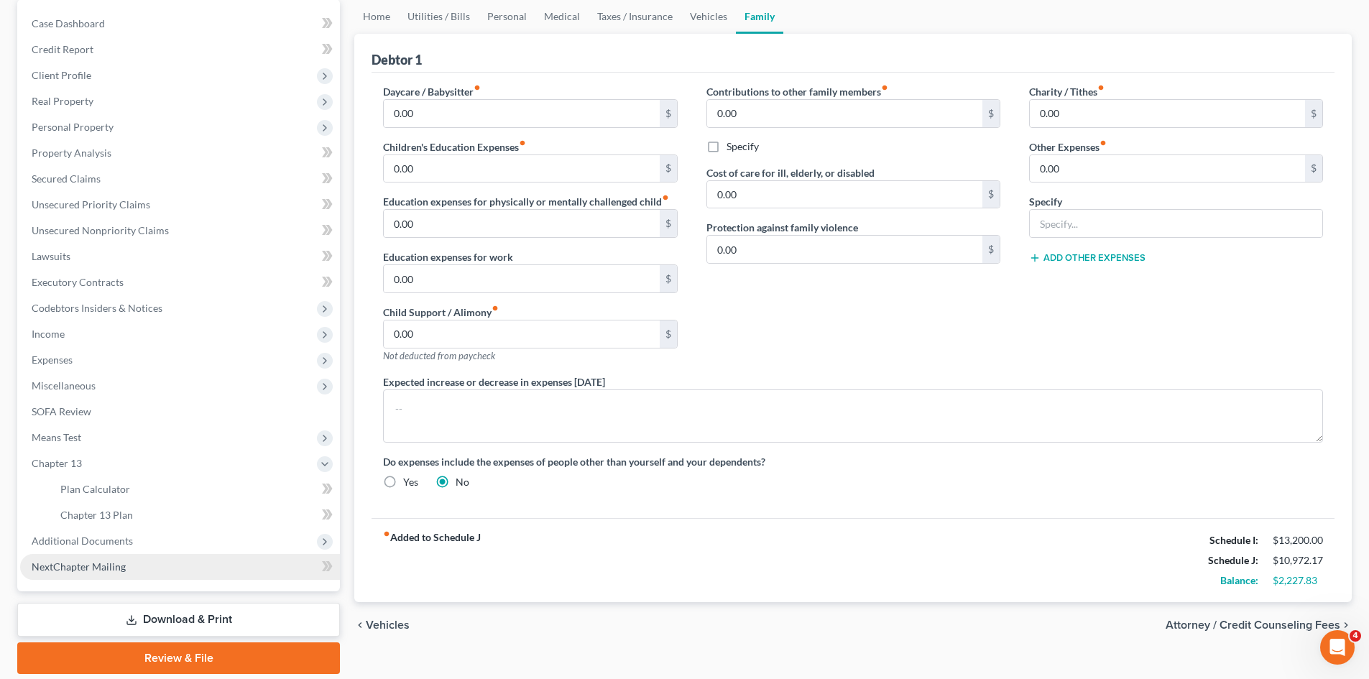
scroll to position [188, 0]
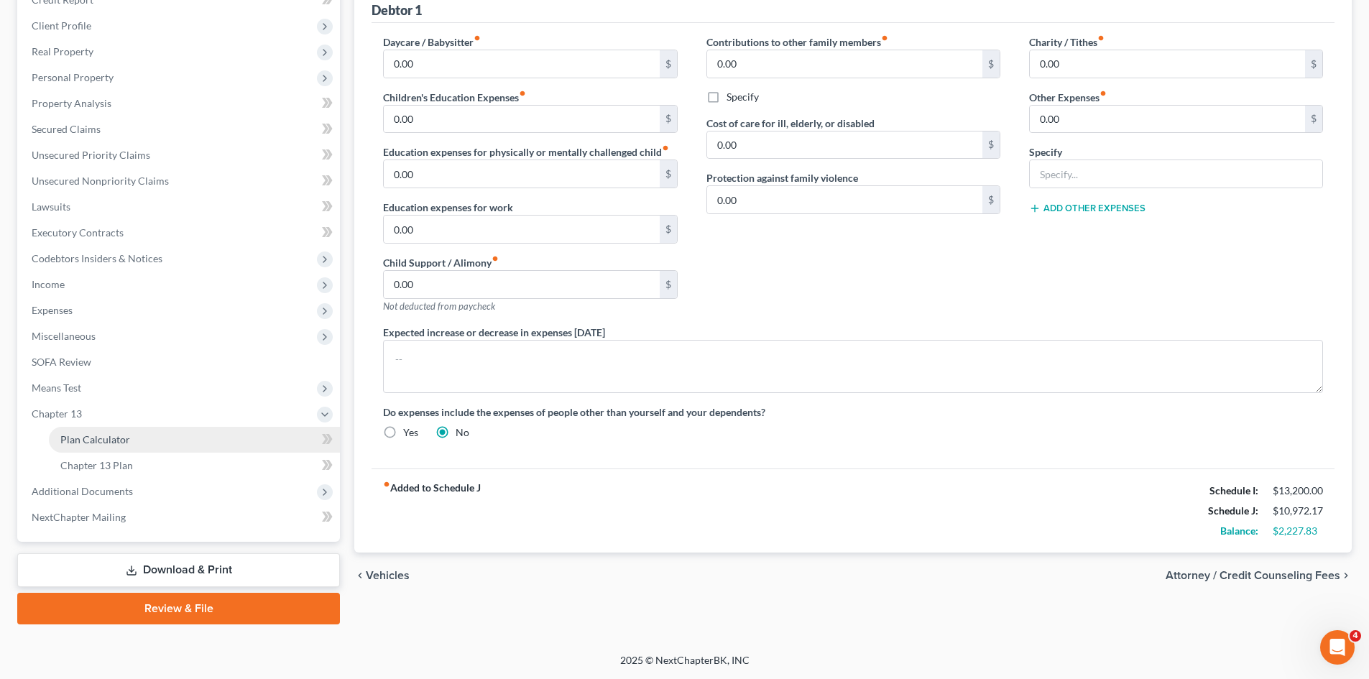
click at [90, 444] on span "Plan Calculator" at bounding box center [95, 439] width 70 height 12
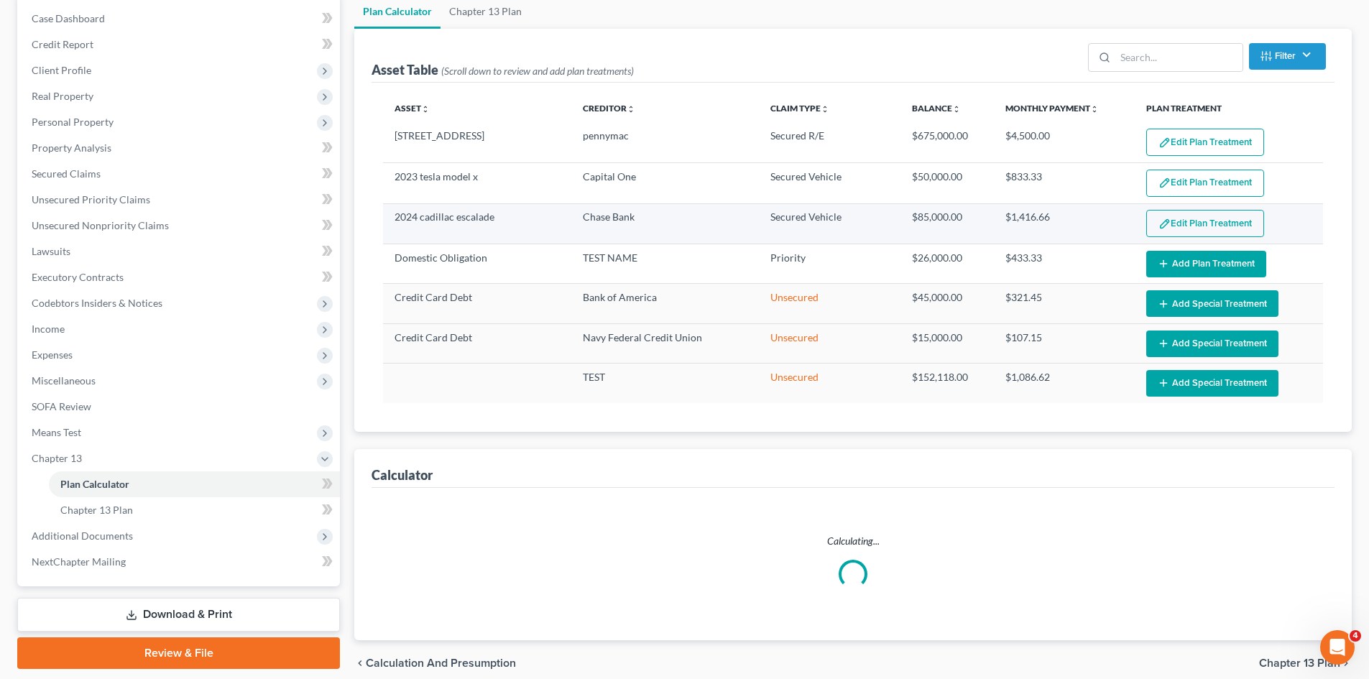
select select "59"
